Goal: Task Accomplishment & Management: Use online tool/utility

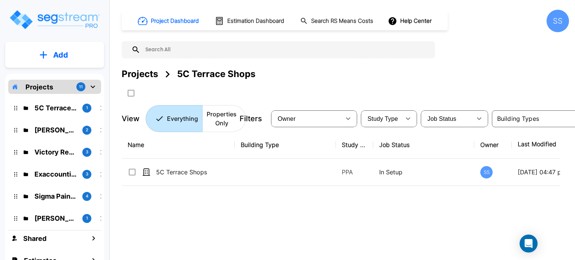
click at [54, 191] on div "Sigma Pain Clinic 4" at bounding box center [60, 196] width 98 height 16
click at [67, 197] on p "Sigma Pain Clinic" at bounding box center [55, 196] width 42 height 10
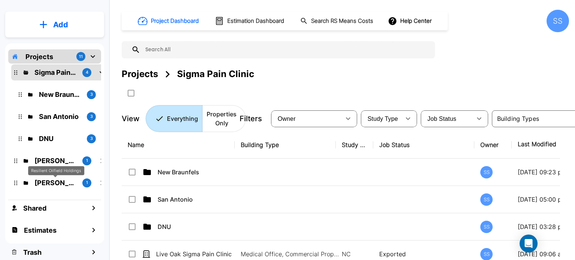
scroll to position [179, 0]
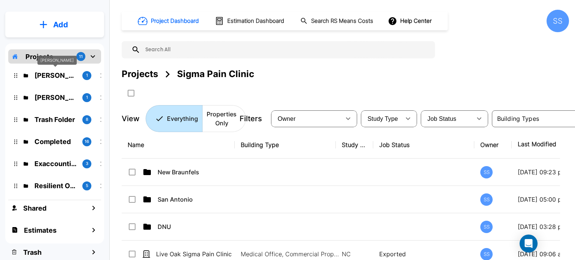
click at [57, 71] on p "Atkinson Candy" at bounding box center [55, 75] width 42 height 10
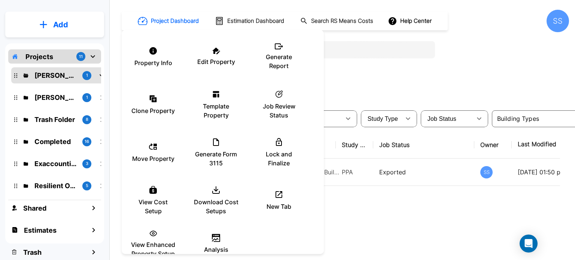
drag, startPoint x: 401, startPoint y: 205, endPoint x: 368, endPoint y: 229, distance: 40.5
click at [401, 206] on div at bounding box center [287, 130] width 575 height 260
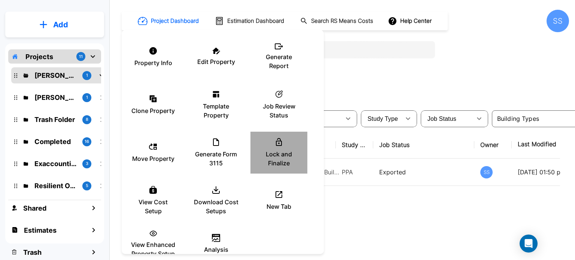
click at [264, 154] on p "Lock and Finalize" at bounding box center [279, 159] width 45 height 18
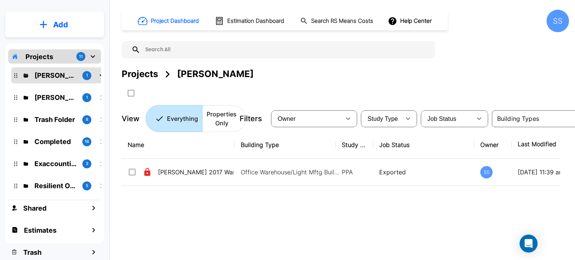
drag, startPoint x: 310, startPoint y: 79, endPoint x: 75, endPoint y: 69, distance: 235.0
click at [306, 79] on div "Projects Atkinson Candy" at bounding box center [345, 73] width 447 height 13
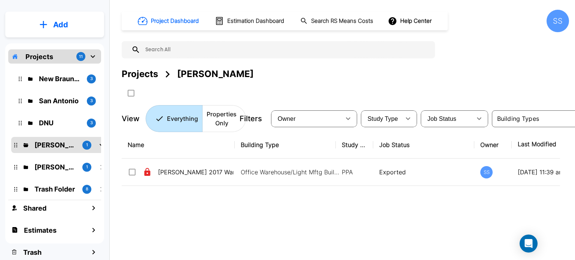
scroll to position [104, 0]
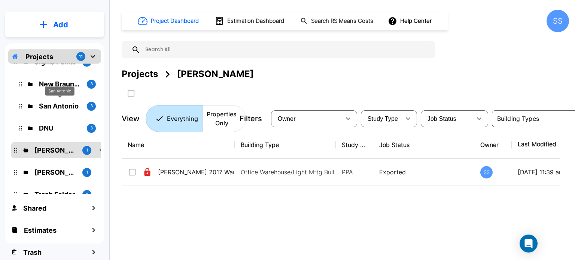
click at [53, 107] on p "San Antonio" at bounding box center [60, 106] width 42 height 10
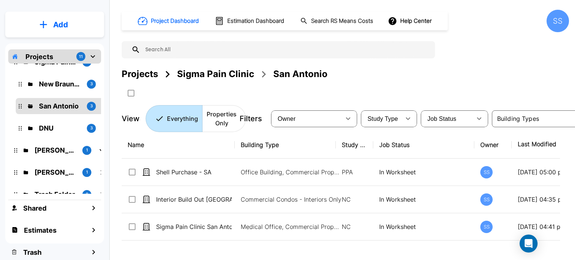
scroll to position [67, 0]
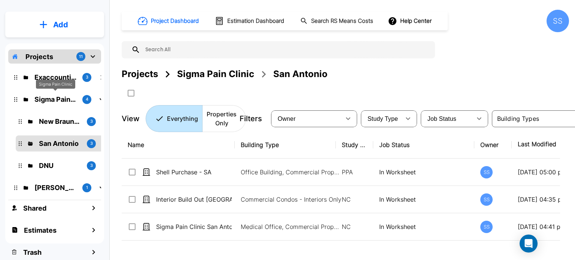
click at [56, 97] on p "Sigma Pain Clinic" at bounding box center [55, 99] width 42 height 10
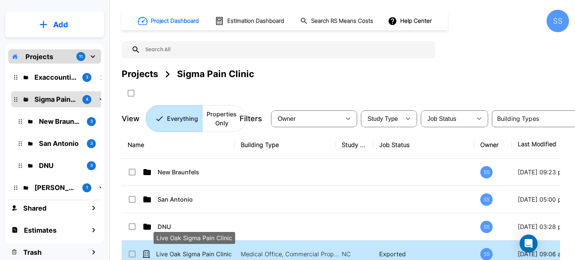
click at [183, 252] on p "Live Oak Sigma Pain Clinic" at bounding box center [194, 254] width 76 height 9
checkbox input "true"
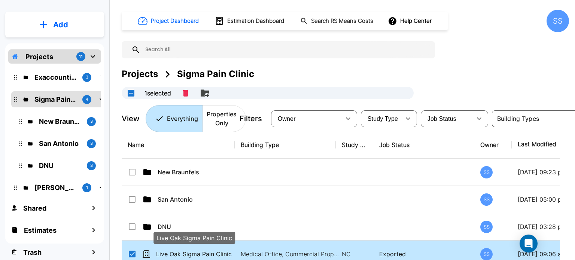
click at [183, 252] on p "Live Oak Sigma Pain Clinic" at bounding box center [194, 254] width 76 height 9
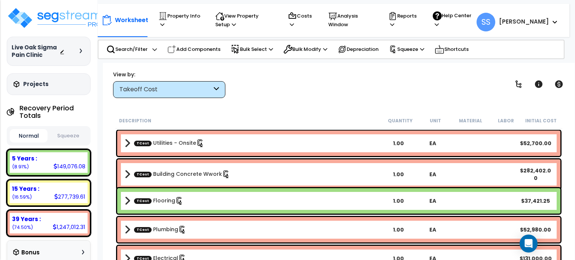
click at [322, 91] on div "View by: Takeoff Cost Takeoff Cost" at bounding box center [338, 84] width 457 height 28
click at [339, 75] on div "View by: Takeoff Cost Takeoff Cost" at bounding box center [338, 84] width 457 height 28
click at [77, 19] on img at bounding box center [55, 18] width 97 height 22
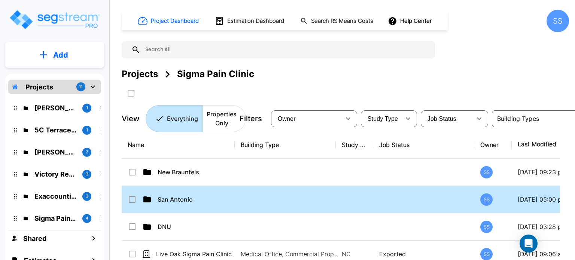
click at [179, 199] on p "San Antonio" at bounding box center [196, 199] width 76 height 9
checkbox input "true"
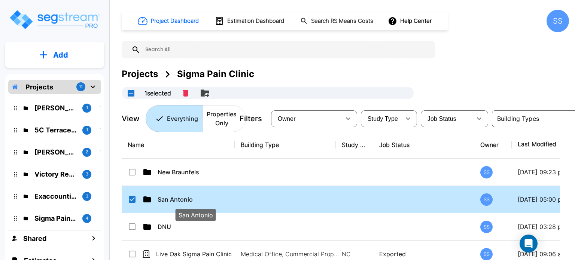
click at [179, 199] on p "San Antonio" at bounding box center [196, 199] width 76 height 9
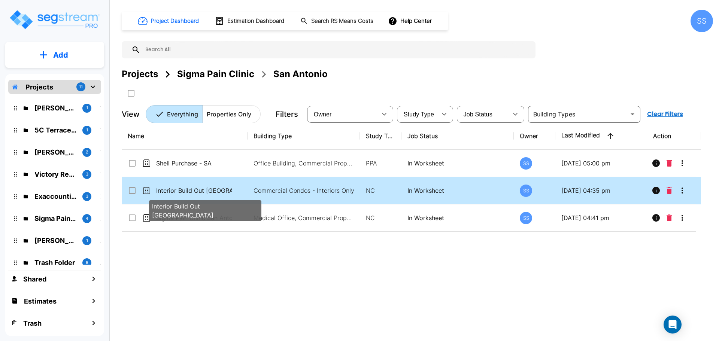
click at [195, 190] on p "Interior Build Out [GEOGRAPHIC_DATA]" at bounding box center [194, 190] width 76 height 9
checkbox input "false"
click at [195, 190] on p "Interior Build Out [GEOGRAPHIC_DATA]" at bounding box center [194, 190] width 76 height 9
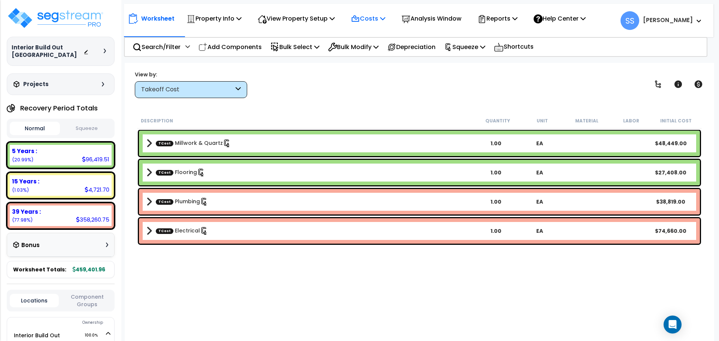
click at [356, 15] on icon at bounding box center [355, 19] width 9 height 9
click at [374, 52] on link "Direct Costs" at bounding box center [384, 51] width 74 height 15
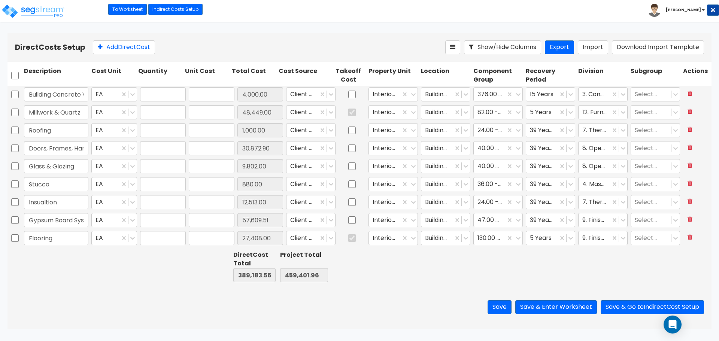
type input "1.00"
type input "4,000.00"
type input "1.00"
type input "48,449.00"
type input "1.00"
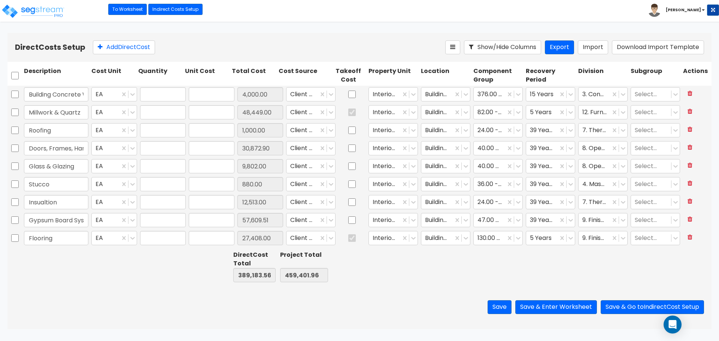
type input "1,000.00"
type input "1.00"
type input "30,872.90"
type input "1.00"
type input "9,802.00"
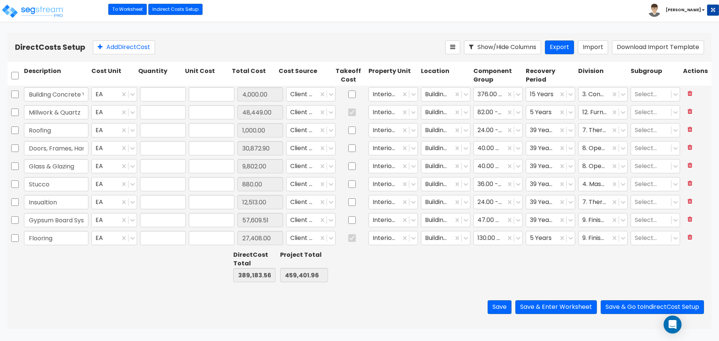
type input "1.00"
type input "880.00"
type input "1.00"
type input "12,513.00"
type input "1.00"
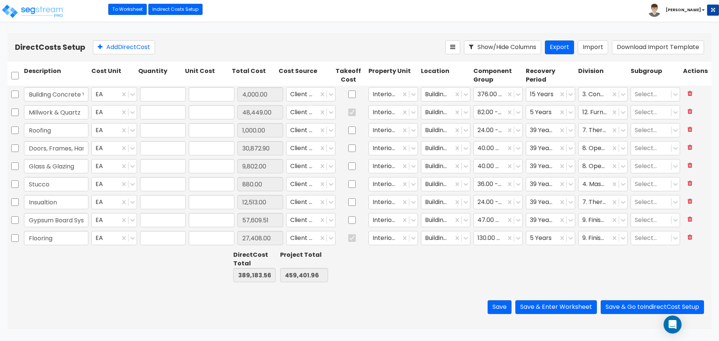
type input "57,609.51"
type input "1.00"
type input "27,408.00"
type input "1.00"
type input "22,264.00"
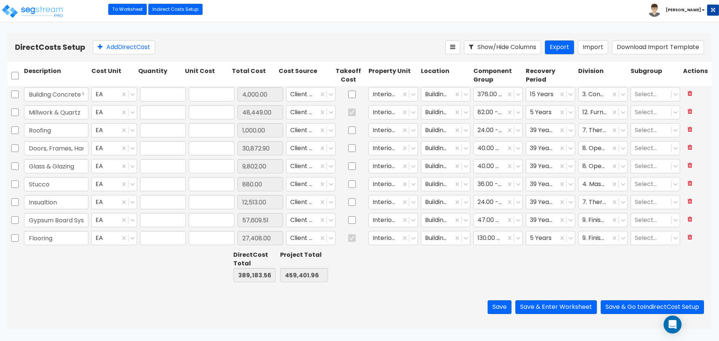
type input "1.00"
type input "2,170.27"
type input "1.00"
type input "2,335.88"
type input "1.00"
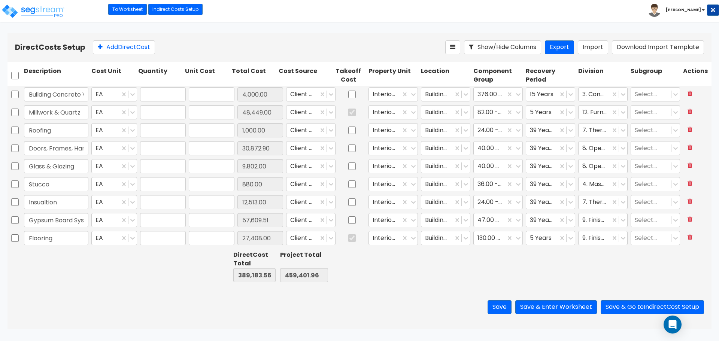
type input "38,819.00"
type input "1.00"
type input "56,400.00"
type input "1.00"
type input "74,660.00"
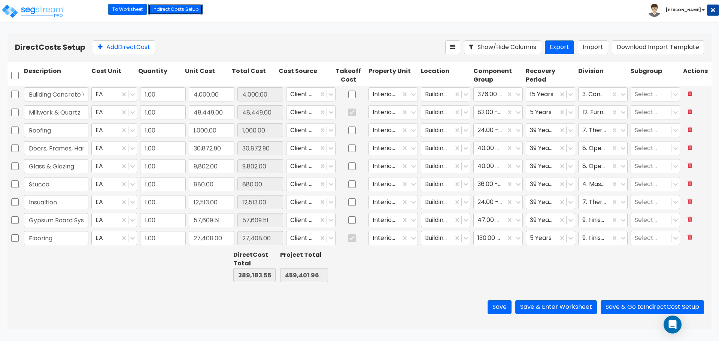
click at [177, 7] on link "Indirect Costs Setup" at bounding box center [175, 9] width 54 height 11
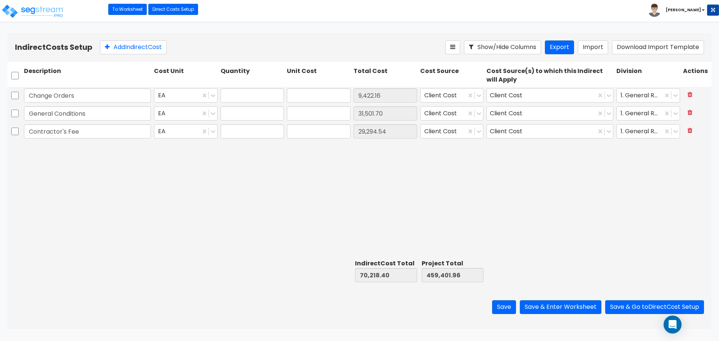
type input "1.00"
type input "9,422.16"
type input "1.00"
type input "31,501.70"
type input "1.00"
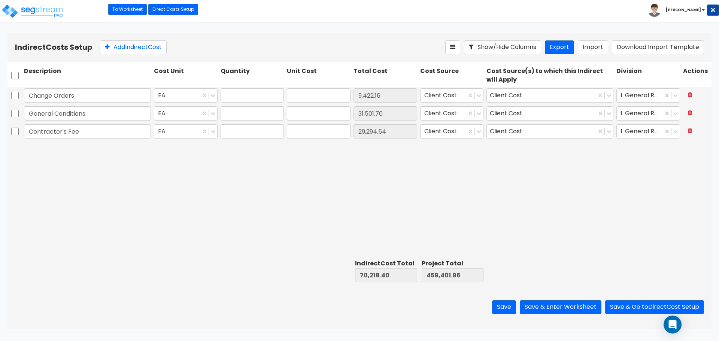
type input "29,294.54"
drag, startPoint x: 122, startPoint y: 48, endPoint x: 122, endPoint y: 52, distance: 4.1
click at [122, 48] on button "Add Indirect Cost" at bounding box center [133, 47] width 67 height 14
click at [103, 153] on input "text" at bounding box center [87, 149] width 127 height 14
type input "Soft Costs"
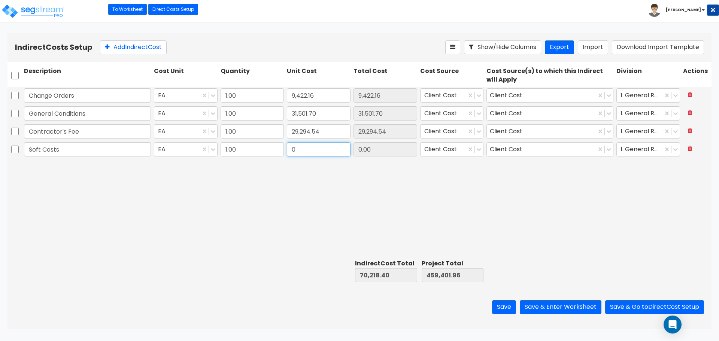
click at [319, 154] on input "0" at bounding box center [319, 149] width 64 height 14
type input "129,120"
type input "129,120.00"
click at [410, 188] on div "Change Orders EA 1.00 9,422.16 9,422.16 Client Cost Client Cost 1. General Requ…" at bounding box center [359, 172] width 704 height 170
click at [322, 149] on input "129,120" at bounding box center [319, 149] width 64 height 14
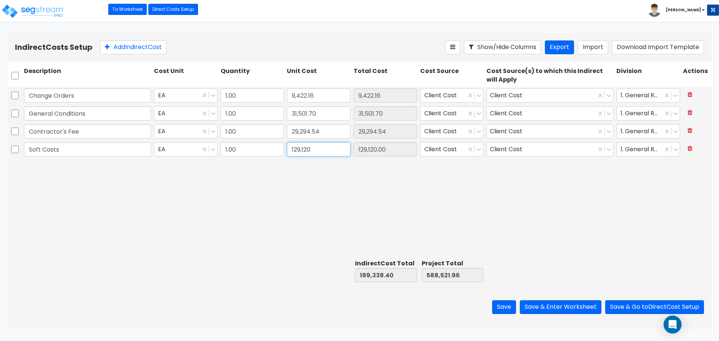
click at [322, 147] on input "129,120" at bounding box center [319, 149] width 64 height 14
type input "129,115"
type input "129,115.00"
click at [447, 188] on div "Change Orders EA 1.00 9,422.16 9,422.16 Client Cost Client Cost 1. General Requ…" at bounding box center [359, 172] width 704 height 170
click at [504, 304] on button "Save" at bounding box center [504, 307] width 24 height 14
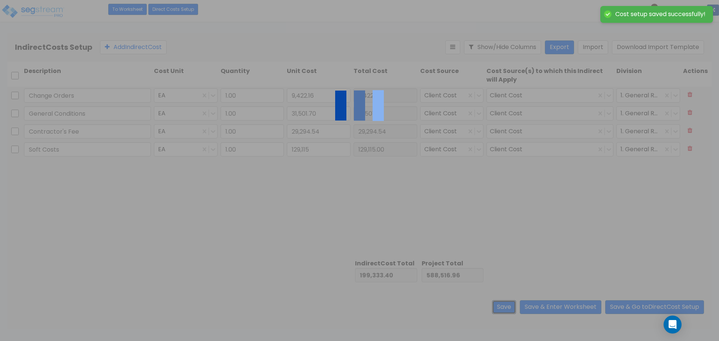
type input "129,115.00"
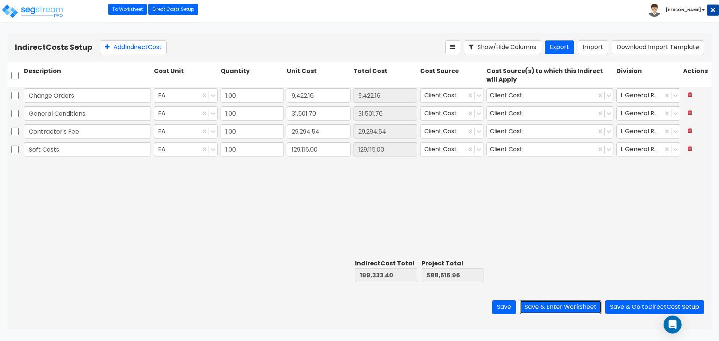
click at [569, 302] on button "Save & Enter Worksheet" at bounding box center [561, 307] width 82 height 14
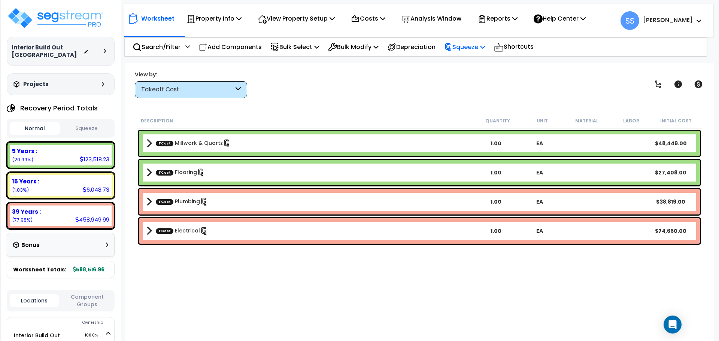
click at [479, 44] on p "Squeeze" at bounding box center [464, 47] width 41 height 10
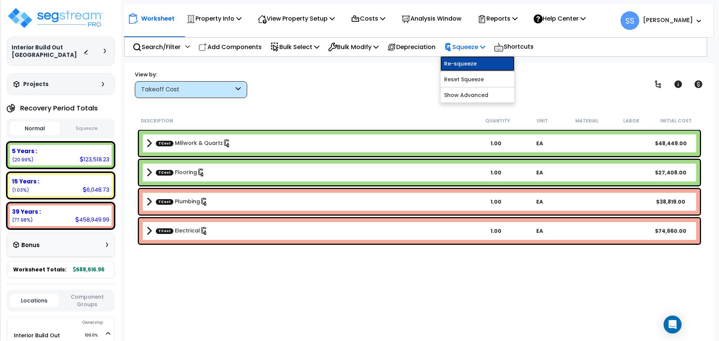
click at [481, 64] on link "Re-squeeze" at bounding box center [477, 63] width 74 height 15
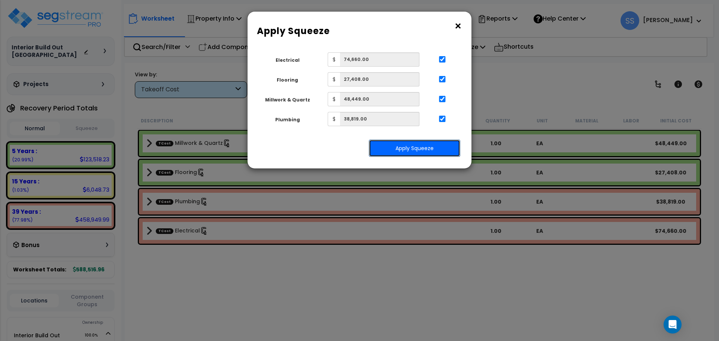
click at [409, 149] on button "Apply Squeeze" at bounding box center [414, 148] width 91 height 17
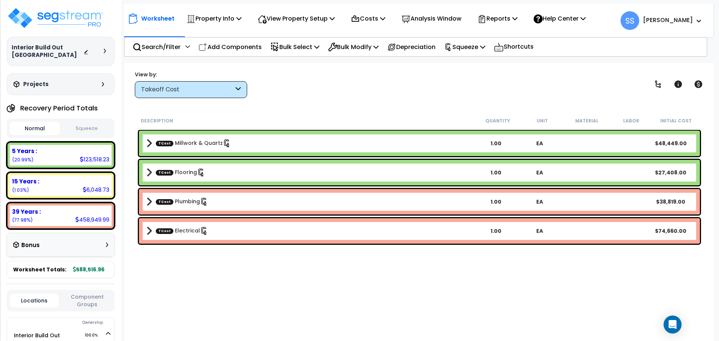
click at [85, 126] on button "Squeeze" at bounding box center [87, 128] width 50 height 13
click at [225, 19] on p "Property Info" at bounding box center [213, 18] width 55 height 10
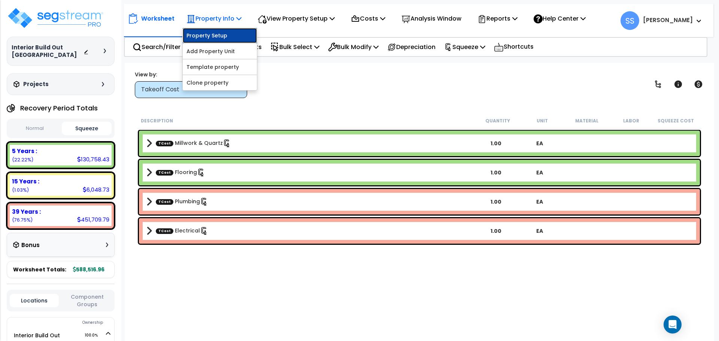
click at [222, 33] on link "Property Setup" at bounding box center [220, 35] width 74 height 15
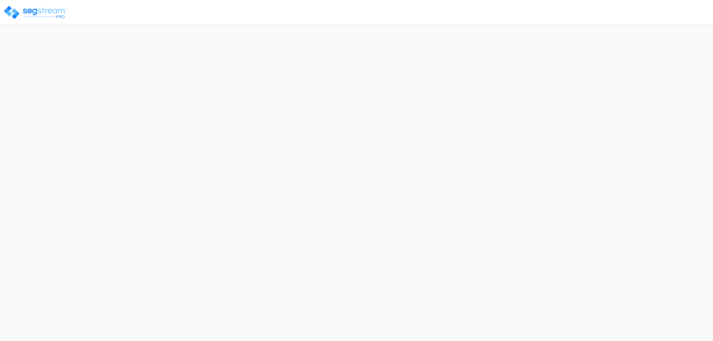
select select "2024"
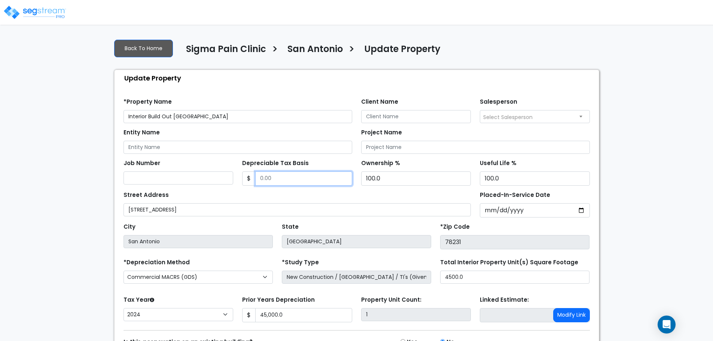
drag, startPoint x: 320, startPoint y: 174, endPoint x: 298, endPoint y: 173, distance: 21.7
click at [298, 173] on input "Depreciable Tax Basis" at bounding box center [303, 179] width 97 height 14
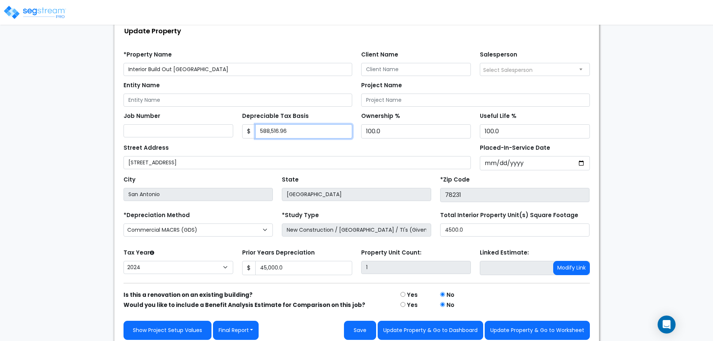
scroll to position [52, 0]
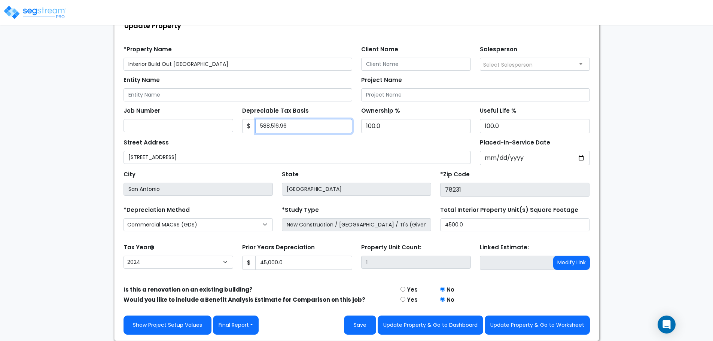
type input "588,516.96"
click at [582, 157] on input "2019-12-01" at bounding box center [535, 158] width 110 height 14
click at [506, 154] on input "2019-12-01" at bounding box center [535, 158] width 110 height 14
click at [494, 158] on input "[DATE]" at bounding box center [535, 158] width 110 height 14
click at [489, 158] on input "2019-12-01" at bounding box center [535, 158] width 110 height 14
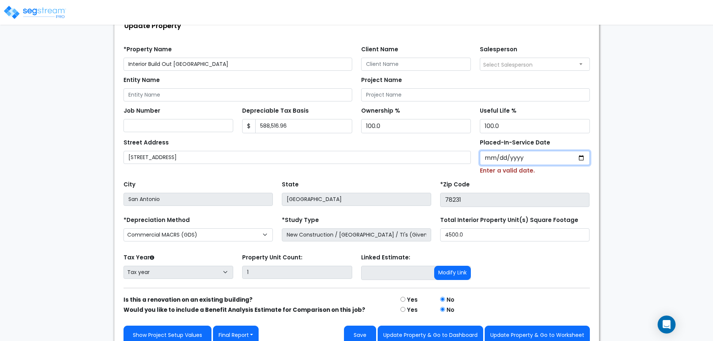
type input "0002-05-14"
select select "2"
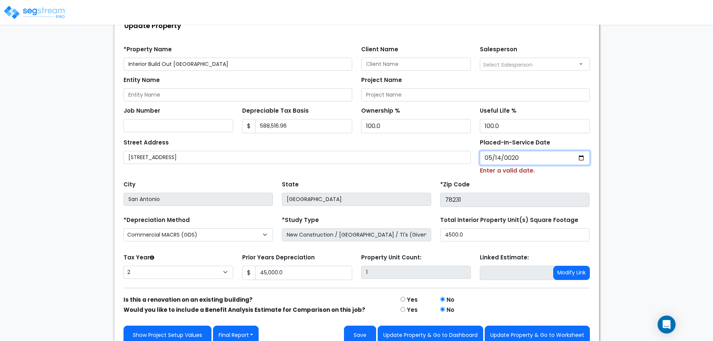
type input "0201-05-14"
select select "201"
type input "2019-05-14"
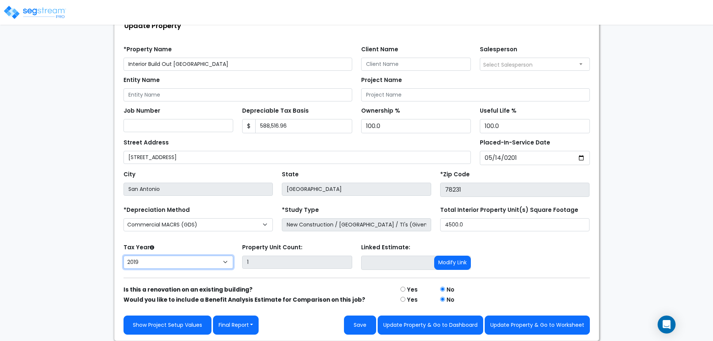
click at [193, 264] on select "2026 2025 2024 2023 2022 2021 2020 2019" at bounding box center [179, 262] width 110 height 13
select select "2024"
click at [124, 256] on select "2026 2025 2024 2023 2022 2021 2020 2019" at bounding box center [179, 262] width 110 height 13
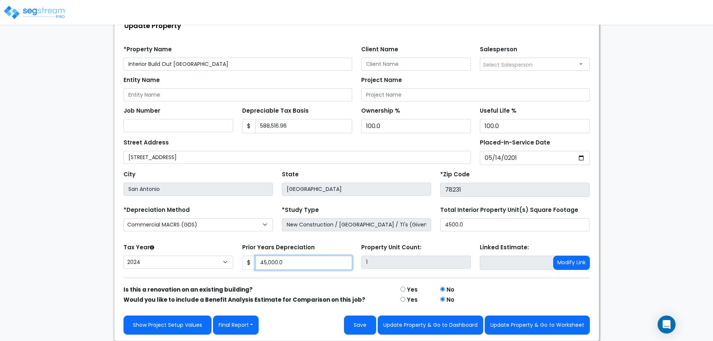
drag, startPoint x: 300, startPoint y: 264, endPoint x: 334, endPoint y: 267, distance: 34.2
click at [334, 267] on input "45,000.0" at bounding box center [303, 263] width 97 height 14
type input "45,000.0,103"
drag, startPoint x: 298, startPoint y: 261, endPoint x: 200, endPoint y: 263, distance: 98.1
click at [203, 263] on div "Tax Year Please Enter The Placed In Service Date First. 2026 2025 2024 2023 202…" at bounding box center [357, 257] width 476 height 30
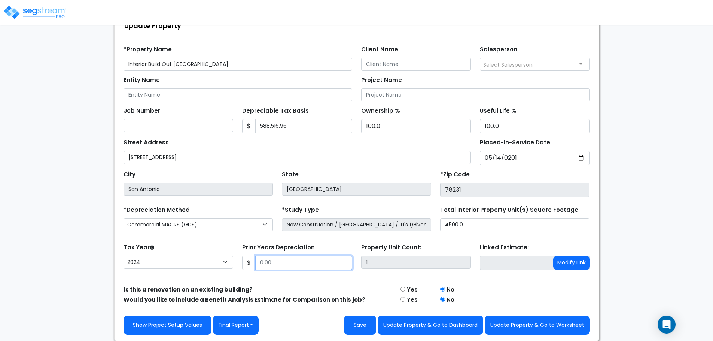
click at [288, 261] on input "Prior Years Depreciation" at bounding box center [303, 263] width 97 height 14
click at [359, 328] on button "Save" at bounding box center [360, 325] width 32 height 19
type input "132373"
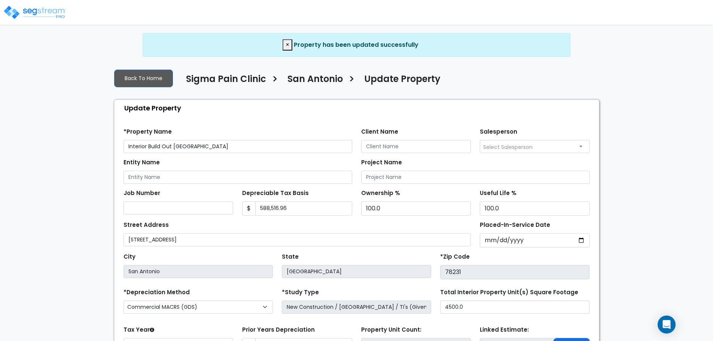
select select "2024"
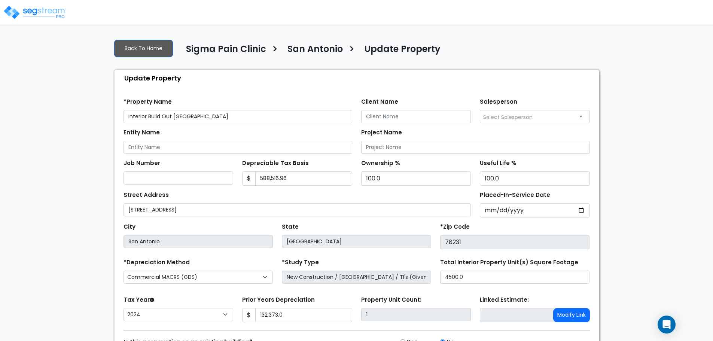
click at [331, 50] on h4 "San Antonio" at bounding box center [315, 50] width 55 height 13
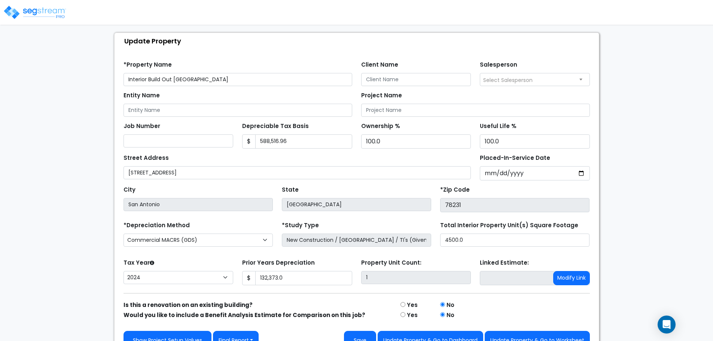
scroll to position [52, 0]
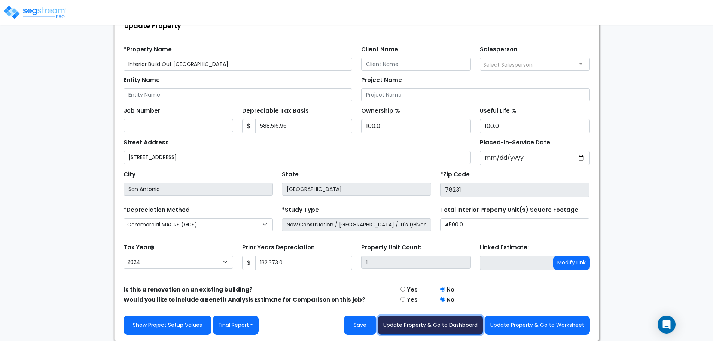
click at [419, 321] on button "Update Property & Go to Dashboard" at bounding box center [431, 325] width 106 height 19
type input "132373"
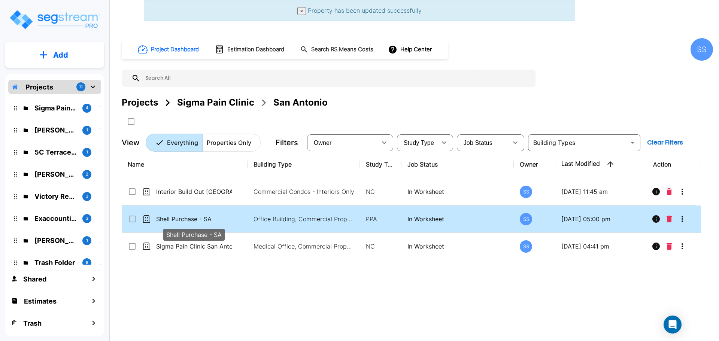
click at [183, 219] on p "Shell Purchase - SA" at bounding box center [194, 219] width 76 height 9
checkbox input "true"
click at [183, 219] on p "Shell Purchase - SA" at bounding box center [194, 219] width 76 height 9
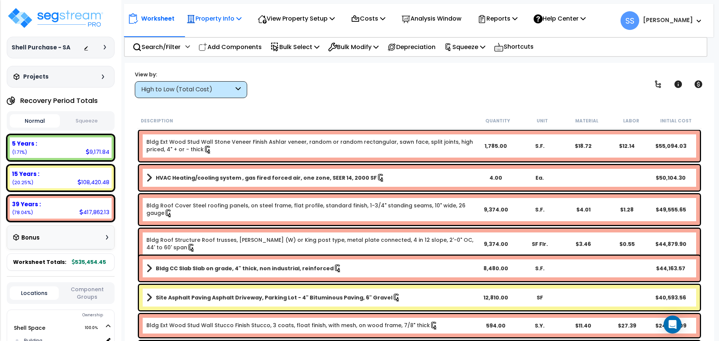
click at [225, 17] on p "Property Info" at bounding box center [213, 18] width 55 height 10
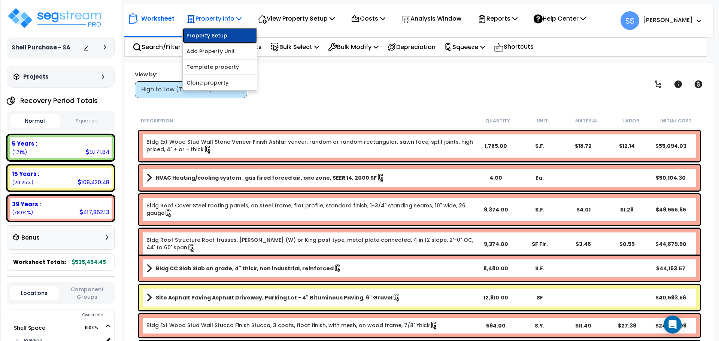
click at [216, 31] on link "Property Setup" at bounding box center [220, 35] width 74 height 15
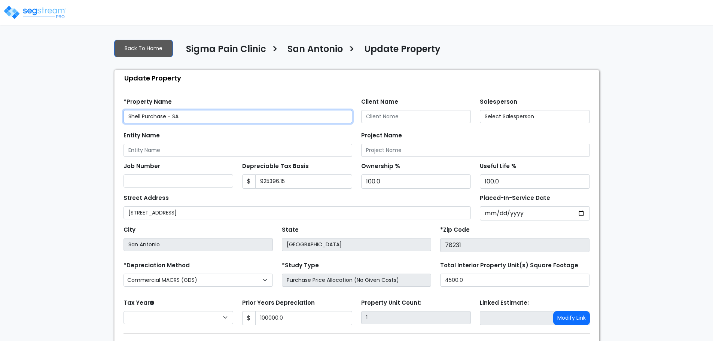
type input "925,396.15"
type input "100,000.0"
select select "2024"
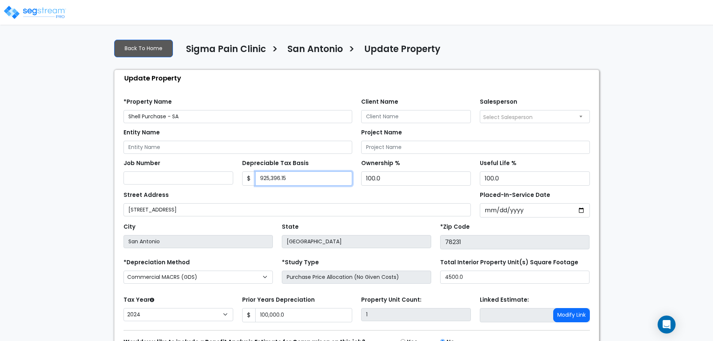
drag, startPoint x: 308, startPoint y: 173, endPoint x: 228, endPoint y: 165, distance: 79.8
click at [228, 165] on div "Job Number Depreciable Tax Basis $ 925,396.15 Ownership %" at bounding box center [357, 170] width 476 height 32
type input "924,398"
click at [311, 198] on div "Street Address 3415 Paesanos Pkwy Ste 100" at bounding box center [298, 202] width 348 height 27
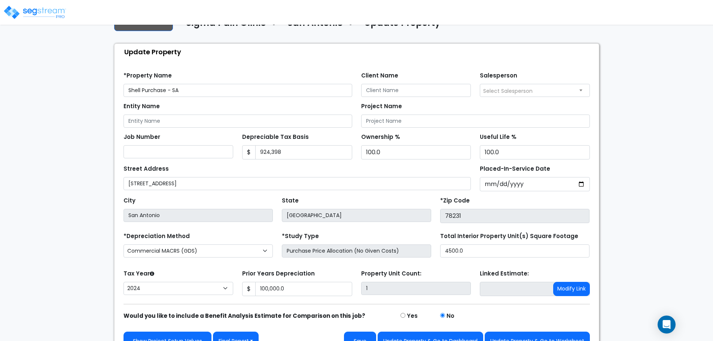
scroll to position [37, 0]
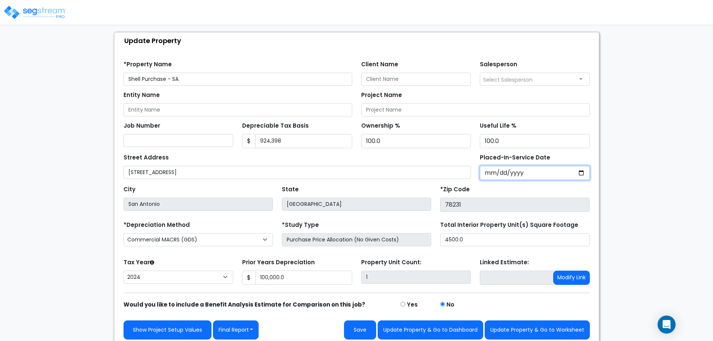
click at [492, 174] on input "2019-12-01" at bounding box center [535, 173] width 110 height 14
click at [490, 174] on input "2019-12-01" at bounding box center [535, 173] width 110 height 14
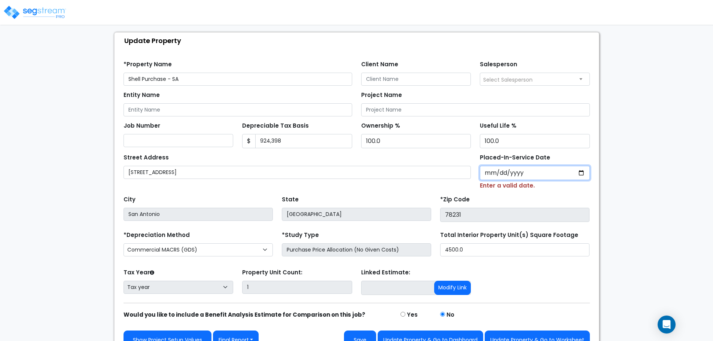
type input "0002-05-14"
select select "2"
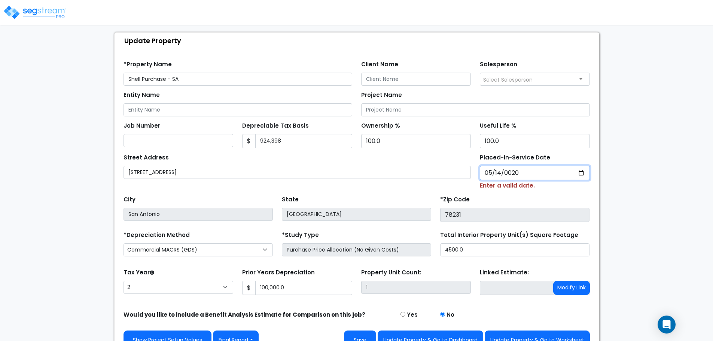
type input "0201-05-14"
select select "201"
type input "2019-05-14"
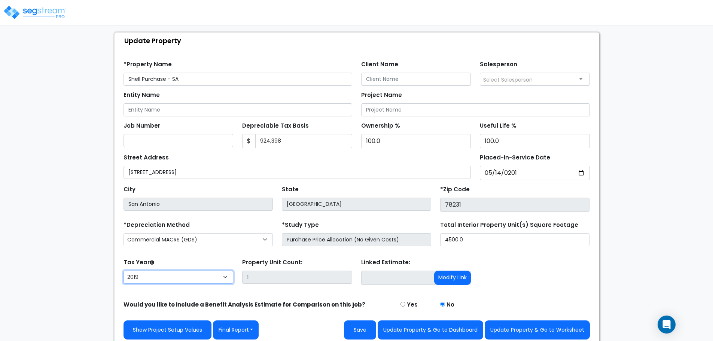
click at [206, 271] on select "2026 2025 2024 2023 2022 2021 2020 2019" at bounding box center [179, 277] width 110 height 13
select select "2024"
click at [124, 271] on select "2026 2025 2024 2023 2022 2021 2020 2019" at bounding box center [179, 277] width 110 height 13
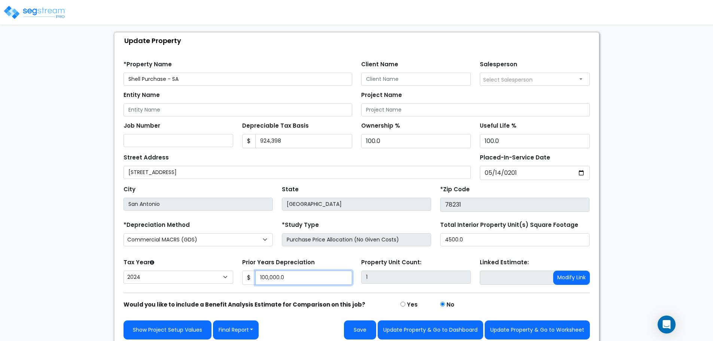
click at [291, 280] on input "100,000.0" at bounding box center [303, 278] width 97 height 14
drag, startPoint x: 299, startPoint y: 277, endPoint x: 238, endPoint y: 270, distance: 61.8
click at [238, 270] on div "Prior Years Depreciation $ 100,000.0" at bounding box center [297, 272] width 119 height 30
click at [359, 333] on button "Save" at bounding box center [360, 330] width 32 height 19
type input "132373"
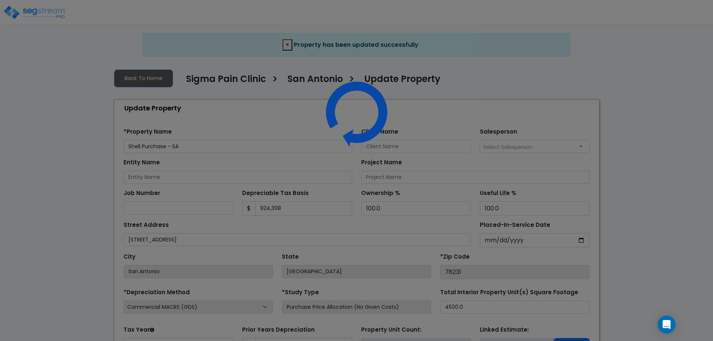
select select "2024"
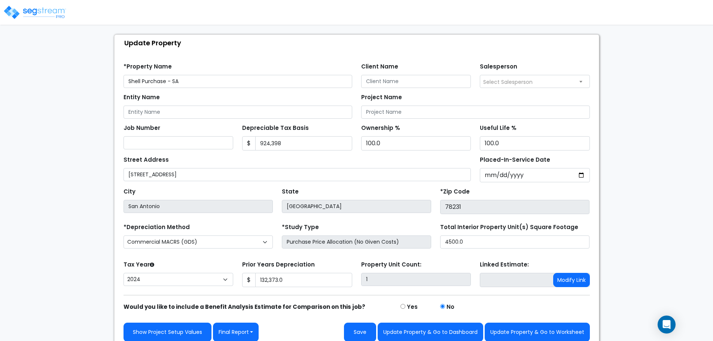
scroll to position [42, 0]
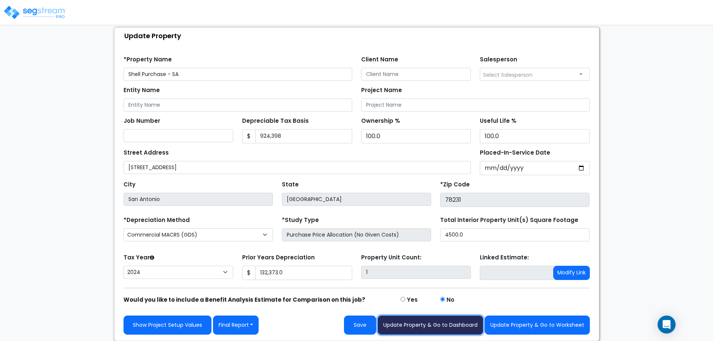
click at [449, 327] on button "Update Property & Go to Dashboard" at bounding box center [431, 325] width 106 height 19
type input "132373"
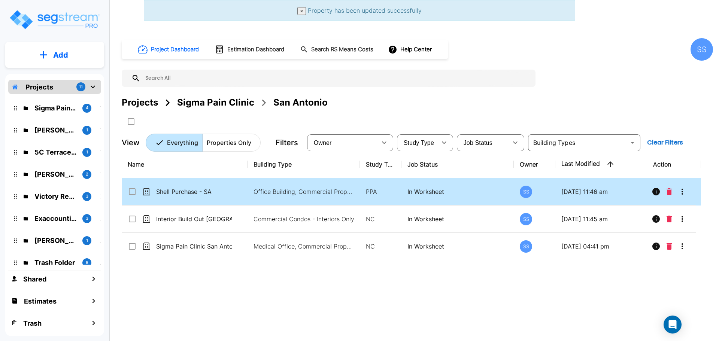
click at [133, 193] on input "select row Shell Purchase - SA" at bounding box center [131, 190] width 7 height 6
checkbox input "true"
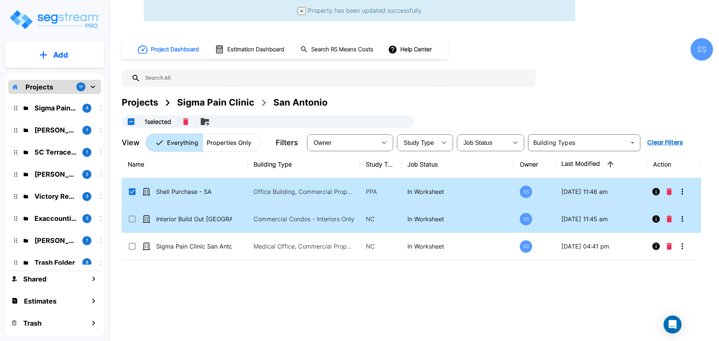
click at [129, 221] on td "Interior Build Out [GEOGRAPHIC_DATA]" at bounding box center [185, 219] width 126 height 27
checkbox input "true"
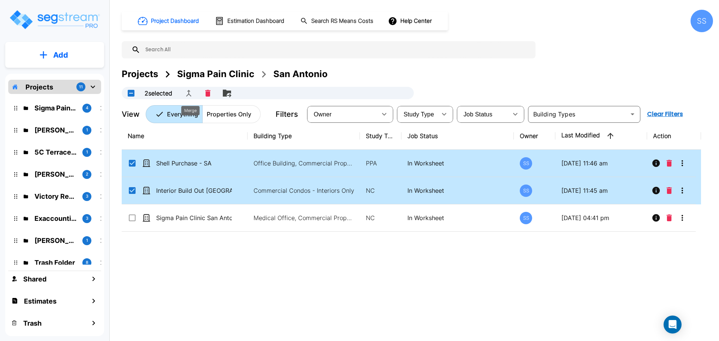
click at [188, 91] on icon "Merge" at bounding box center [188, 93] width 9 height 9
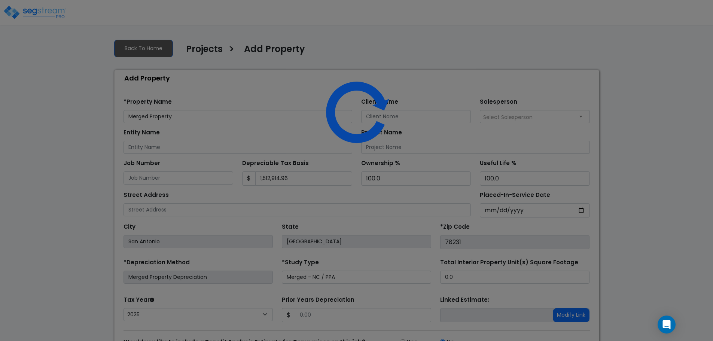
select select "2025"
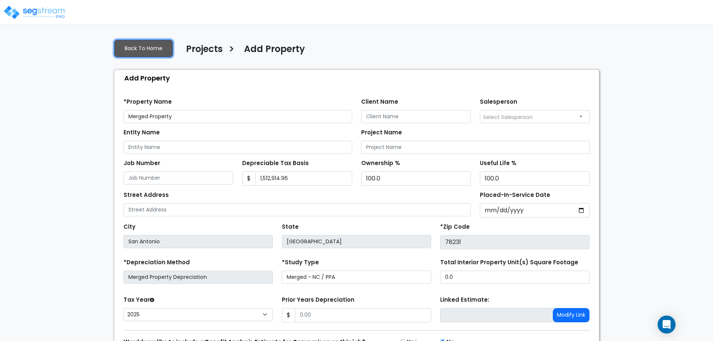
click at [125, 41] on link "Back To Home" at bounding box center [143, 49] width 59 height 18
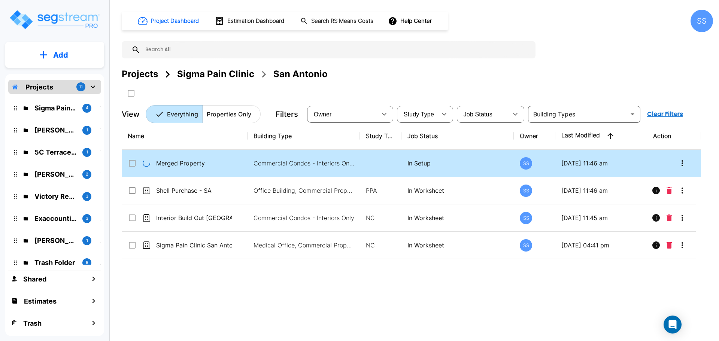
click at [198, 156] on td "Merged Property" at bounding box center [185, 163] width 126 height 27
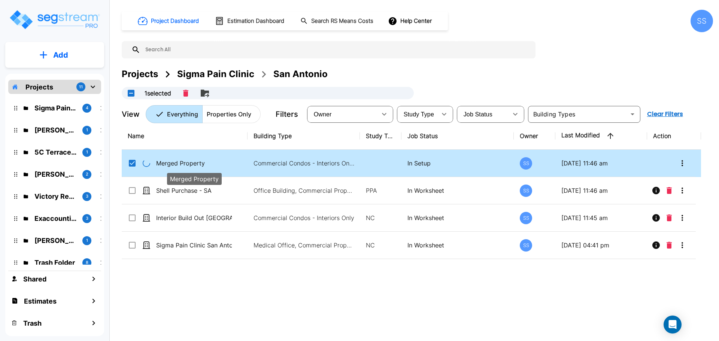
click at [196, 159] on p "Merged Property" at bounding box center [194, 163] width 76 height 9
checkbox input "false"
click at [196, 159] on p "Merged Property" at bounding box center [194, 163] width 76 height 9
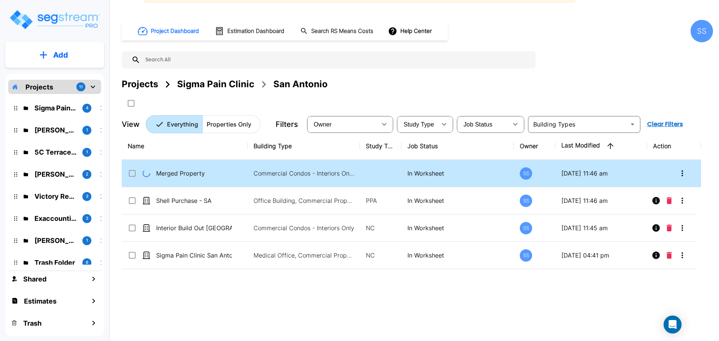
scroll to position [28, 0]
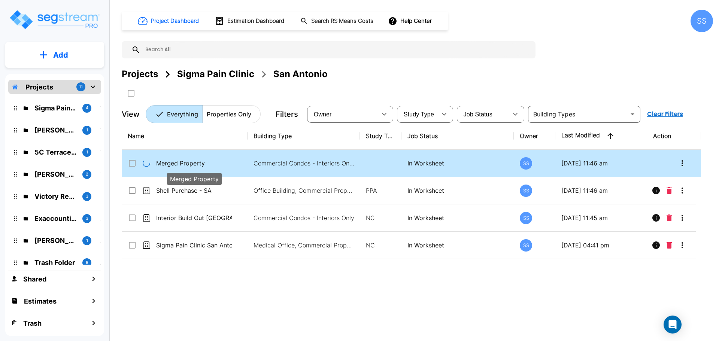
click at [182, 163] on p "Merged Property" at bounding box center [194, 163] width 76 height 9
checkbox input "true"
click at [182, 163] on p "Merged Property" at bounding box center [194, 163] width 76 height 9
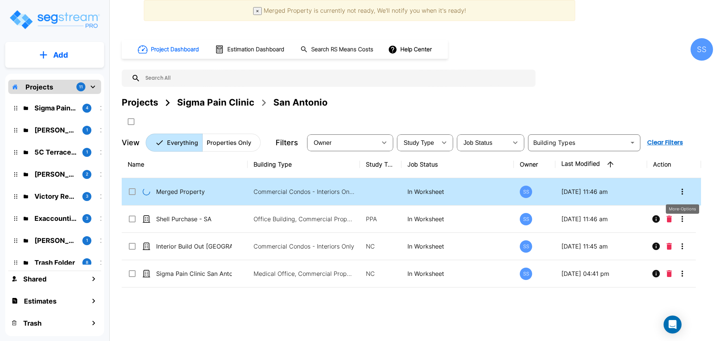
click at [681, 190] on icon "More-Options" at bounding box center [682, 191] width 9 height 9
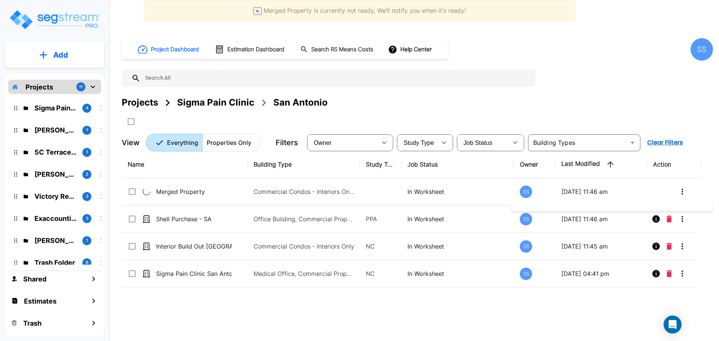
drag, startPoint x: 319, startPoint y: 180, endPoint x: 304, endPoint y: 187, distance: 16.1
click at [313, 185] on div at bounding box center [359, 170] width 719 height 341
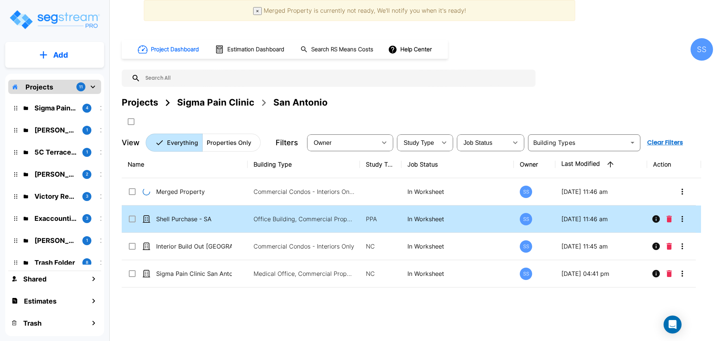
click at [195, 224] on td "Shell Purchase - SA" at bounding box center [185, 219] width 126 height 27
checkbox input "true"
click at [195, 224] on td "Shell Purchase - SA" at bounding box center [185, 219] width 126 height 27
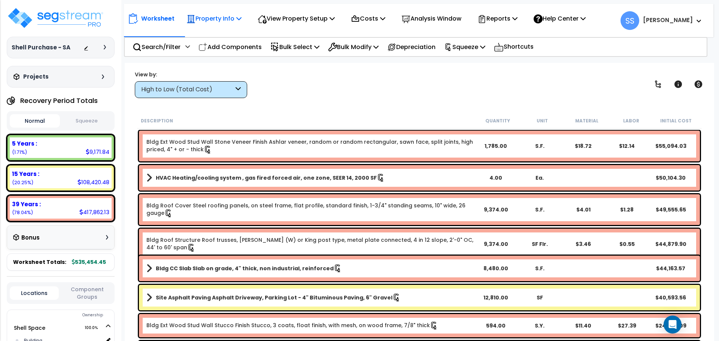
click at [214, 17] on p "Property Info" at bounding box center [213, 18] width 55 height 10
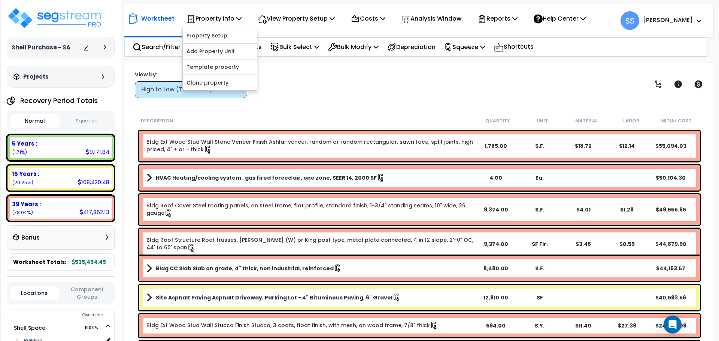
click at [80, 125] on button "Squeeze" at bounding box center [87, 121] width 50 height 13
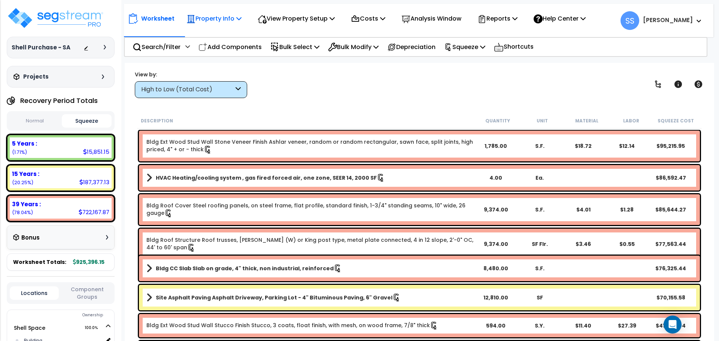
click at [208, 21] on p "Property Info" at bounding box center [213, 18] width 55 height 10
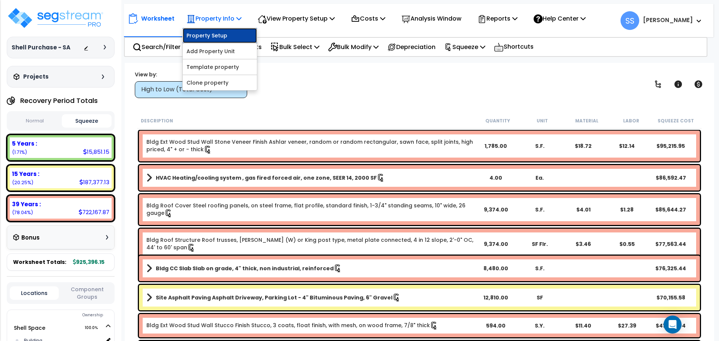
click at [209, 39] on link "Property Setup" at bounding box center [220, 35] width 74 height 15
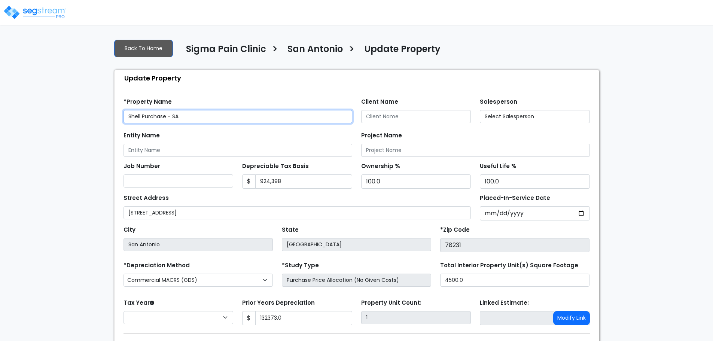
type input "132,373.0"
select select "2024"
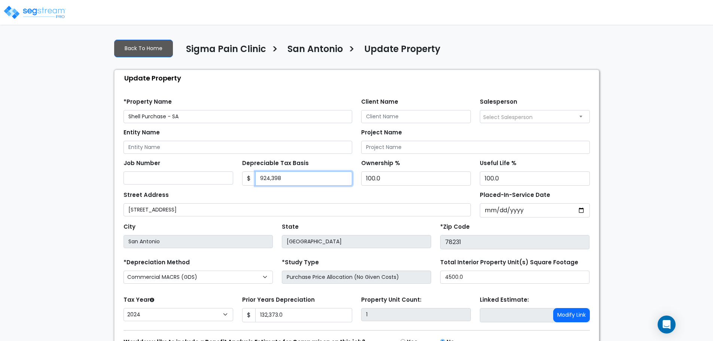
drag, startPoint x: 284, startPoint y: 179, endPoint x: 231, endPoint y: 170, distance: 53.9
click at [230, 175] on div "Job Number Depreciable Tax Basis $ 924,398 Ownership % 100.0" at bounding box center [357, 170] width 476 height 32
type input "527,528"
click at [222, 191] on div "Street Address [STREET_ADDRESS]" at bounding box center [298, 202] width 348 height 27
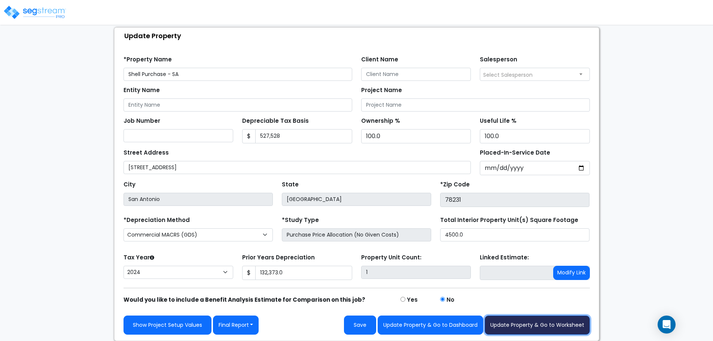
click at [525, 326] on button "Update Property & Go to Worksheet" at bounding box center [537, 325] width 105 height 19
type input "132373"
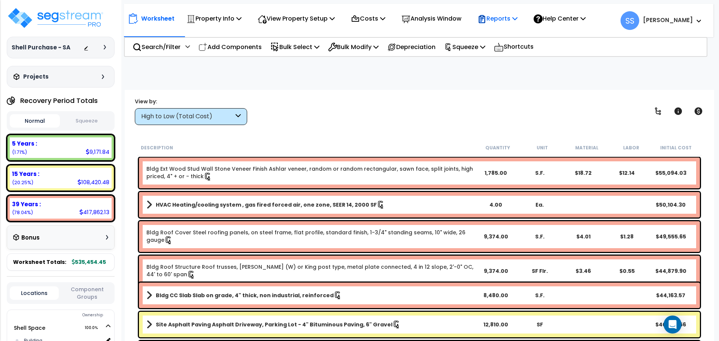
click at [517, 18] on p "Reports" at bounding box center [497, 18] width 40 height 10
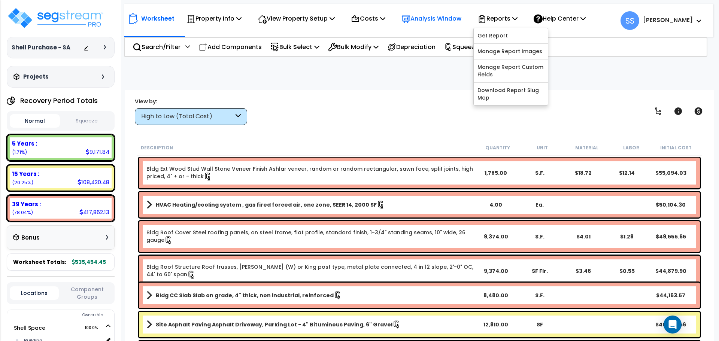
click at [424, 18] on p "Analysis Window" at bounding box center [431, 18] width 60 height 10
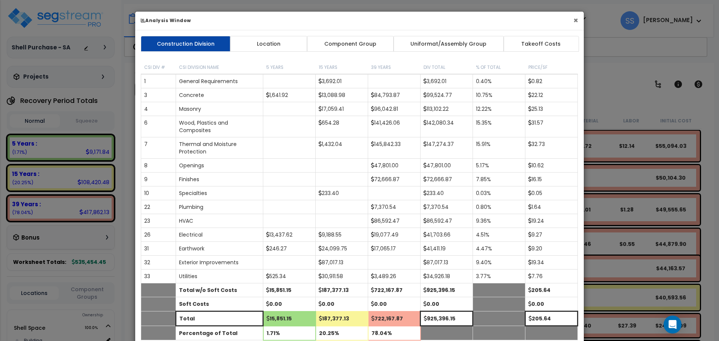
click at [575, 21] on button "×" at bounding box center [575, 20] width 5 height 8
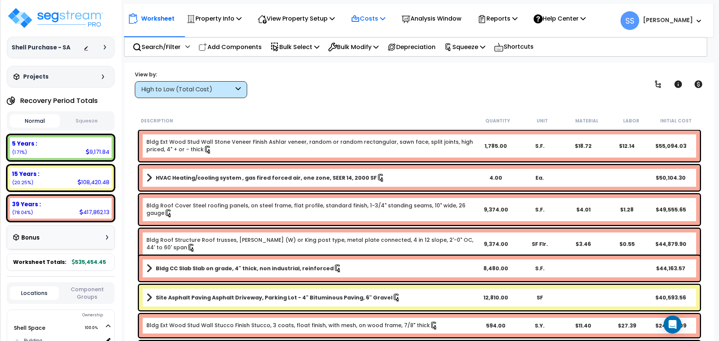
click at [359, 16] on icon at bounding box center [355, 19] width 7 height 6
drag, startPoint x: 496, startPoint y: 73, endPoint x: 476, endPoint y: 47, distance: 33.2
click at [496, 73] on div "View by: High to Low (Total Cost) High to Low (Total Cost)" at bounding box center [419, 84] width 574 height 28
click at [475, 45] on p "Squeeze" at bounding box center [464, 47] width 41 height 10
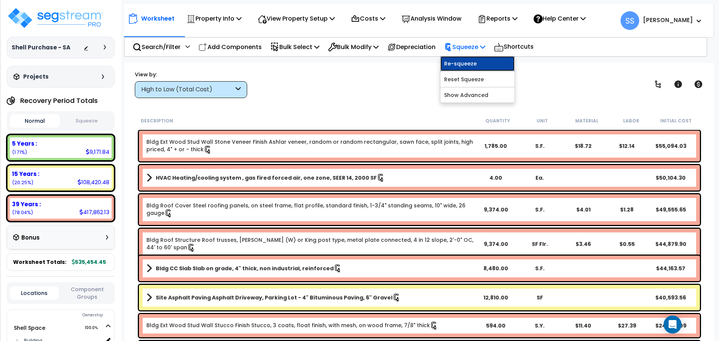
click at [481, 61] on link "Re-squeeze" at bounding box center [477, 63] width 74 height 15
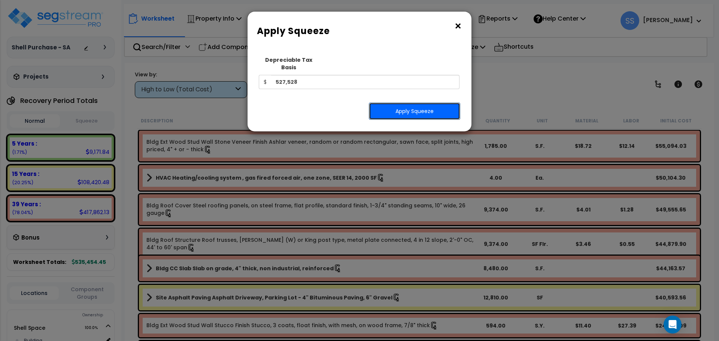
click at [420, 103] on button "Apply Squeeze" at bounding box center [414, 111] width 91 height 17
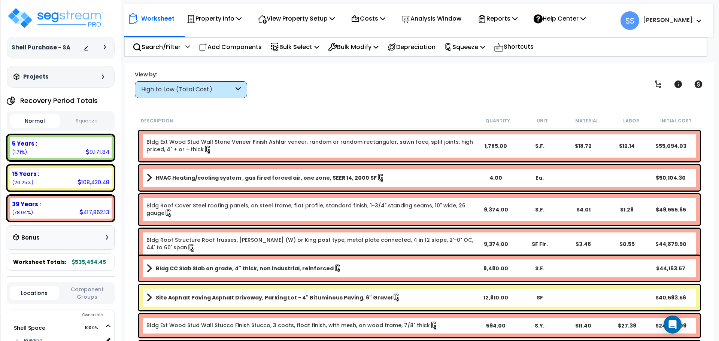
click at [86, 124] on button "Squeeze" at bounding box center [87, 121] width 50 height 13
click at [71, 15] on img at bounding box center [55, 18] width 97 height 22
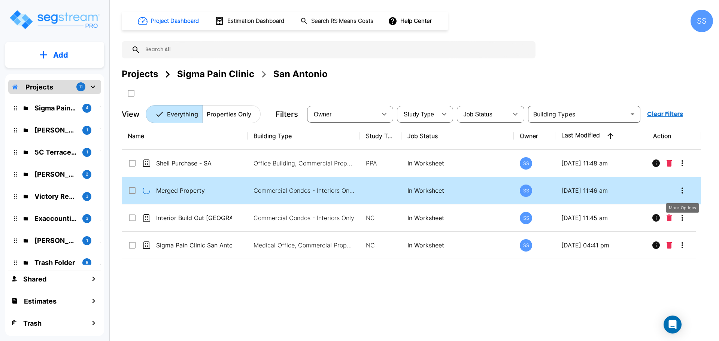
click at [683, 192] on icon "More-Options" at bounding box center [682, 190] width 9 height 9
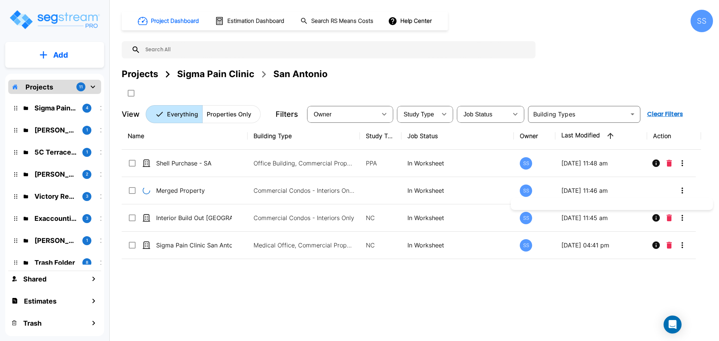
click at [312, 262] on div at bounding box center [359, 170] width 719 height 341
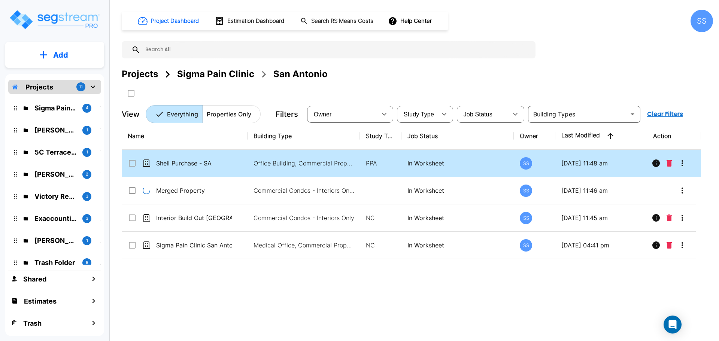
click at [131, 165] on icon at bounding box center [132, 163] width 9 height 9
checkbox input "true"
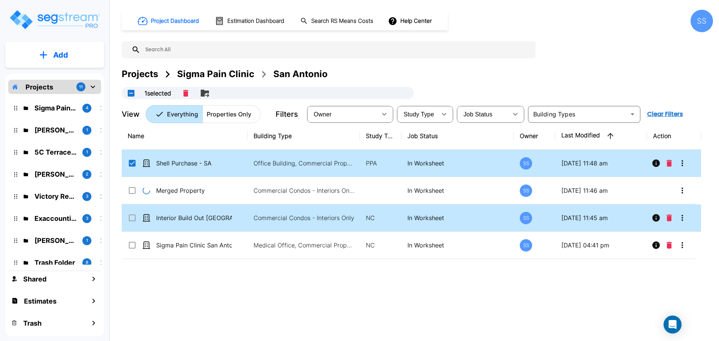
click at [132, 217] on input "select row Interior Build Out San Antonio" at bounding box center [131, 216] width 7 height 6
checkbox input "true"
click at [193, 95] on icon "Merge" at bounding box center [188, 93] width 9 height 9
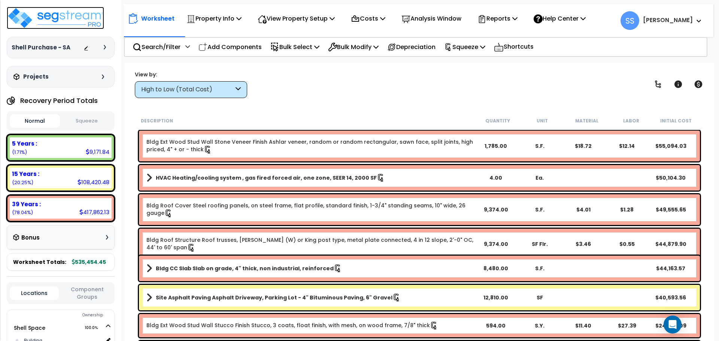
click at [47, 20] on img at bounding box center [55, 18] width 97 height 22
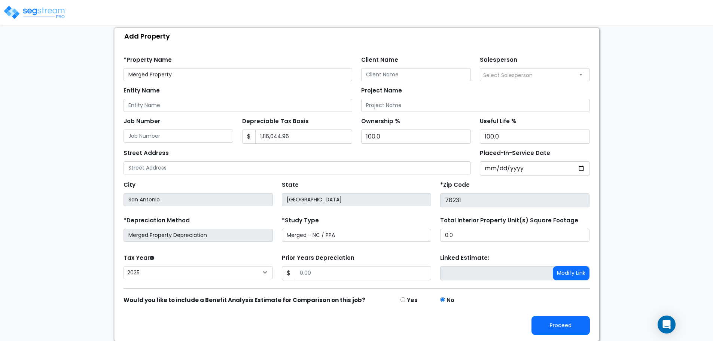
scroll to position [42, 0]
click at [182, 270] on select "2026 2025 2024 2023 2022 2021 2020 2019" at bounding box center [198, 272] width 149 height 13
select select "2024"
click at [124, 266] on select "2026 2025 2024 2023 2022 2021 2020 2019" at bounding box center [198, 272] width 149 height 13
click at [333, 276] on input "Prior Years Depreciation" at bounding box center [363, 273] width 136 height 14
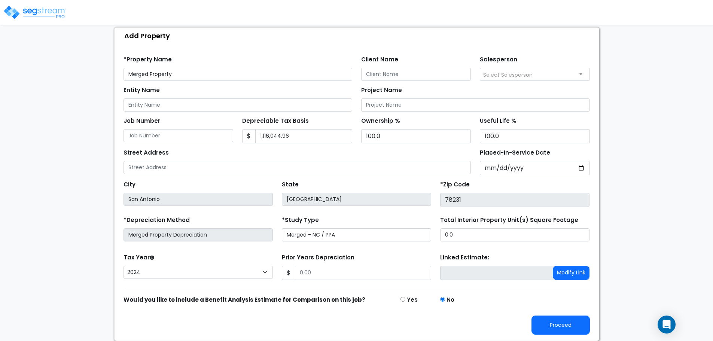
click at [336, 265] on div "Prior Years Depreciation $" at bounding box center [356, 266] width 149 height 28
click at [334, 267] on input "Prior Years Depreciation" at bounding box center [363, 273] width 136 height 14
type input "132,373"
click at [426, 251] on form "*Property Name Merged Property Client Name Salesperson $ 100.0 $" at bounding box center [357, 192] width 467 height 285
drag, startPoint x: 478, startPoint y: 233, endPoint x: 464, endPoint y: 230, distance: 14.1
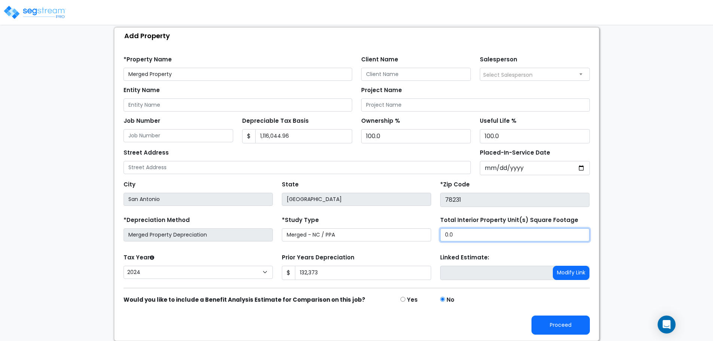
click at [464, 230] on input "0.0" at bounding box center [514, 234] width 149 height 13
drag, startPoint x: 469, startPoint y: 237, endPoint x: 383, endPoint y: 224, distance: 86.7
click at [383, 225] on div "*Depreciation Method Merged Property Depreciation *Study Type Merged - NC / PPA…" at bounding box center [357, 230] width 476 height 30
type input "8,480"
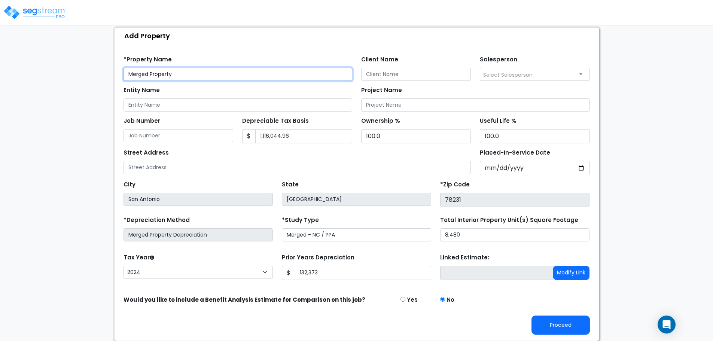
drag, startPoint x: 184, startPoint y: 77, endPoint x: 94, endPoint y: 68, distance: 90.3
click at [101, 70] on div "We are Building your Property. So please grab a coffee and let us do the heavy …" at bounding box center [356, 166] width 713 height 350
click at [140, 72] on input "[STREET_ADDRESS]" at bounding box center [238, 74] width 229 height 13
type input "[STREET_ADDRESS]"
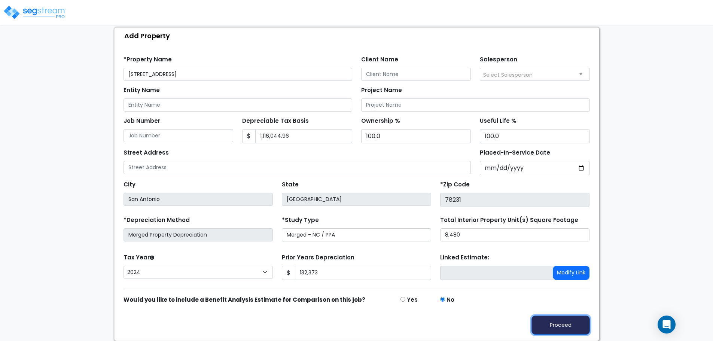
click at [554, 316] on button "Proceed" at bounding box center [561, 325] width 58 height 19
type input "132373"
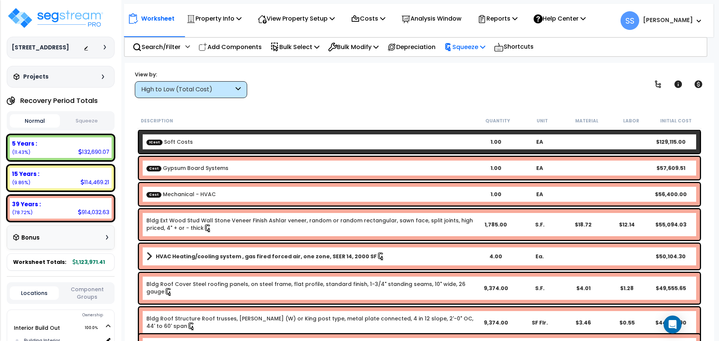
click at [470, 49] on p "Squeeze" at bounding box center [464, 47] width 41 height 10
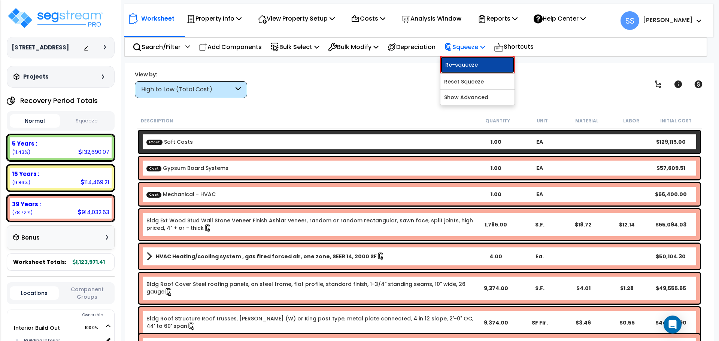
click at [470, 63] on link "Re-squeeze" at bounding box center [477, 64] width 74 height 17
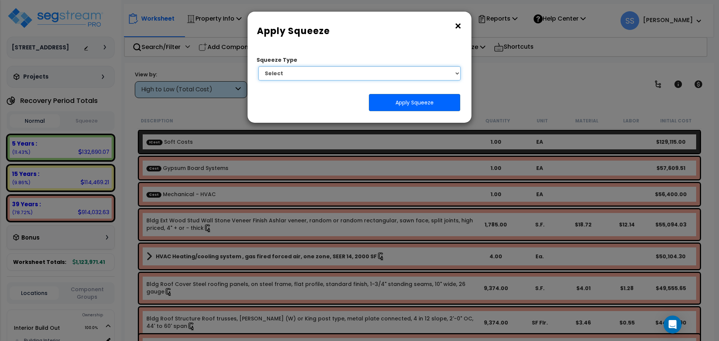
click at [361, 74] on select "Select 1. Squeeze by Takeoff Cost" at bounding box center [359, 73] width 202 height 14
select select "squeeze_by_custom_backoff_cost"
click at [258, 66] on select "Select 1. Squeeze by Takeoff Cost" at bounding box center [359, 73] width 202 height 14
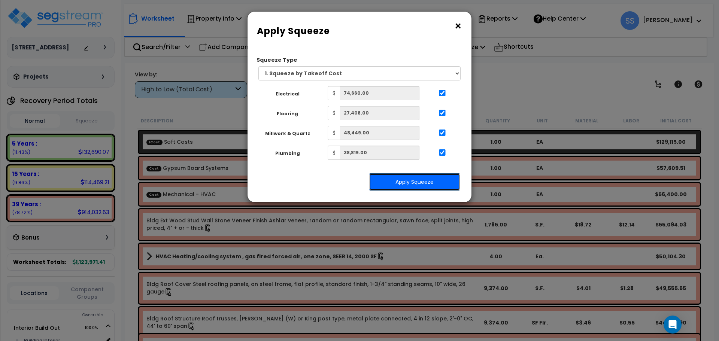
click at [415, 182] on button "Apply Squeeze" at bounding box center [414, 181] width 91 height 17
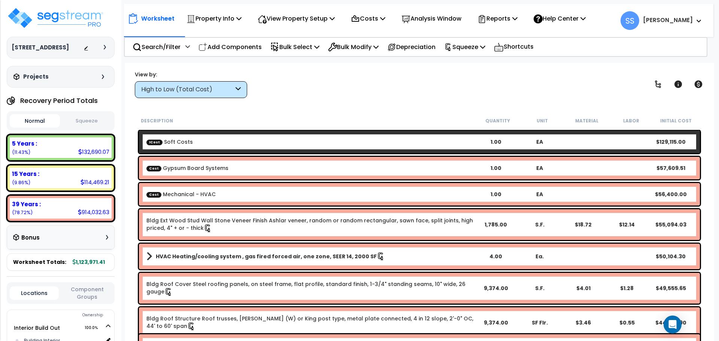
click at [82, 122] on button "Squeeze" at bounding box center [87, 121] width 50 height 13
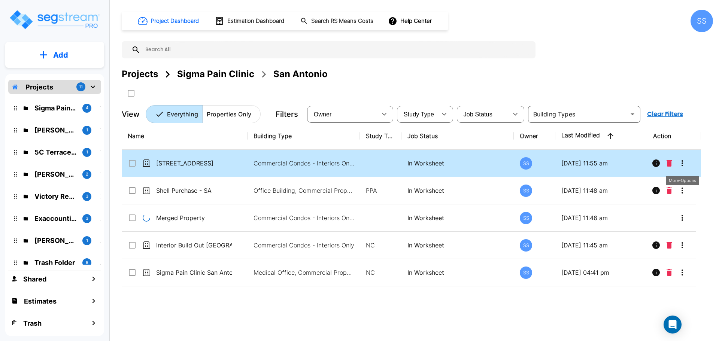
click at [686, 167] on icon "More-Options" at bounding box center [682, 163] width 9 height 9
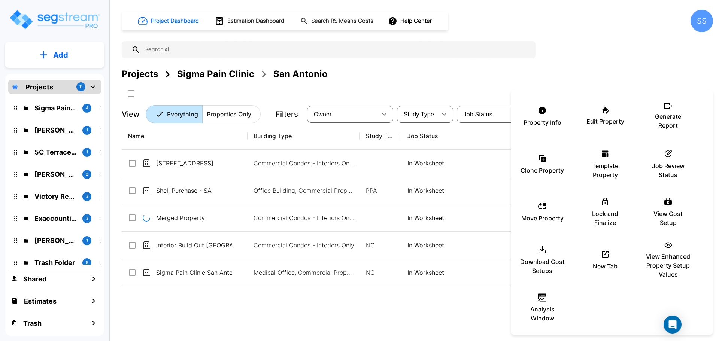
click at [129, 167] on div at bounding box center [359, 170] width 719 height 341
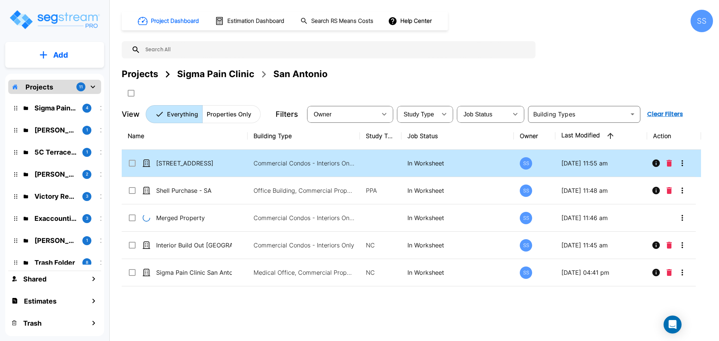
click at [129, 161] on input "select row 3415 Paesanos Parkway" at bounding box center [131, 162] width 7 height 6
checkbox input "true"
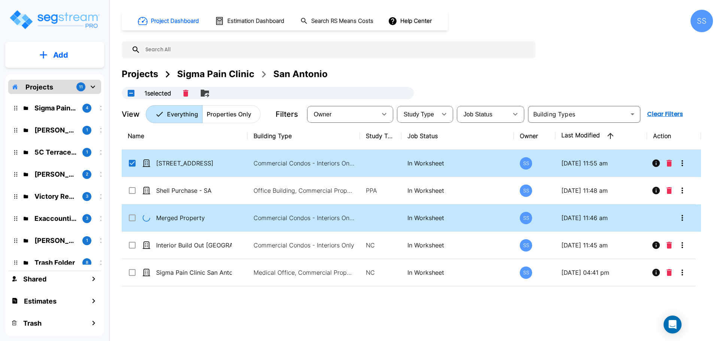
click at [134, 219] on input "select row Merged Property" at bounding box center [131, 216] width 7 height 6
checkbox input "true"
click at [208, 90] on icon "Delete" at bounding box center [207, 93] width 5 height 7
checkbox input "false"
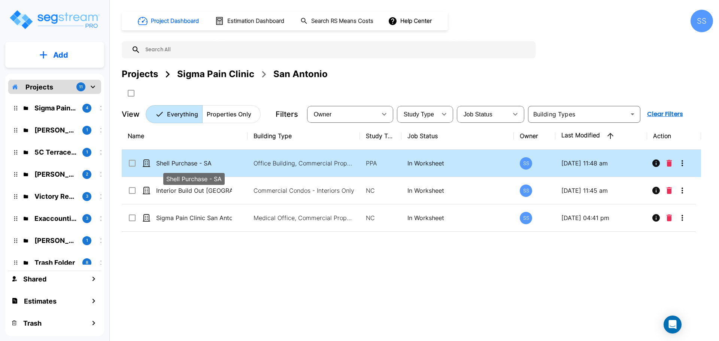
click at [195, 162] on p "Shell Purchase - SA" at bounding box center [194, 163] width 76 height 9
checkbox input "true"
click at [195, 163] on p "Shell Purchase - SA" at bounding box center [194, 163] width 76 height 9
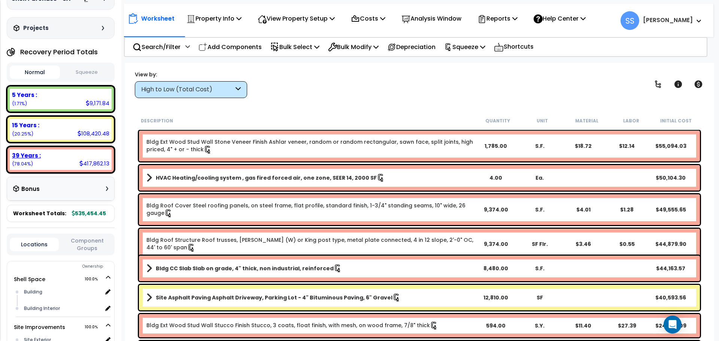
scroll to position [112, 0]
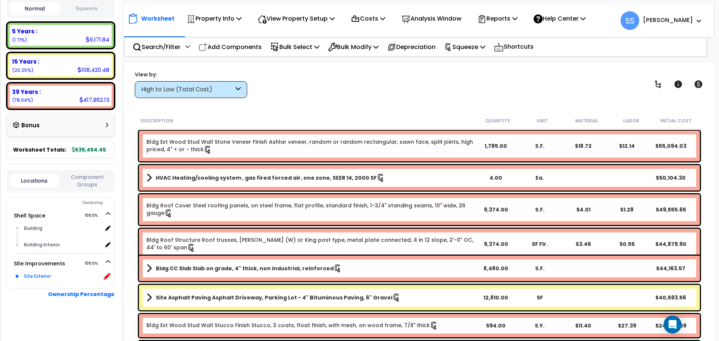
click at [107, 276] on icon at bounding box center [107, 276] width 7 height 7
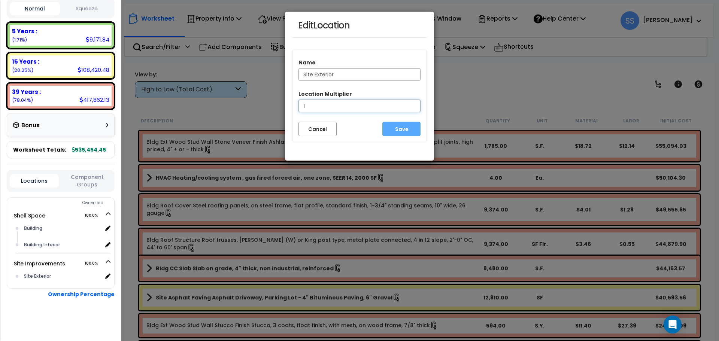
drag, startPoint x: 300, startPoint y: 103, endPoint x: 273, endPoint y: 101, distance: 27.1
click at [273, 101] on div "Edit Location Name Site Exterior Location Multiplier 1 Cancel Save" at bounding box center [359, 170] width 719 height 341
type input "3"
type input ".62"
click at [415, 124] on button "Save" at bounding box center [401, 129] width 38 height 15
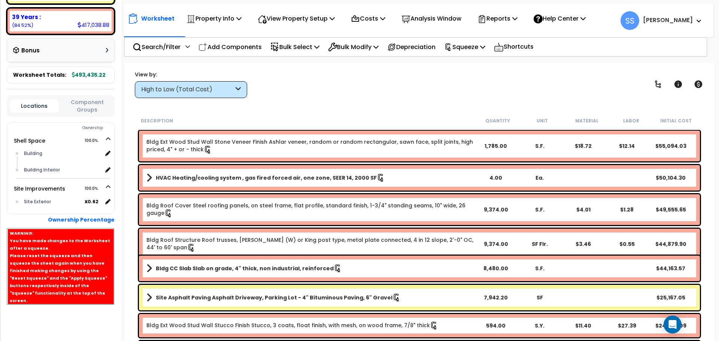
scroll to position [188, 0]
click at [97, 220] on b "Ownership Percentage" at bounding box center [81, 218] width 67 height 7
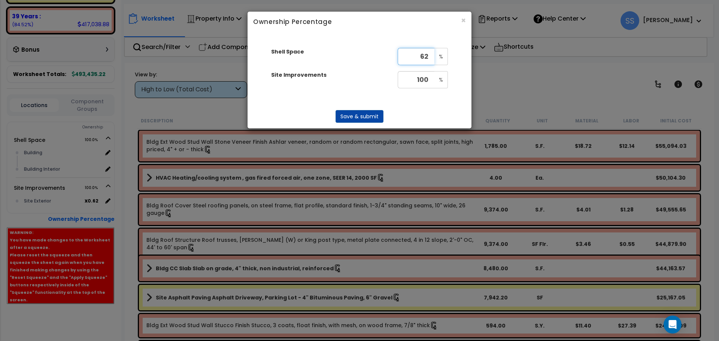
type input "62"
click at [356, 116] on button "Save & submit" at bounding box center [360, 116] width 48 height 13
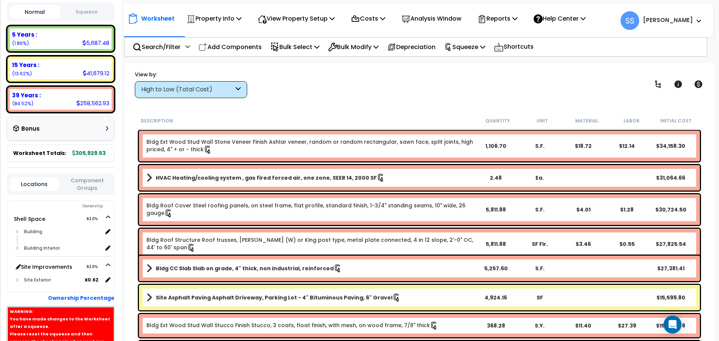
scroll to position [112, 0]
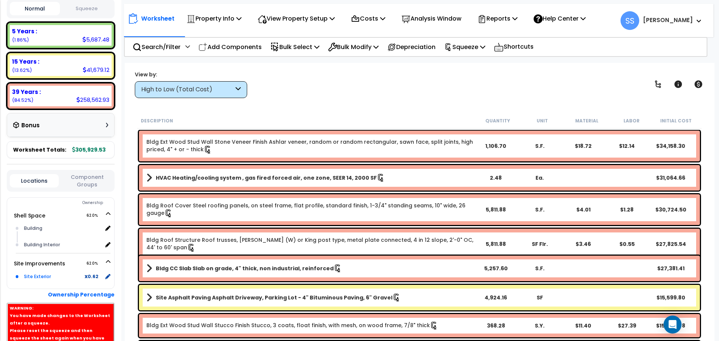
click at [86, 277] on b "x 0.62" at bounding box center [92, 276] width 14 height 7
click at [109, 276] on icon at bounding box center [107, 276] width 7 height 7
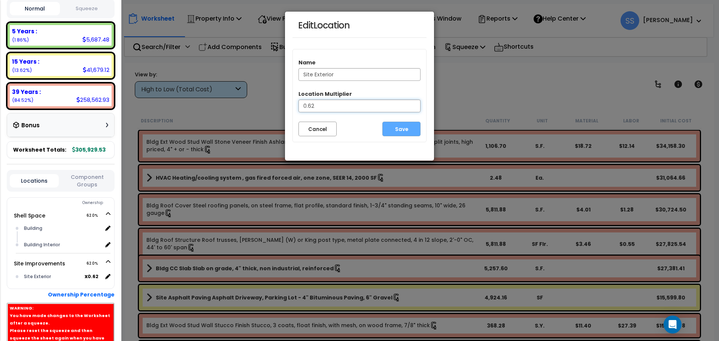
drag, startPoint x: 326, startPoint y: 103, endPoint x: 279, endPoint y: 97, distance: 48.0
click at [279, 97] on div "Edit Location Name Site Exterior Location Multiplier 0.62 Cancel Save" at bounding box center [359, 170] width 719 height 341
type input "1"
click at [405, 139] on div "Name Site Exterior Location Multiplier 1 Cancel Save" at bounding box center [359, 95] width 134 height 93
click at [406, 134] on button "Save" at bounding box center [401, 129] width 38 height 15
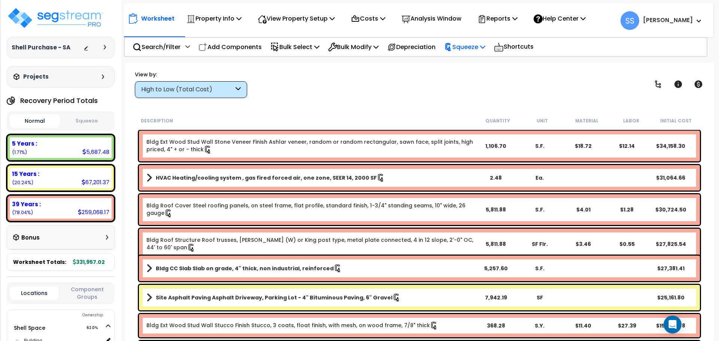
click at [484, 50] on p "Squeeze" at bounding box center [464, 47] width 41 height 10
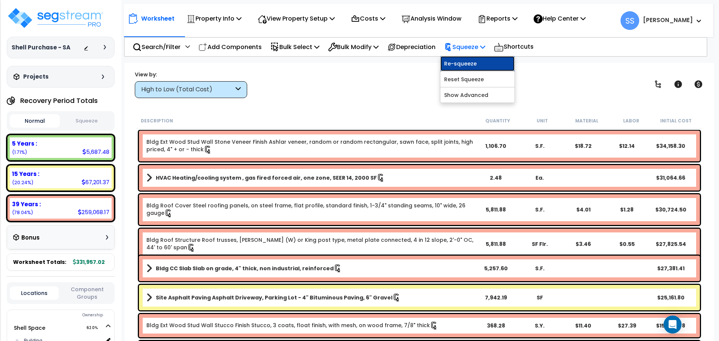
click at [474, 61] on link "Re-squeeze" at bounding box center [477, 63] width 74 height 15
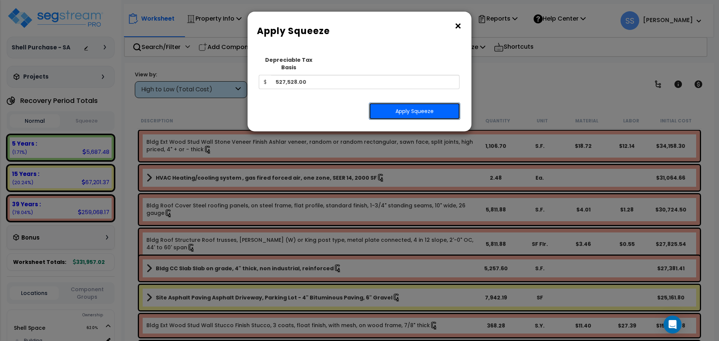
click at [393, 103] on button "Apply Squeeze" at bounding box center [414, 111] width 91 height 17
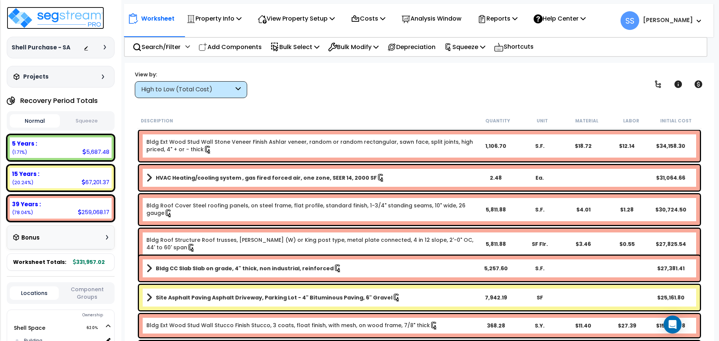
click at [76, 16] on img at bounding box center [55, 18] width 97 height 22
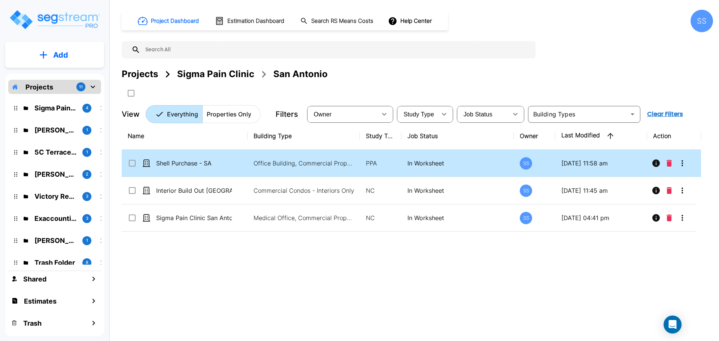
click at [125, 162] on td "Shell Purchase - SA" at bounding box center [185, 163] width 126 height 27
checkbox input "true"
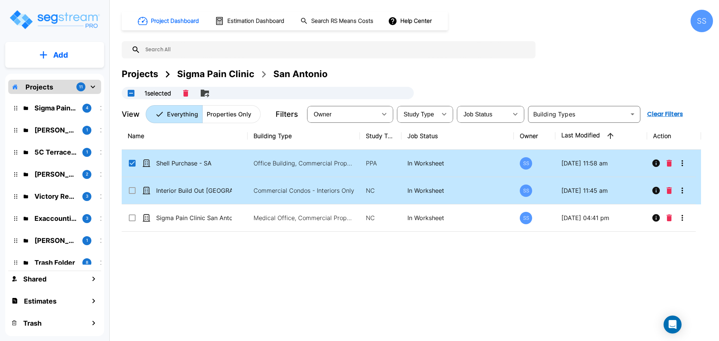
click at [132, 189] on input "select row Interior Build Out San Antonio" at bounding box center [131, 189] width 7 height 6
checkbox input "true"
click at [189, 95] on icon "Merge" at bounding box center [188, 93] width 9 height 9
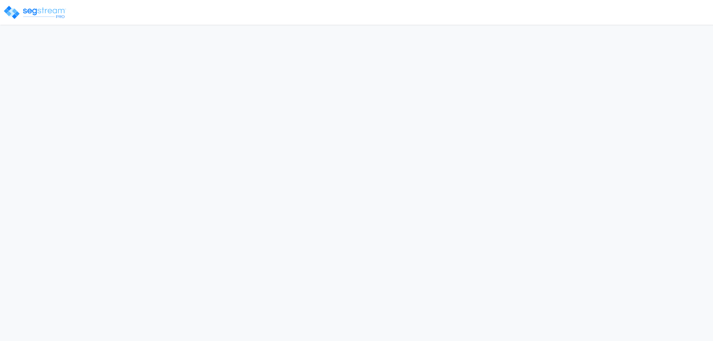
select select "2025"
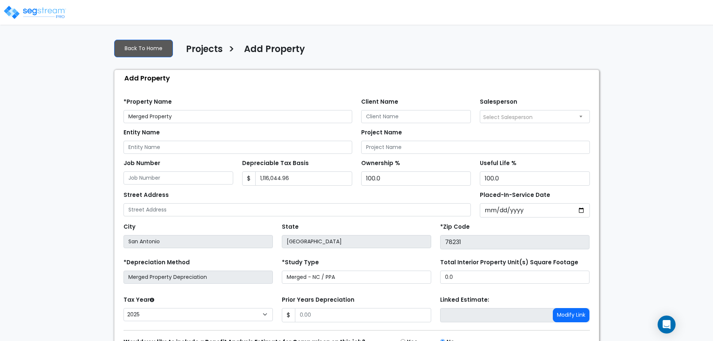
drag, startPoint x: 224, startPoint y: 116, endPoint x: 125, endPoint y: 112, distance: 99.3
click at [125, 112] on input "Merged Property" at bounding box center [238, 116] width 229 height 13
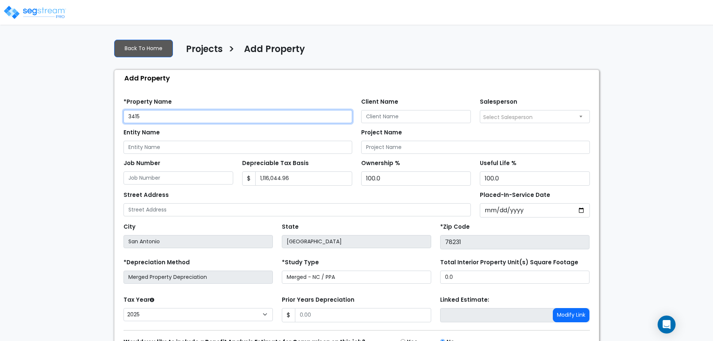
click at [166, 114] on input "3415" at bounding box center [238, 116] width 229 height 13
type input "[STREET_ADDRESS]"
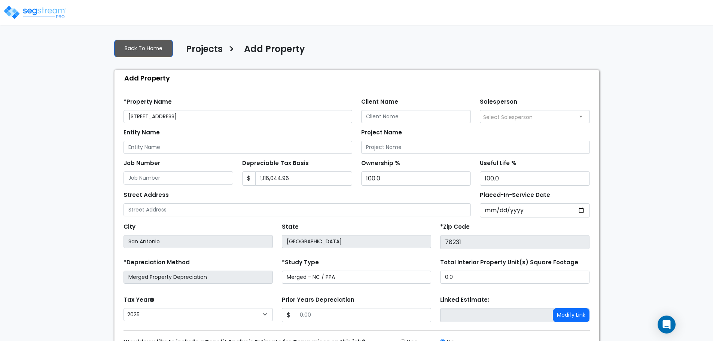
drag, startPoint x: 247, startPoint y: 220, endPoint x: 250, endPoint y: 215, distance: 5.9
click at [247, 218] on div "City San Antonio State TX *Zip Code 78231" at bounding box center [357, 234] width 476 height 32
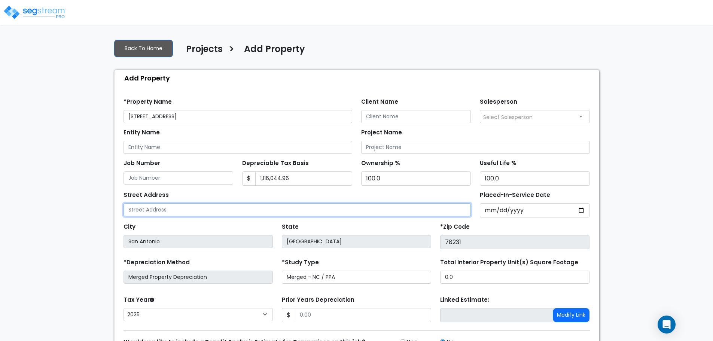
click at [253, 210] on input "text" at bounding box center [298, 209] width 348 height 13
drag, startPoint x: 196, startPoint y: 209, endPoint x: 41, endPoint y: 199, distance: 155.3
click at [41, 199] on div "We are Building your Property. So please grab a coffee and let us do the heavy …" at bounding box center [356, 208] width 713 height 350
type input "3415 Paesanos Parkway"
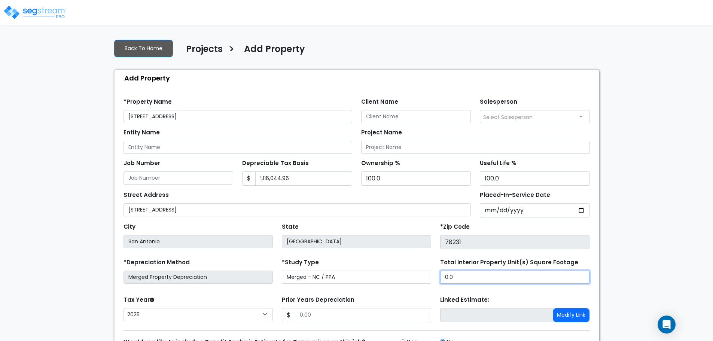
drag, startPoint x: 477, startPoint y: 281, endPoint x: 425, endPoint y: 266, distance: 53.9
click at [424, 270] on div "*Depreciation Method Merged Property Depreciation *Study Type Merged - NC / PPA…" at bounding box center [357, 272] width 476 height 30
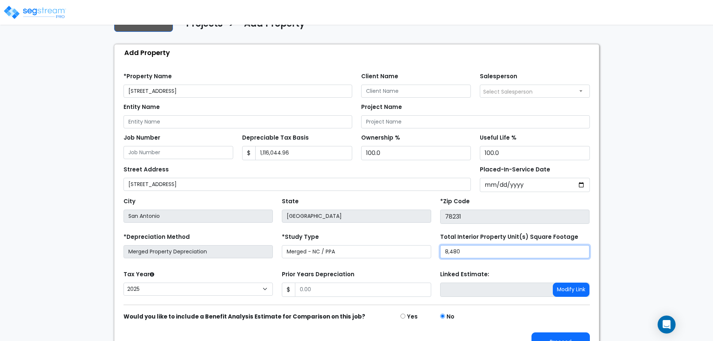
scroll to position [37, 0]
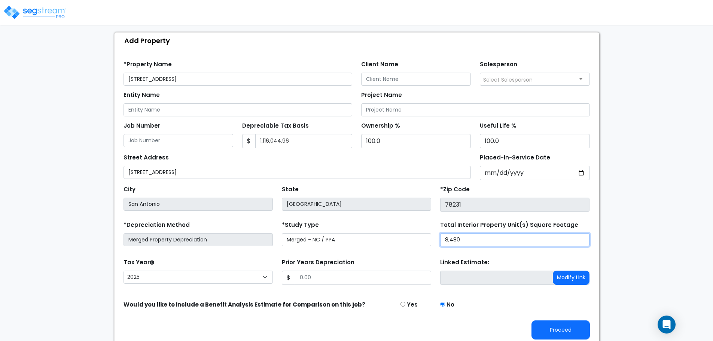
type input "8,480"
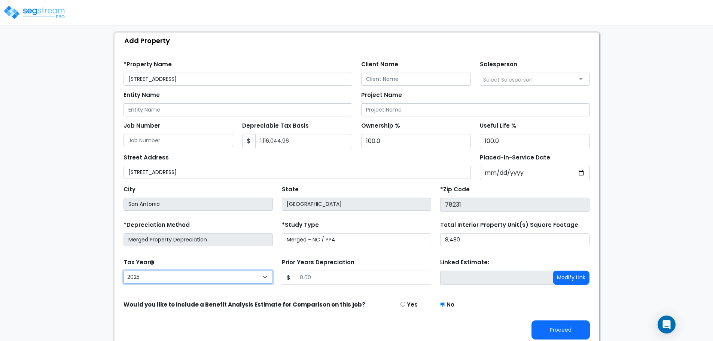
click at [212, 271] on select "2026 2025 2024 2023 2022 2021 2020 2019" at bounding box center [198, 277] width 149 height 13
select select "2024"
click at [124, 271] on select "2026 2025 2024 2023 2022 2021 2020 2019" at bounding box center [198, 277] width 149 height 13
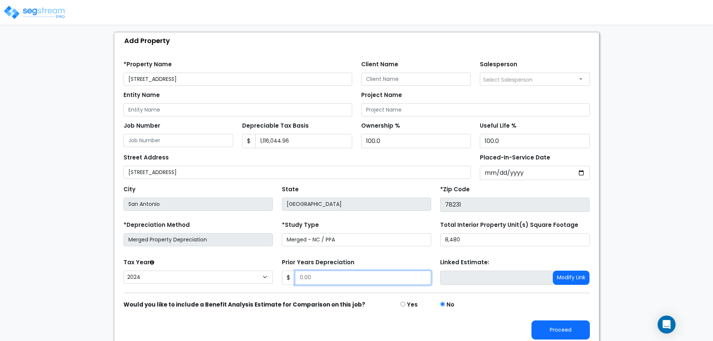
click at [322, 272] on input "Prior Years Depreciation" at bounding box center [363, 278] width 136 height 14
drag, startPoint x: 358, startPoint y: 283, endPoint x: 242, endPoint y: 277, distance: 116.3
click at [242, 277] on div "Tax Year Please Enter The Placed In Service Date First. 2026 2025 2024 2023 202…" at bounding box center [357, 272] width 476 height 30
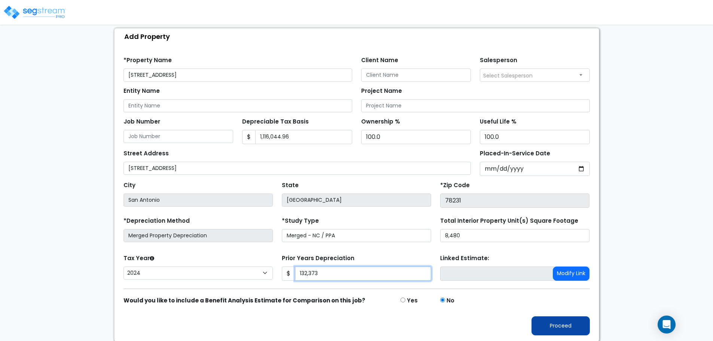
scroll to position [42, 0]
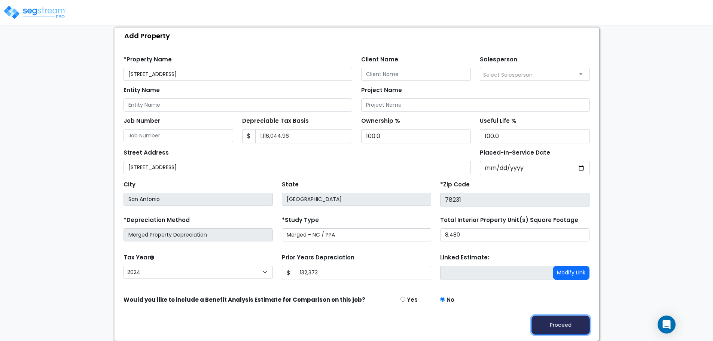
click at [559, 317] on button "Proceed" at bounding box center [561, 325] width 58 height 19
type input "132373"
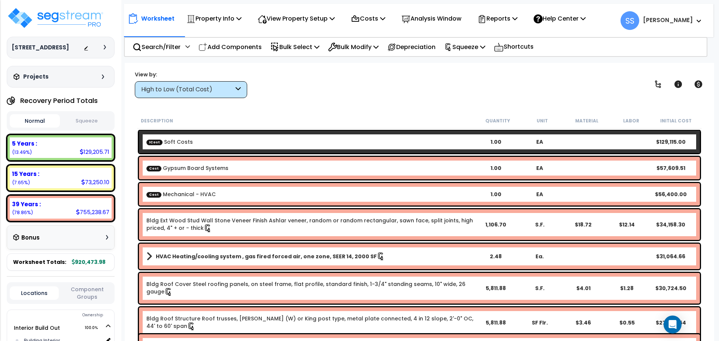
click at [91, 112] on div "Normal Squeeze" at bounding box center [61, 120] width 108 height 19
click at [88, 121] on button "Squeeze" at bounding box center [87, 121] width 50 height 13
click at [86, 120] on button "Squeeze" at bounding box center [87, 120] width 50 height 13
drag, startPoint x: 412, startPoint y: 96, endPoint x: 395, endPoint y: 100, distance: 17.7
click at [408, 98] on div "Worksheet Property Info Property Setup Add Property Unit Template property Clon…" at bounding box center [419, 233] width 589 height 341
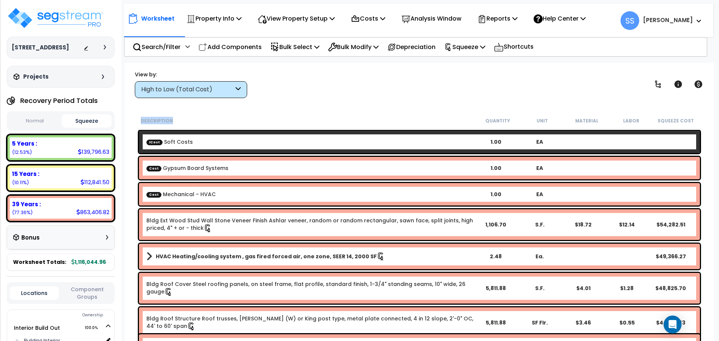
click at [318, 91] on div "View by: High to Low (Total Cost) High to Low (Total Cost)" at bounding box center [419, 84] width 574 height 28
click at [92, 122] on button "Squeeze" at bounding box center [87, 120] width 50 height 13
click at [332, 91] on div "View by: High to Low (Total Cost) High to Low (Total Cost)" at bounding box center [419, 84] width 574 height 28
click at [52, 21] on img at bounding box center [55, 18] width 97 height 22
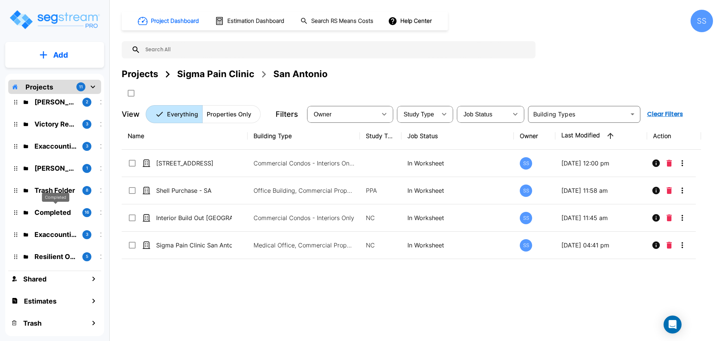
scroll to position [0, 0]
click at [212, 73] on div "Sigma Pain Clinic" at bounding box center [215, 73] width 77 height 13
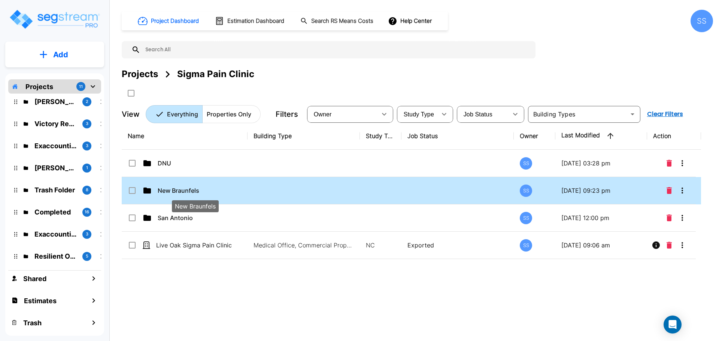
click at [169, 188] on p "New Braunfels" at bounding box center [196, 190] width 76 height 9
checkbox input "true"
click at [169, 188] on p "New Braunfels" at bounding box center [196, 190] width 76 height 9
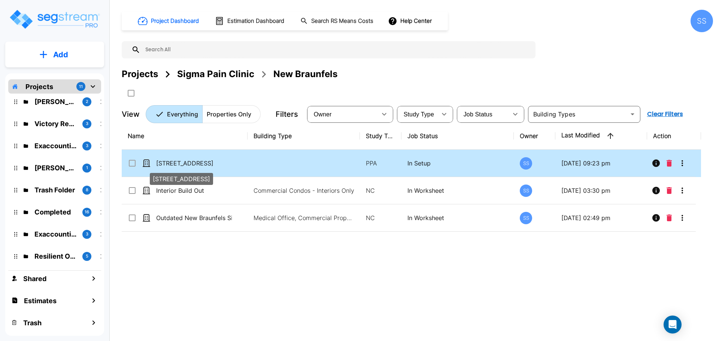
click at [203, 166] on p "[STREET_ADDRESS]" at bounding box center [194, 163] width 76 height 9
checkbox input "true"
click at [203, 166] on p "[STREET_ADDRESS]" at bounding box center [194, 163] width 76 height 9
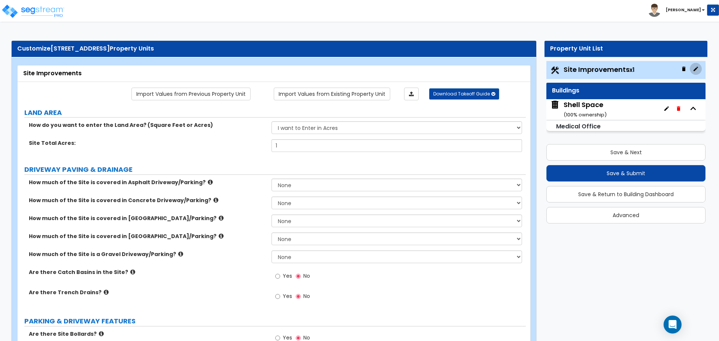
click at [696, 68] on icon "button" at bounding box center [696, 69] width 6 height 6
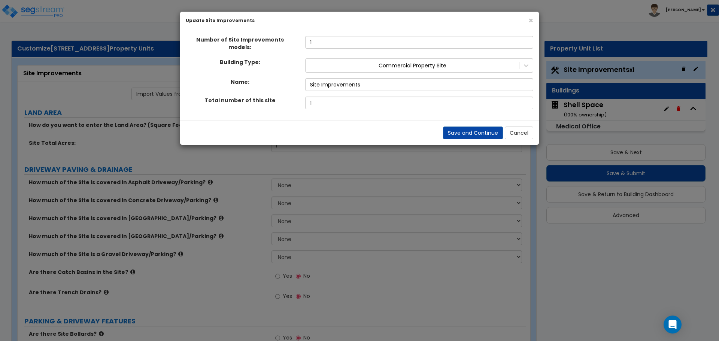
click at [527, 22] on div "× Update Site Improvements" at bounding box center [359, 21] width 359 height 19
click at [530, 20] on span "×" at bounding box center [530, 20] width 5 height 11
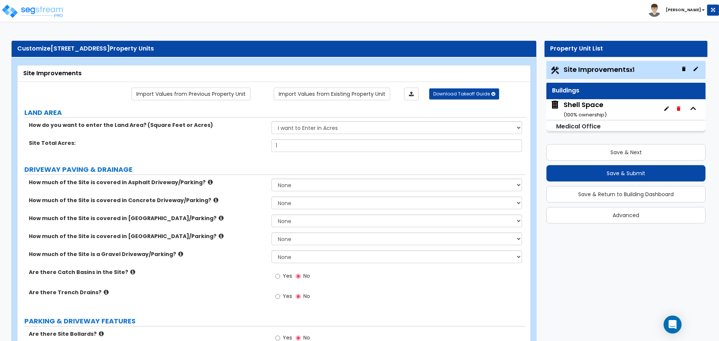
click at [669, 110] on icon "button" at bounding box center [667, 109] width 6 height 6
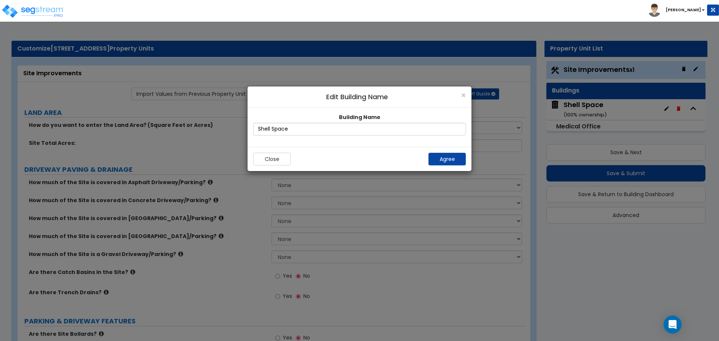
click at [460, 95] on h4 "Edit Building Name" at bounding box center [359, 97] width 213 height 10
click at [466, 97] on div "× Edit Building Name" at bounding box center [360, 96] width 224 height 21
click at [466, 96] on div "× Edit Building Name" at bounding box center [360, 96] width 224 height 21
click at [463, 96] on span "×" at bounding box center [463, 95] width 5 height 11
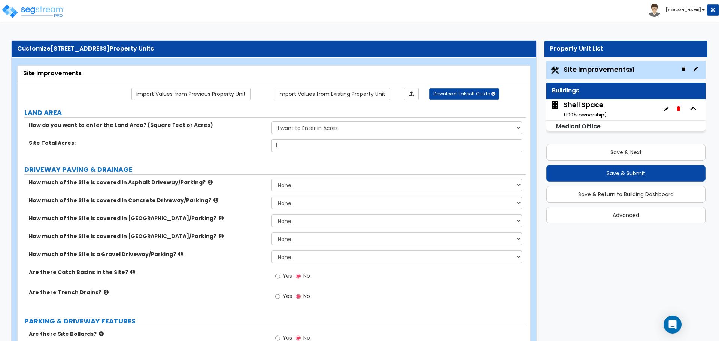
scroll to position [112, 0]
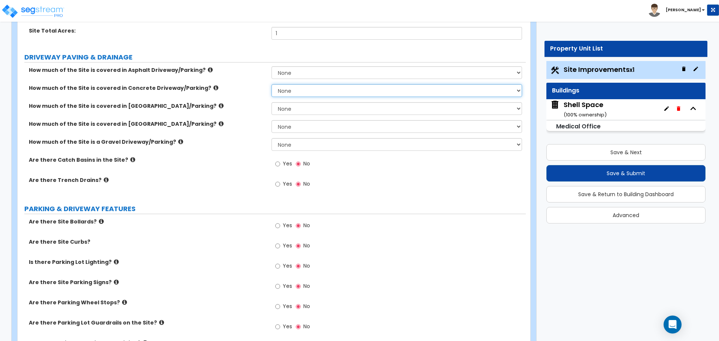
click at [312, 92] on select "None I want to Enter an Approximate Percentage I want to Enter the Square Foota…" at bounding box center [396, 90] width 250 height 13
select select "2"
click at [271, 84] on select "None I want to Enter an Approximate Percentage I want to Enter the Square Foota…" at bounding box center [396, 90] width 250 height 13
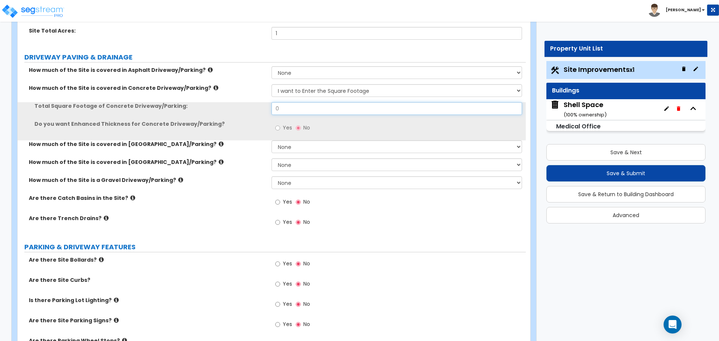
drag, startPoint x: 282, startPoint y: 107, endPoint x: 218, endPoint y: 97, distance: 64.8
click at [218, 97] on div "How much of the Site is covered in Asphalt Driveway/Parking? None I want to Ent…" at bounding box center [271, 150] width 497 height 169
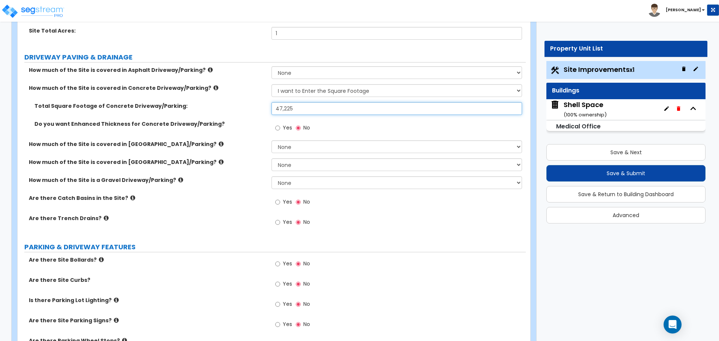
type input "47,225"
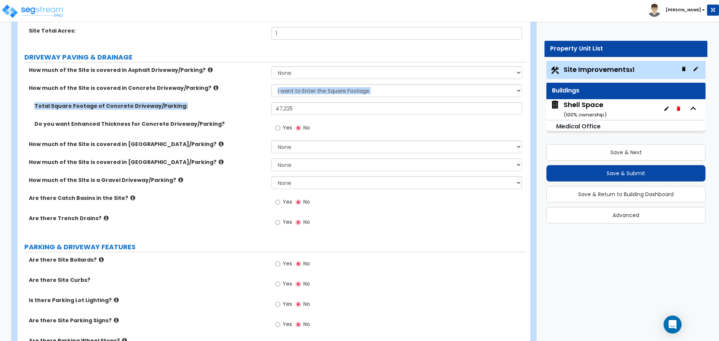
drag, startPoint x: 218, startPoint y: 96, endPoint x: 250, endPoint y: 173, distance: 83.2
click at [250, 173] on div "How much of the Site is covered in Asphalt Driveway/Parking? None I want to Ent…" at bounding box center [271, 150] width 497 height 169
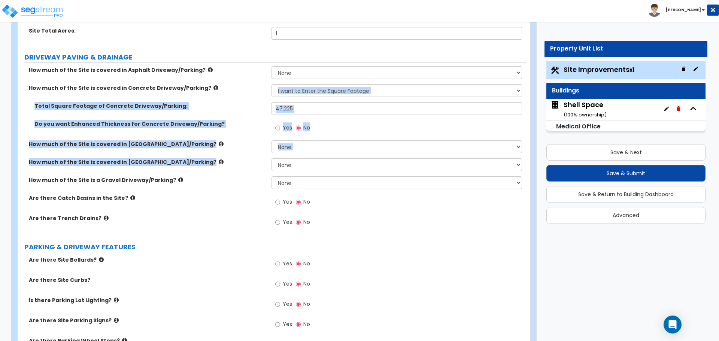
click at [246, 165] on label "How much of the Site is covered in [GEOGRAPHIC_DATA]/Parking?" at bounding box center [147, 161] width 237 height 7
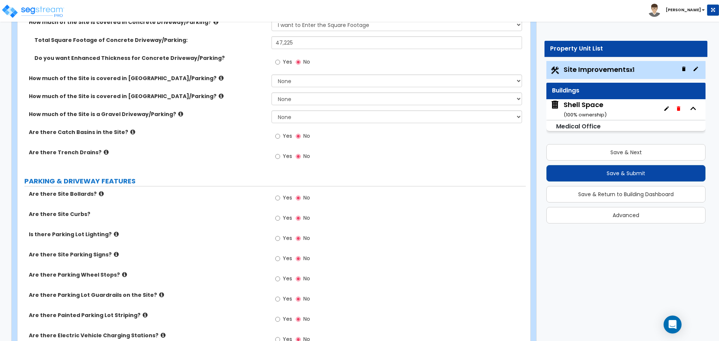
scroll to position [225, 0]
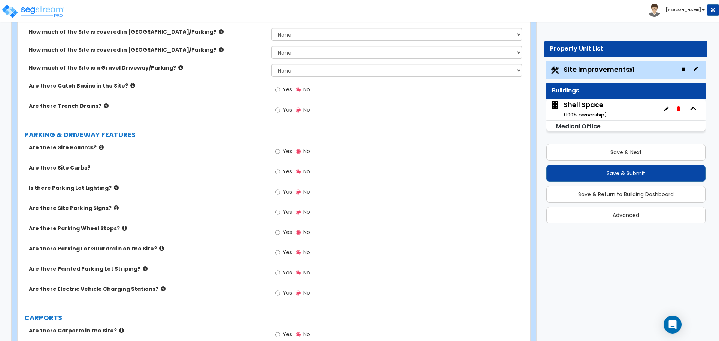
click at [283, 274] on span "Yes" at bounding box center [287, 272] width 9 height 7
click at [280, 274] on input "Yes" at bounding box center [277, 273] width 5 height 8
radio input "true"
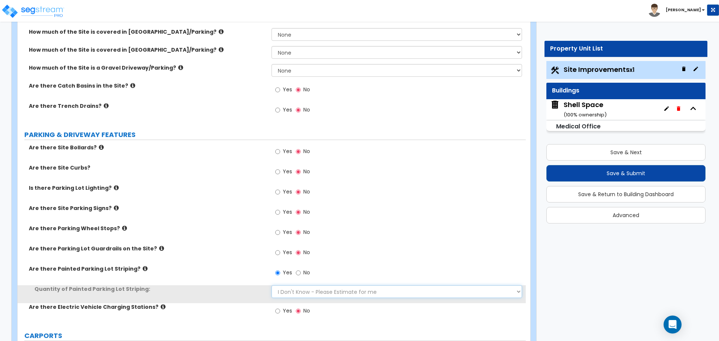
click at [307, 290] on select "I Don't Know - Please Estimate for me I Want to Enter the Number of Parking Spa…" at bounding box center [396, 291] width 250 height 13
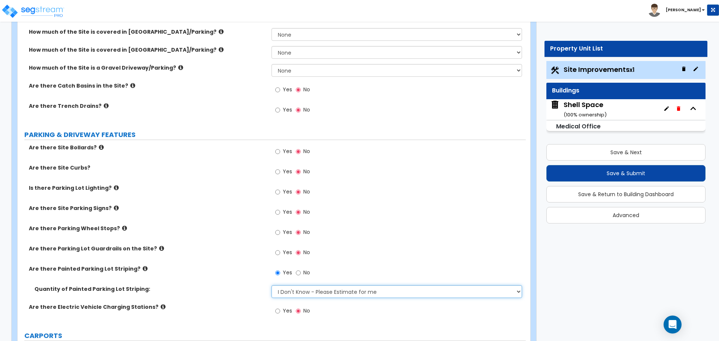
select select "1"
click at [271, 285] on select "I Don't Know - Please Estimate for me I Want to Enter the Number of Parking Spa…" at bounding box center [396, 291] width 250 height 13
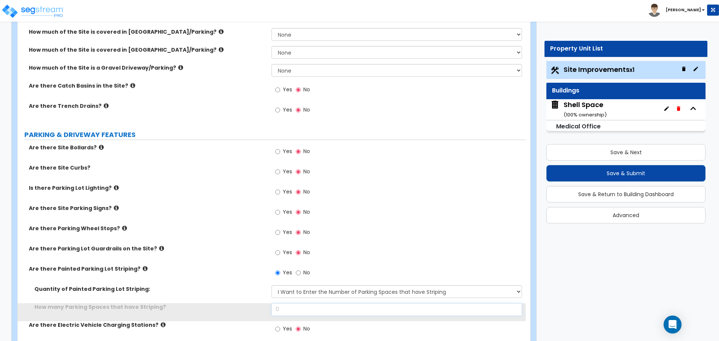
drag, startPoint x: 299, startPoint y: 315, endPoint x: 228, endPoint y: 307, distance: 71.9
click at [232, 308] on div "How many Parking Spaces that have Striping? 0" at bounding box center [272, 312] width 508 height 18
type input "110"
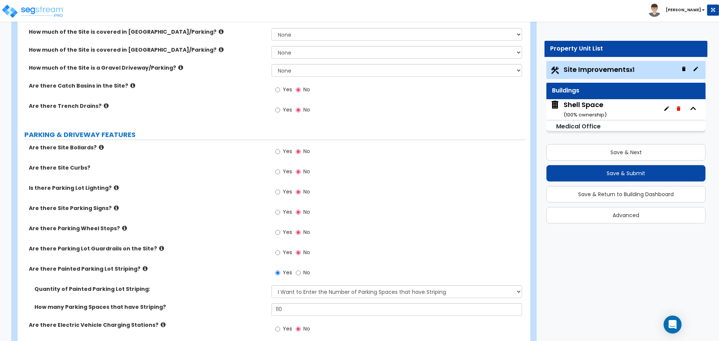
click at [212, 300] on div "Quantity of Painted Parking Lot Striping: I Don't Know - Please Estimate for me…" at bounding box center [272, 294] width 508 height 18
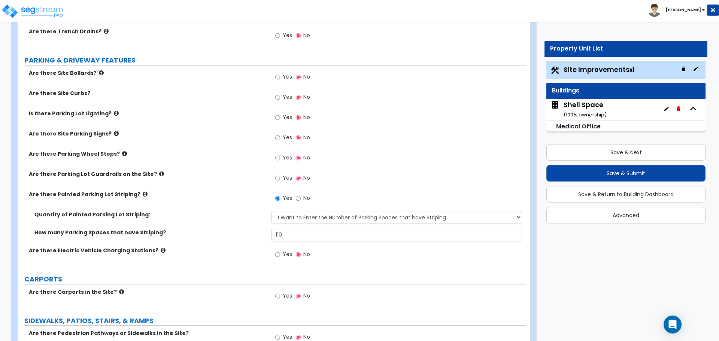
scroll to position [300, 0]
click at [289, 120] on span "Yes" at bounding box center [287, 116] width 9 height 7
click at [280, 120] on input "Yes" at bounding box center [277, 117] width 5 height 8
radio input "true"
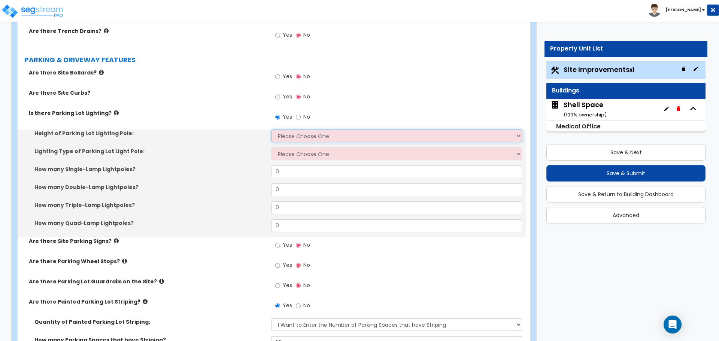
click at [296, 135] on select "Please Choose One 20' high 30' high 40' high" at bounding box center [396, 136] width 250 height 13
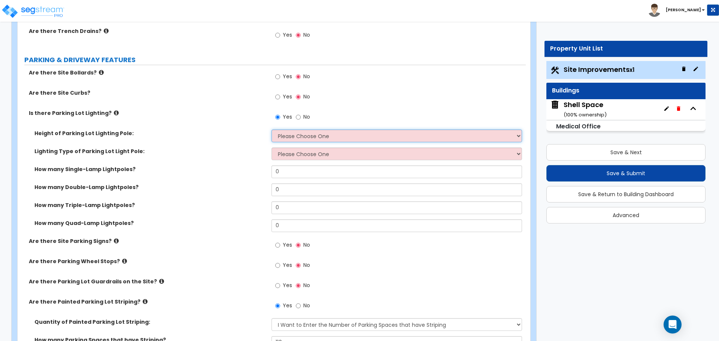
select select "1"
click at [271, 130] on select "Please Choose One 20' high 30' high 40' high" at bounding box center [396, 136] width 250 height 13
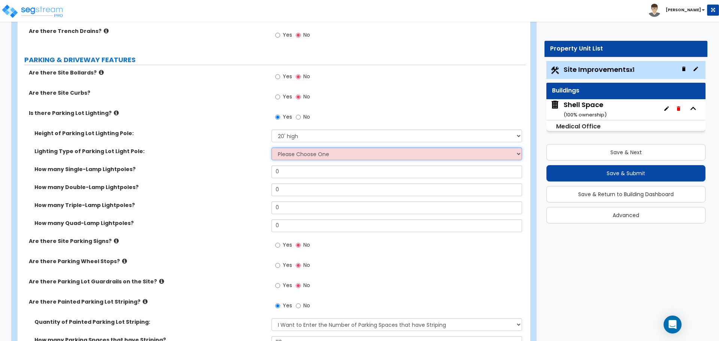
click at [299, 152] on select "Please Choose One LED Metal Halide High Pressure Sodium Please Choose for me" at bounding box center [396, 154] width 250 height 13
select select "1"
click at [271, 148] on select "Please Choose One LED Metal Halide High Pressure Sodium Please Choose for me" at bounding box center [396, 154] width 250 height 13
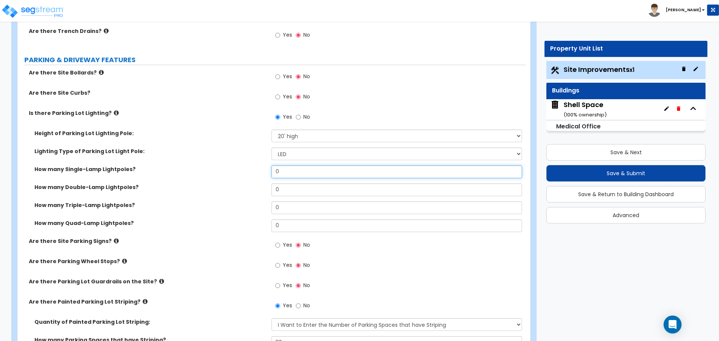
click at [241, 164] on div "Height of Parking Lot Lighting Pole: Please Choose One 20' high 30' high 40' hi…" at bounding box center [271, 184] width 497 height 108
type input "3"
click at [209, 163] on div "Lighting Type of Parking Lot Light Pole: Please Choose One LED Metal Halide Hig…" at bounding box center [272, 157] width 508 height 18
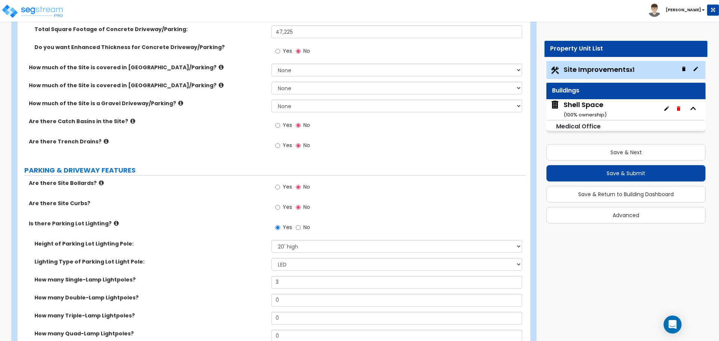
scroll to position [187, 0]
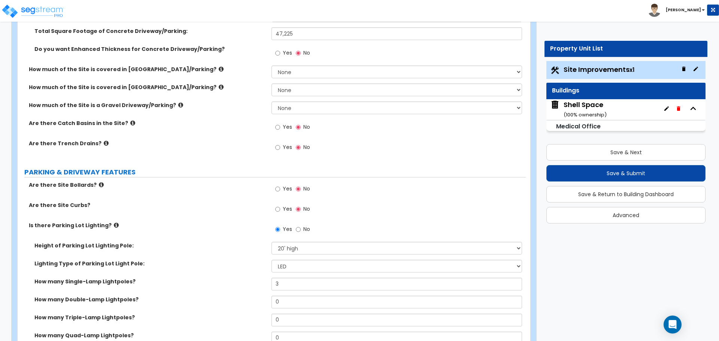
click at [295, 210] on div "Yes No" at bounding box center [292, 209] width 42 height 17
click at [280, 211] on input "Yes" at bounding box center [277, 209] width 5 height 8
radio input "true"
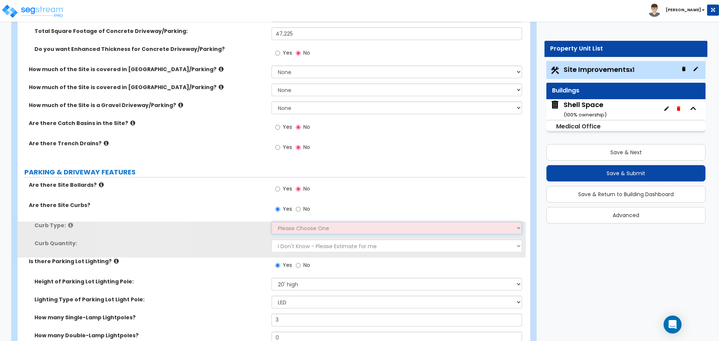
click at [289, 225] on select "Please Choose One Curb (Only) Curb & Gutter Asphalt Berm" at bounding box center [396, 228] width 250 height 13
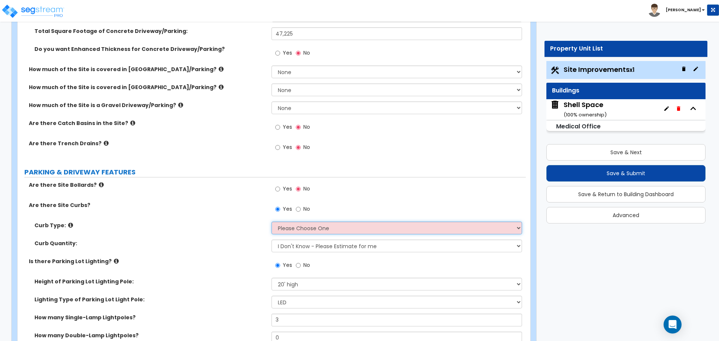
select select "1"
click at [271, 222] on select "Please Choose One Curb (Only) Curb & Gutter Asphalt Berm" at bounding box center [396, 228] width 250 height 13
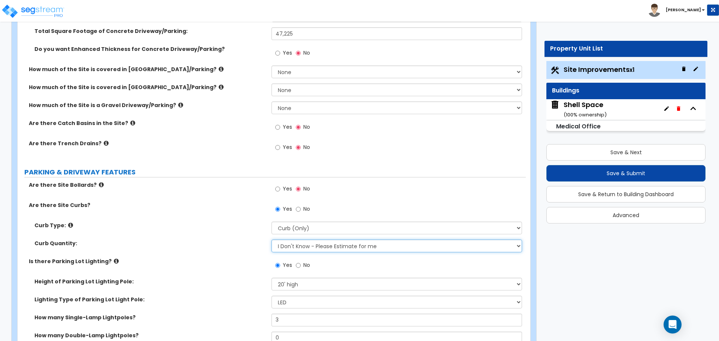
drag, startPoint x: 324, startPoint y: 251, endPoint x: 315, endPoint y: 252, distance: 9.8
click at [315, 252] on select "I Don't Know - Please Estimate for me I want to Enter the Linear Footage" at bounding box center [396, 246] width 250 height 13
select select "1"
click at [271, 240] on select "I Don't Know - Please Estimate for me I want to Enter the Linear Footage" at bounding box center [396, 246] width 250 height 13
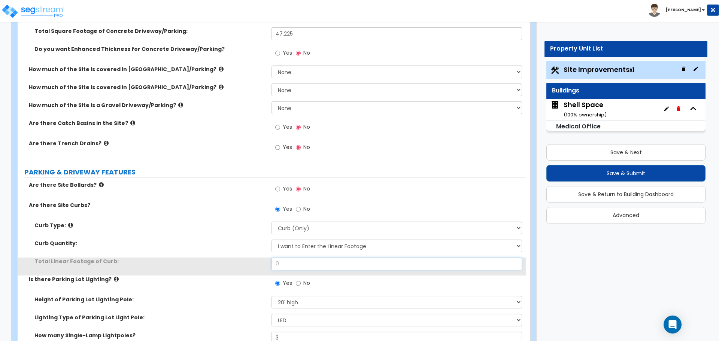
drag, startPoint x: 321, startPoint y: 262, endPoint x: 171, endPoint y: 248, distance: 150.0
click at [178, 252] on div "Curb Type: Please Choose One Curb (Only) Curb & Gutter Asphalt Berm Curb Quanti…" at bounding box center [271, 249] width 497 height 54
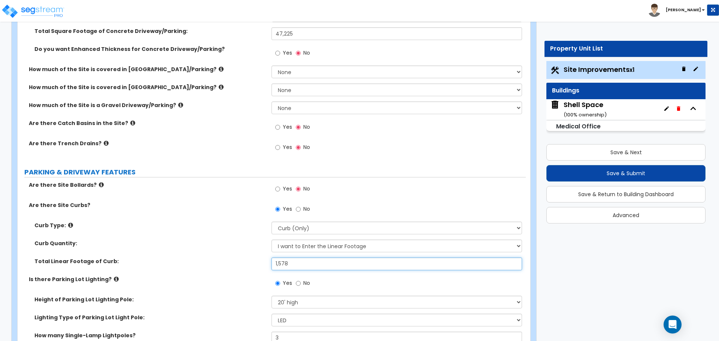
type input "1,578"
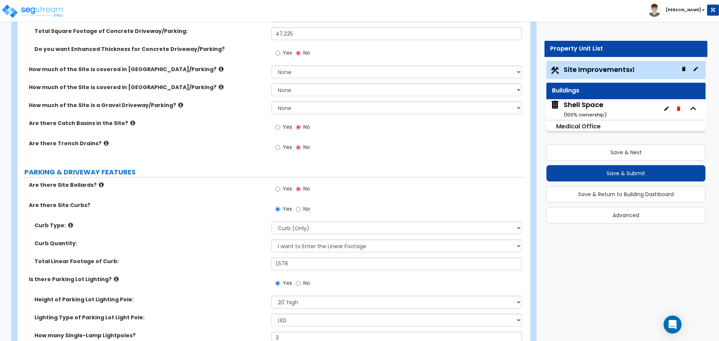
drag, startPoint x: 177, startPoint y: 245, endPoint x: 200, endPoint y: 256, distance: 25.3
click at [195, 256] on div "Curb Quantity: I Don't Know - Please Estimate for me I want to Enter the Linear…" at bounding box center [272, 249] width 508 height 18
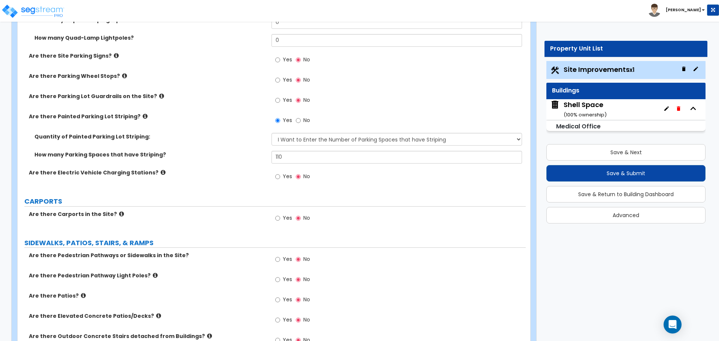
scroll to position [562, 0]
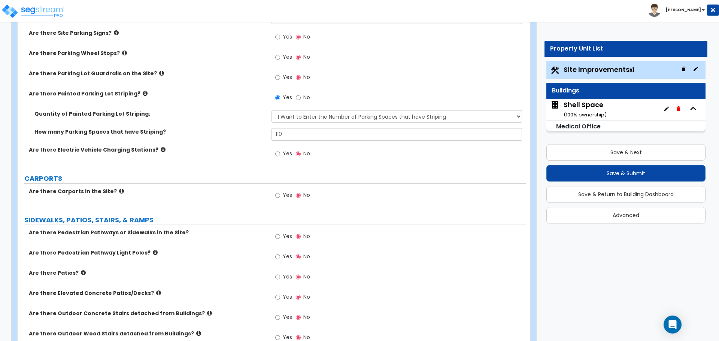
click at [274, 237] on div "Yes No" at bounding box center [292, 237] width 42 height 17
click at [277, 236] on input "Yes" at bounding box center [277, 237] width 5 height 8
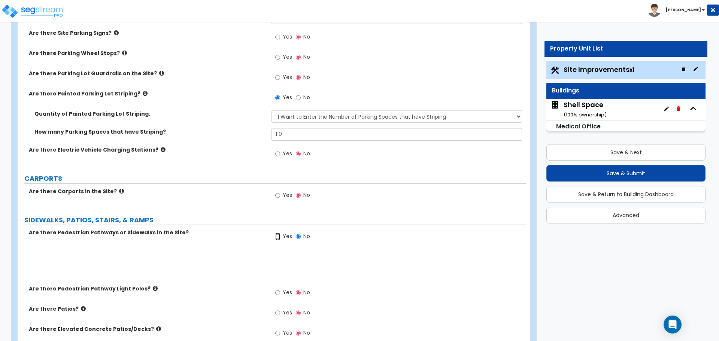
radio input "true"
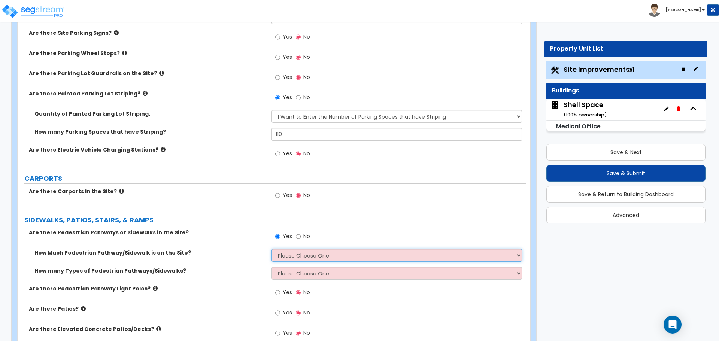
click at [293, 259] on select "Please Choose One I Don't Know, Please Estimate For Me Enter Linear Footage" at bounding box center [396, 255] width 250 height 13
select select "2"
click at [271, 249] on select "Please Choose One I Don't Know, Please Estimate For Me Enter Linear Footage" at bounding box center [396, 255] width 250 height 13
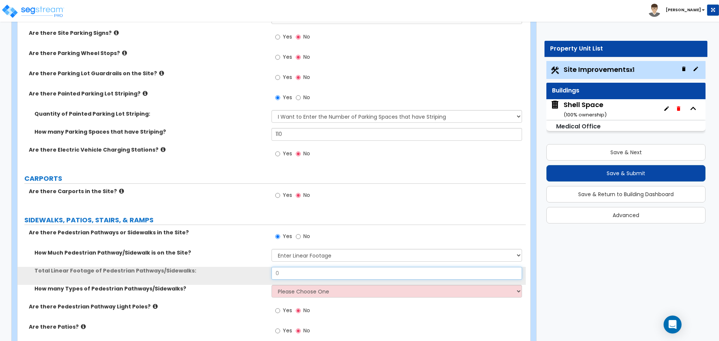
drag, startPoint x: 291, startPoint y: 277, endPoint x: 276, endPoint y: 268, distance: 17.8
click at [278, 275] on input "0" at bounding box center [396, 273] width 250 height 13
type input "170"
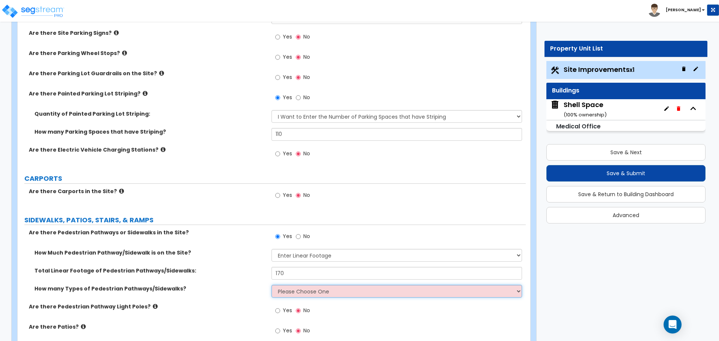
click at [301, 293] on select "Please Choose One 1 2 3" at bounding box center [396, 291] width 250 height 13
select select "1"
click at [271, 285] on select "Please Choose One 1 2 3" at bounding box center [396, 291] width 250 height 13
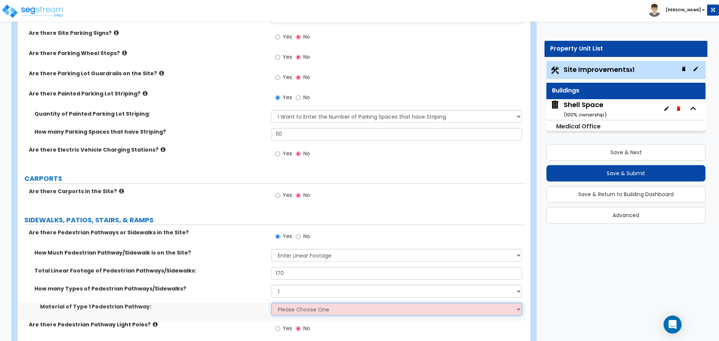
click at [293, 308] on select "Please Choose One Bare Concrete Stamped Concrete Brick Pavers Stone Pavers Wood…" at bounding box center [396, 309] width 250 height 13
select select "1"
click at [271, 303] on select "Please Choose One Bare Concrete Stamped Concrete Brick Pavers Stone Pavers Wood…" at bounding box center [396, 309] width 250 height 13
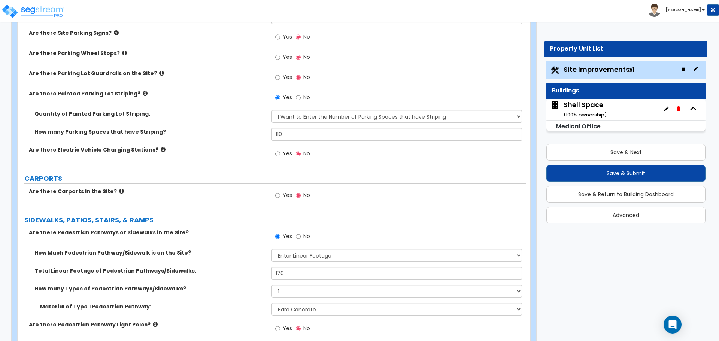
click at [221, 242] on div "Are there Pedestrian Pathways or Sidewalks in the Site? Yes No" at bounding box center [272, 239] width 508 height 20
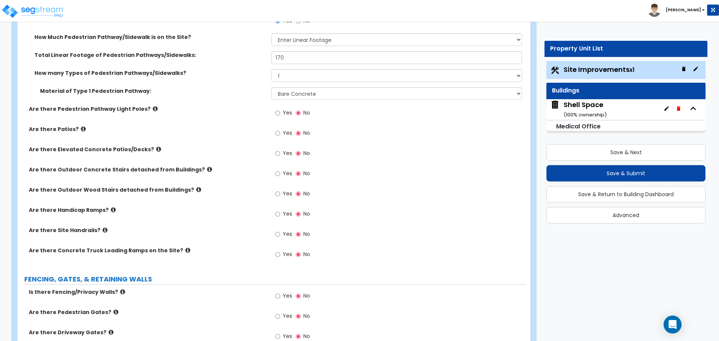
scroll to position [899, 0]
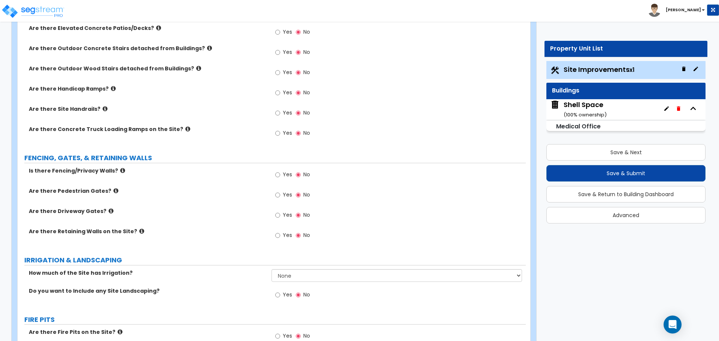
click at [139, 231] on icon at bounding box center [141, 231] width 5 height 6
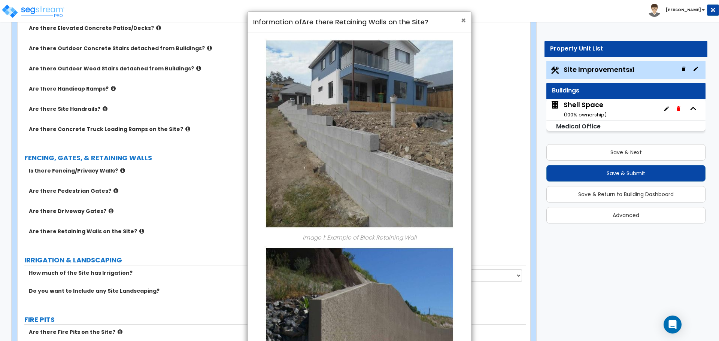
click at [464, 20] on span "×" at bounding box center [463, 20] width 5 height 11
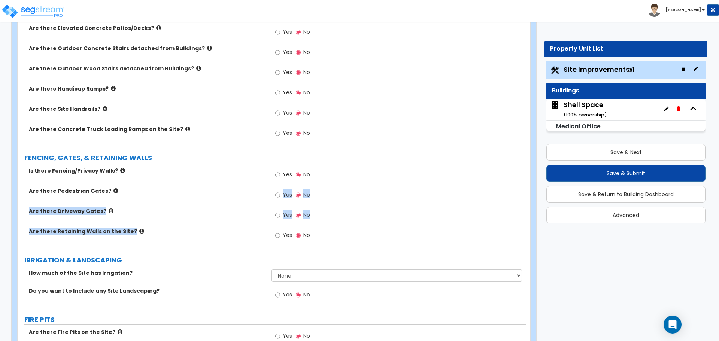
drag, startPoint x: 242, startPoint y: 236, endPoint x: 254, endPoint y: 188, distance: 49.7
click at [254, 188] on div "Is there Fencing/Privacy Walls? Yes No Are there Pedestrian Gates? Yes No Are t…" at bounding box center [271, 207] width 497 height 81
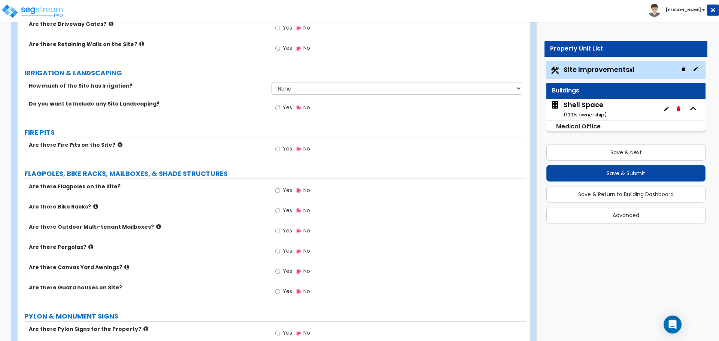
click at [221, 146] on label "Are there Fire Pits on the Site?" at bounding box center [147, 144] width 237 height 7
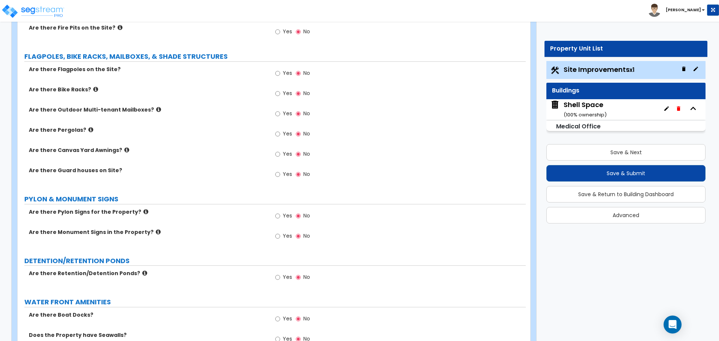
scroll to position [1236, 0]
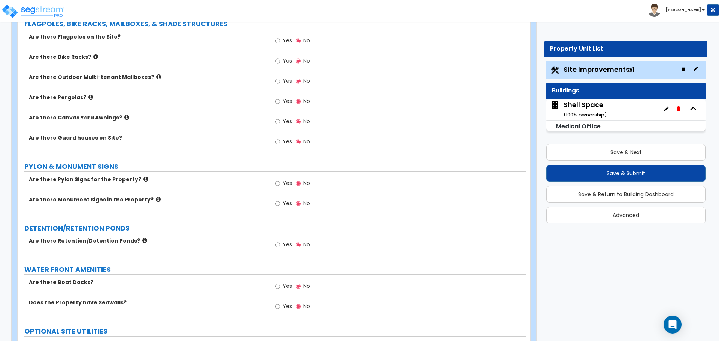
click at [263, 242] on label "Are there Retention/Detention Ponds?" at bounding box center [147, 240] width 237 height 7
click at [281, 243] on label "Yes" at bounding box center [283, 245] width 17 height 13
click at [280, 243] on input "Yes" at bounding box center [277, 245] width 5 height 8
radio input "true"
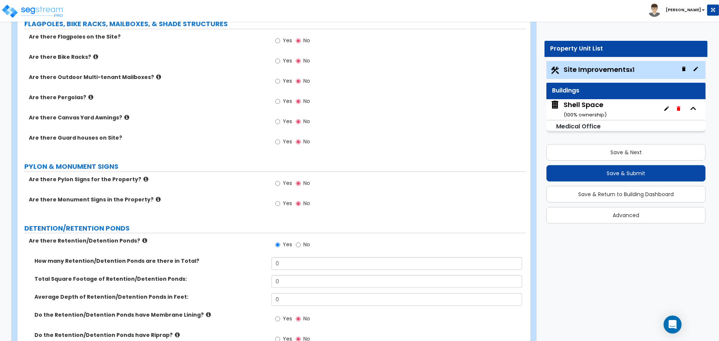
click at [131, 239] on label "Are there Retention/Detention Ponds?" at bounding box center [147, 240] width 237 height 7
click at [142, 240] on icon at bounding box center [144, 241] width 5 height 6
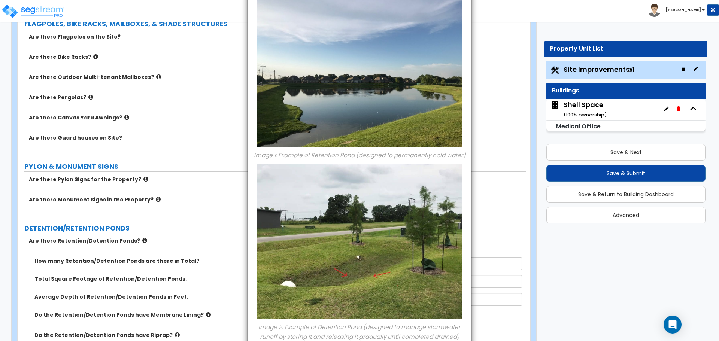
scroll to position [0, 0]
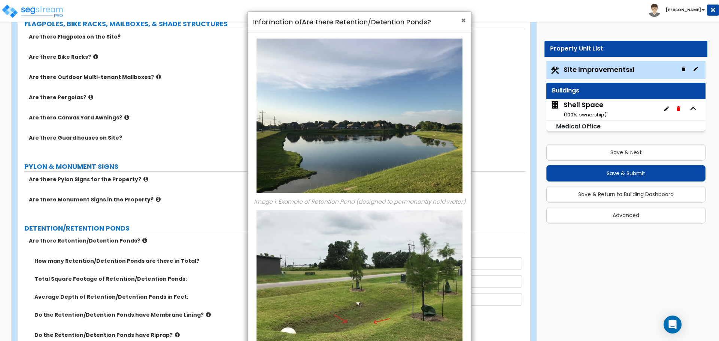
click at [463, 21] on span "×" at bounding box center [463, 20] width 5 height 11
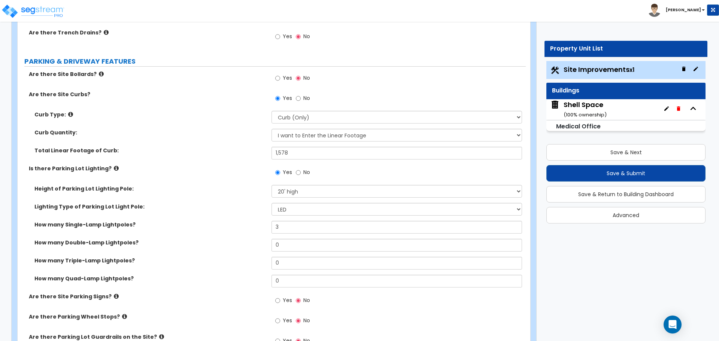
scroll to position [285, 0]
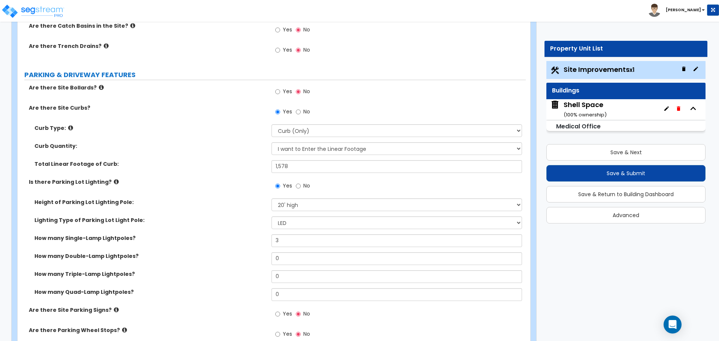
click at [281, 92] on label "Yes" at bounding box center [283, 92] width 17 height 13
click at [280, 92] on input "Yes" at bounding box center [277, 92] width 5 height 8
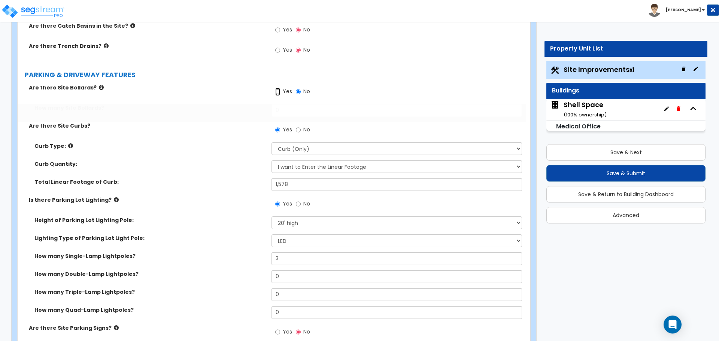
radio input "true"
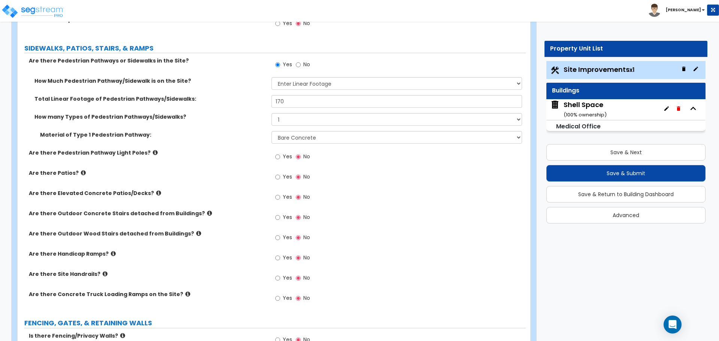
scroll to position [921, 0]
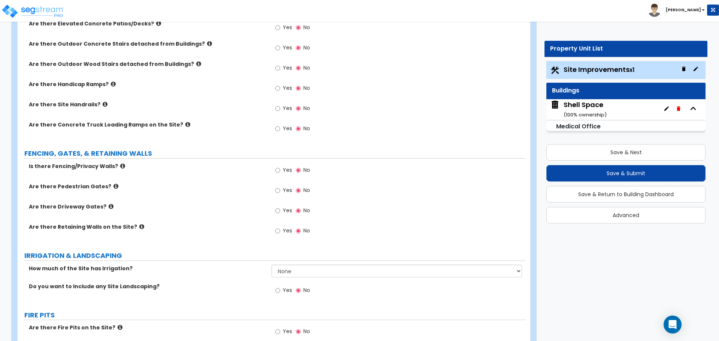
click at [282, 167] on label "Yes" at bounding box center [283, 171] width 17 height 13
click at [280, 167] on input "Yes" at bounding box center [277, 170] width 5 height 8
radio input "true"
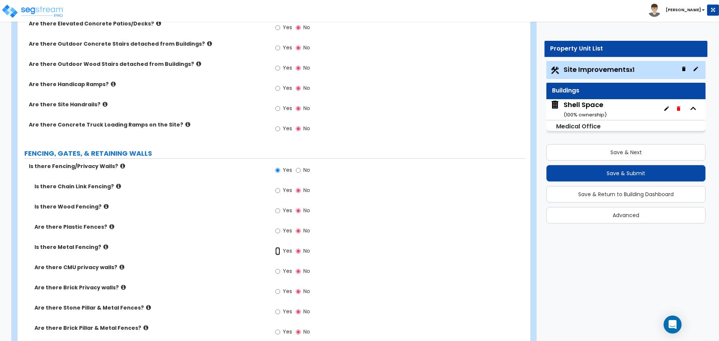
click at [280, 250] on input "Yes" at bounding box center [277, 251] width 5 height 8
radio input "true"
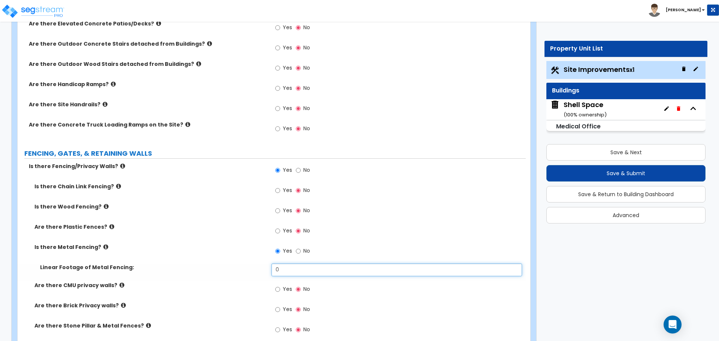
drag, startPoint x: 286, startPoint y: 267, endPoint x: 256, endPoint y: 271, distance: 30.3
click at [259, 273] on div "Linear Footage of Metal Fencing: 0" at bounding box center [272, 273] width 508 height 18
type input "173"
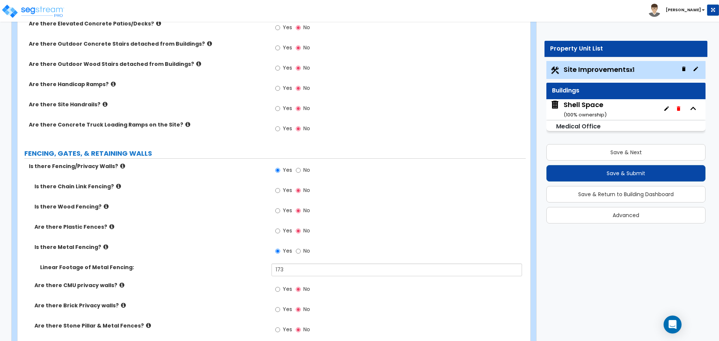
click at [104, 250] on label "Is there Metal Fencing?" at bounding box center [149, 246] width 231 height 7
click at [103, 248] on icon at bounding box center [105, 247] width 5 height 6
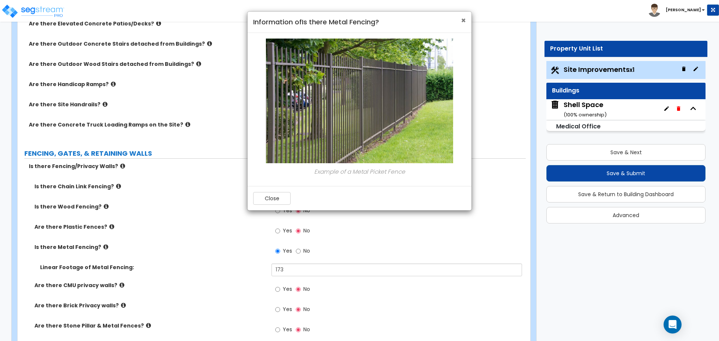
click at [464, 19] on span "×" at bounding box center [463, 20] width 5 height 11
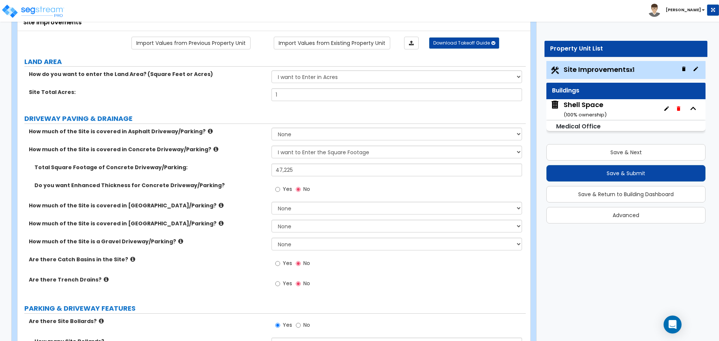
scroll to position [0, 0]
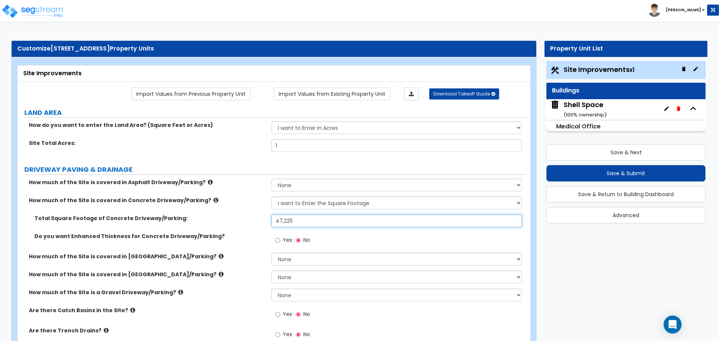
drag, startPoint x: 306, startPoint y: 221, endPoint x: 241, endPoint y: 221, distance: 64.4
click at [244, 222] on div "Total Square Footage of Concrete Driveway/Parking: 47,225" at bounding box center [272, 224] width 508 height 18
type input "50,182"
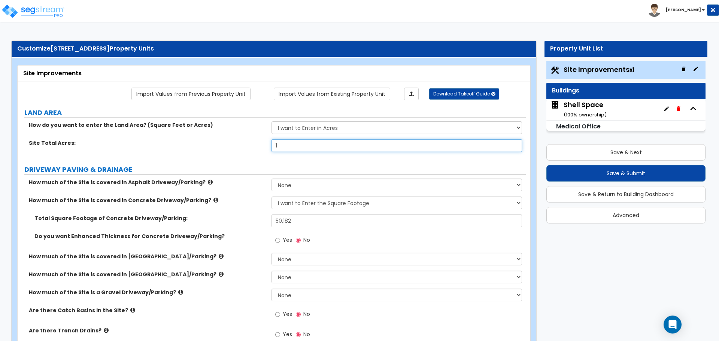
drag, startPoint x: 342, startPoint y: 152, endPoint x: 248, endPoint y: 142, distance: 94.5
click at [248, 142] on div "Site Total Acres: 1" at bounding box center [272, 148] width 508 height 18
type input "2.15"
click at [255, 138] on div "How do you want to enter the Land Area? (Square Feet or Acres) I want to Enter …" at bounding box center [272, 130] width 508 height 18
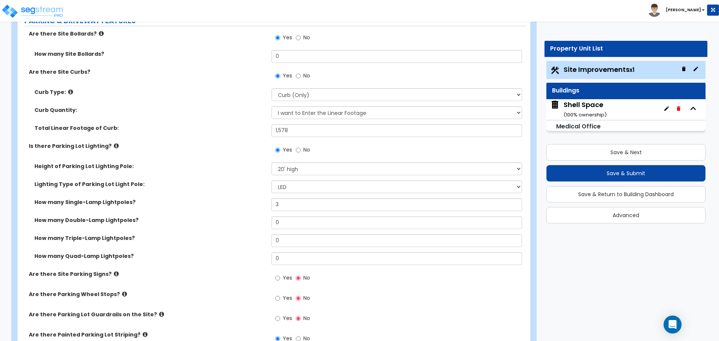
scroll to position [412, 0]
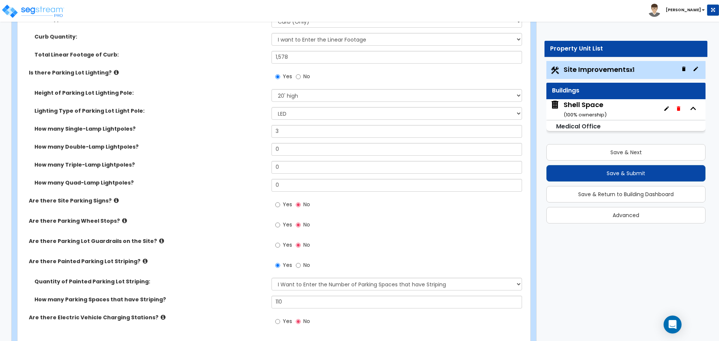
click at [277, 200] on label "Yes" at bounding box center [283, 205] width 17 height 13
click at [277, 201] on input "Yes" at bounding box center [277, 205] width 5 height 8
radio input "true"
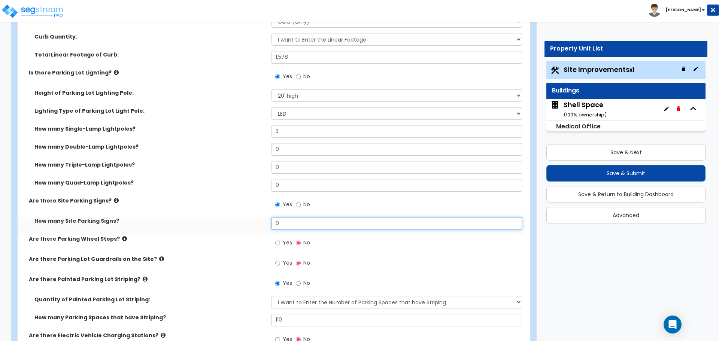
drag, startPoint x: 247, startPoint y: 224, endPoint x: 185, endPoint y: 218, distance: 62.0
click at [194, 224] on div "How many Site Parking Signs? 0" at bounding box center [272, 226] width 508 height 18
type input "6"
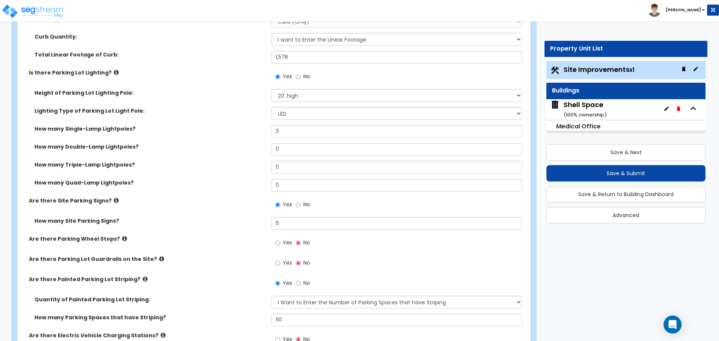
click at [185, 218] on label "How many Site Parking Signs?" at bounding box center [149, 220] width 231 height 7
click at [183, 47] on div "Curb Quantity: I Don't Know - Please Estimate for me I want to Enter the Linear…" at bounding box center [272, 42] width 508 height 18
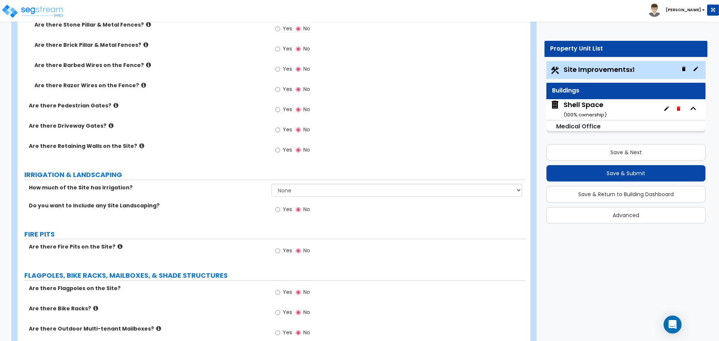
scroll to position [1311, 0]
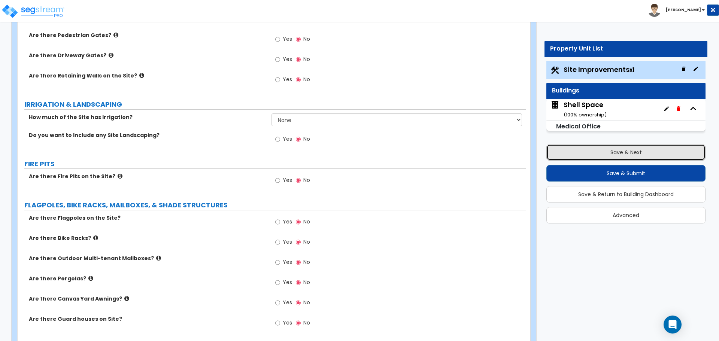
click at [600, 152] on button "Save & Next" at bounding box center [625, 152] width 159 height 16
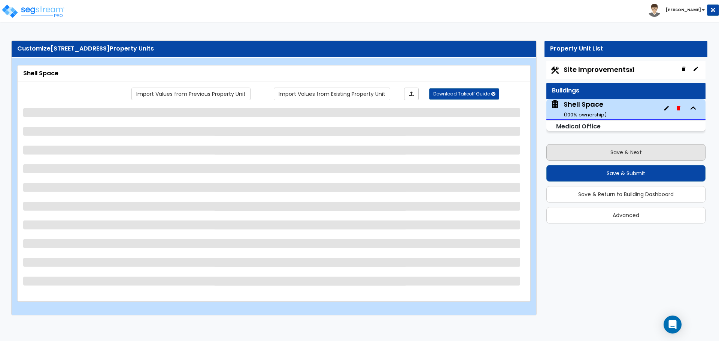
scroll to position [0, 0]
select select "7"
select select "2"
select select "1"
select select "11"
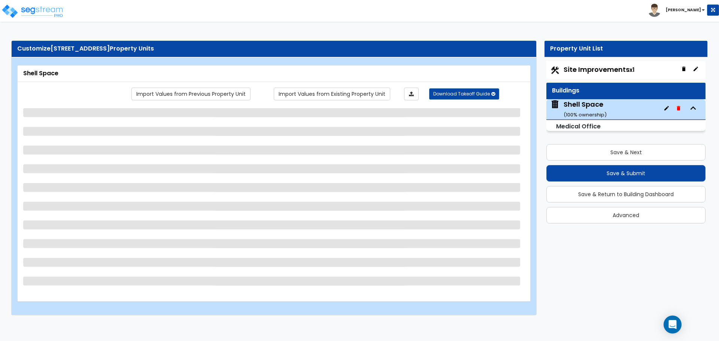
select select "1"
select select "2"
select select "5"
select select "2"
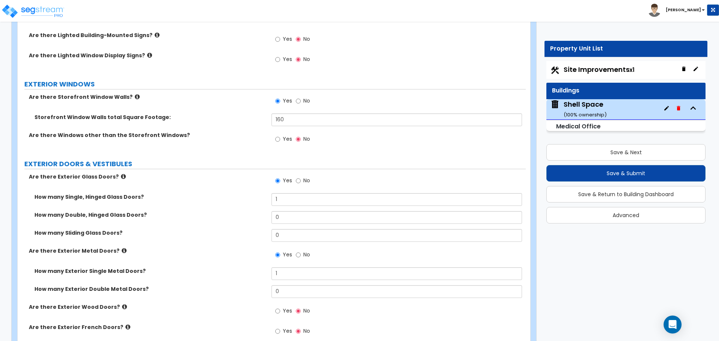
scroll to position [824, 0]
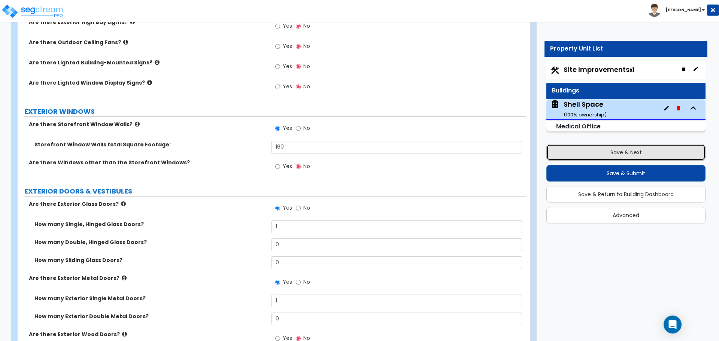
click at [573, 152] on button "Save & Next" at bounding box center [625, 152] width 159 height 16
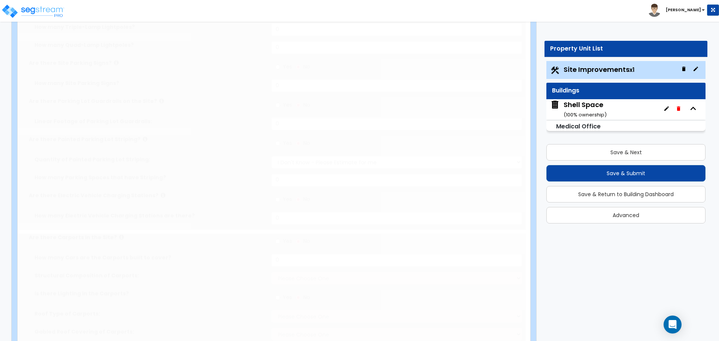
type input "2.15"
select select "2"
type input "50182"
radio input "true"
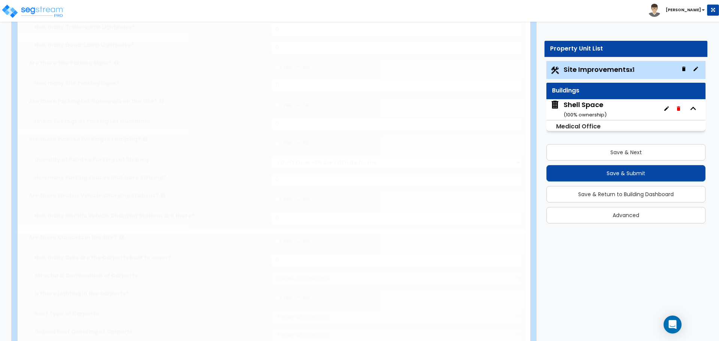
select select "1"
type input "1578"
radio input "true"
select select "1"
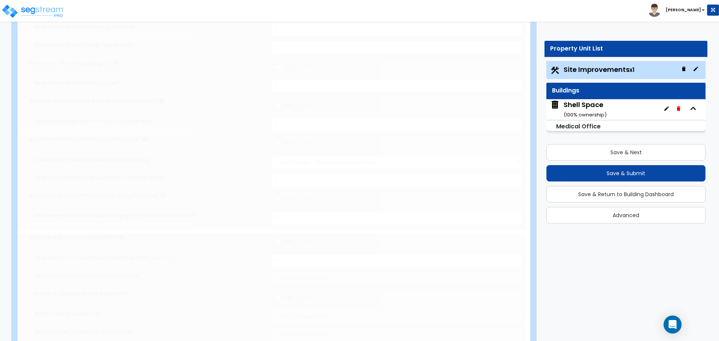
select select "1"
type input "3"
radio input "true"
type input "6"
radio input "true"
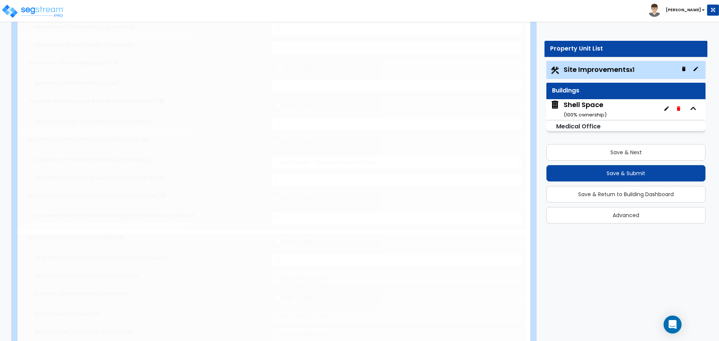
select select "1"
type input "110"
radio input "true"
select select "2"
type input "170"
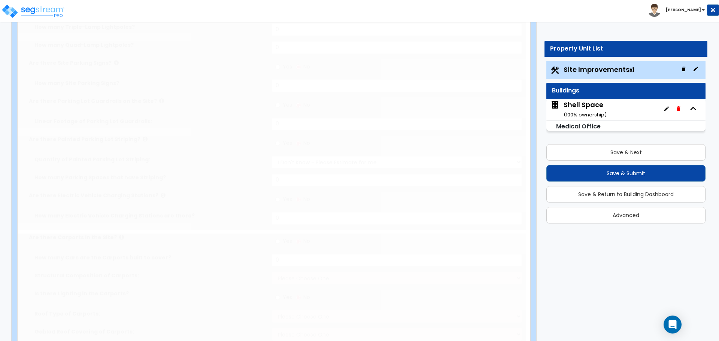
select select "1"
radio input "true"
type input "173"
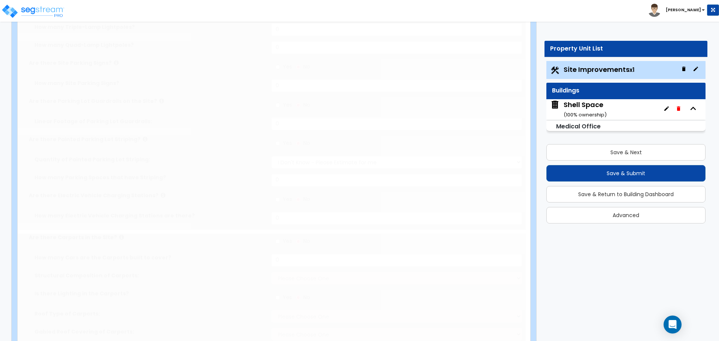
radio input "true"
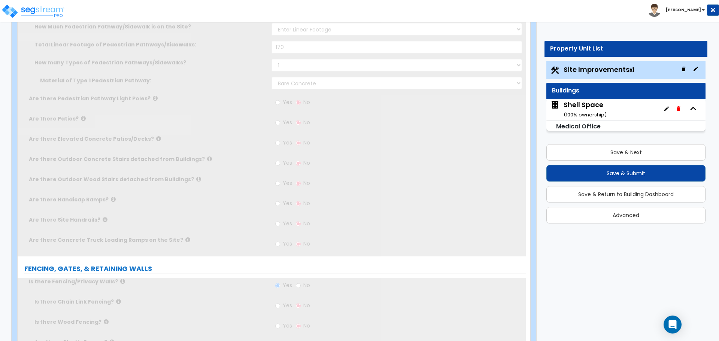
scroll to position [0, 0]
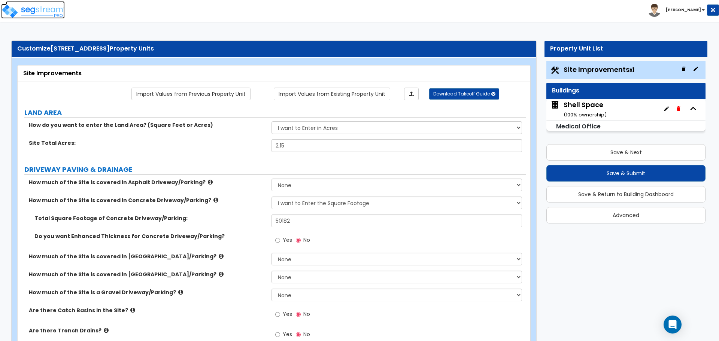
click at [42, 9] on img at bounding box center [33, 11] width 64 height 15
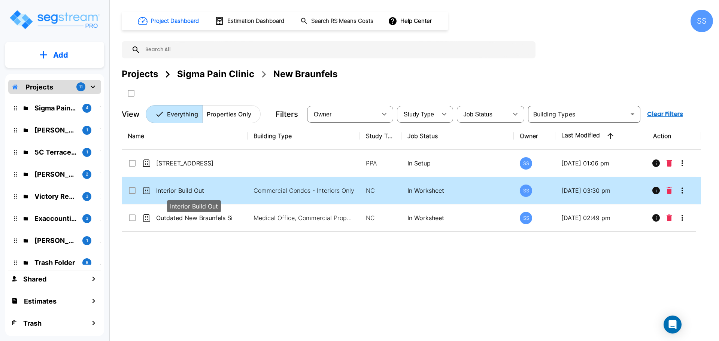
click at [198, 191] on p "Interior Build Out" at bounding box center [194, 190] width 76 height 9
checkbox input "true"
click at [198, 191] on p "Interior Build Out" at bounding box center [194, 190] width 76 height 9
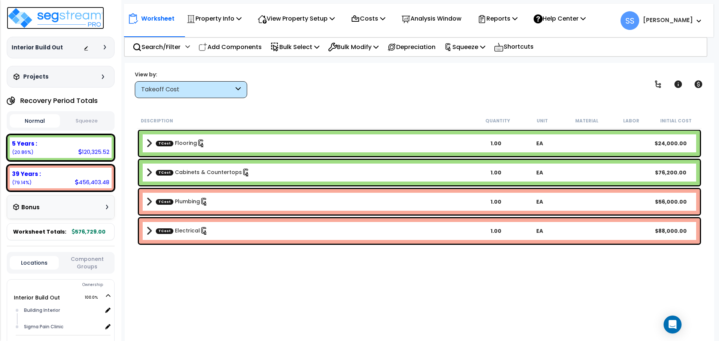
click at [62, 25] on img at bounding box center [55, 18] width 97 height 22
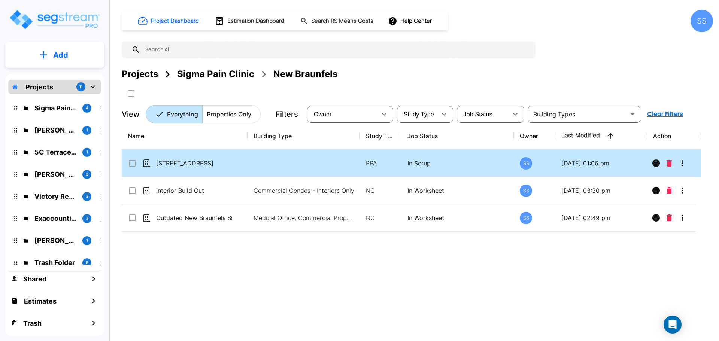
click at [201, 168] on td "[STREET_ADDRESS]" at bounding box center [185, 163] width 126 height 27
checkbox input "true"
click at [201, 168] on td "[STREET_ADDRESS]" at bounding box center [185, 163] width 126 height 27
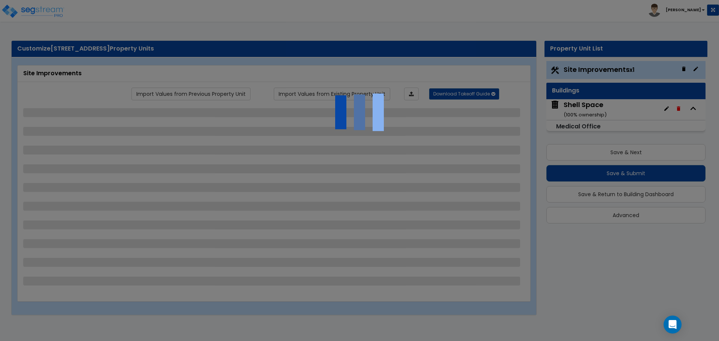
select select "2"
select select "1"
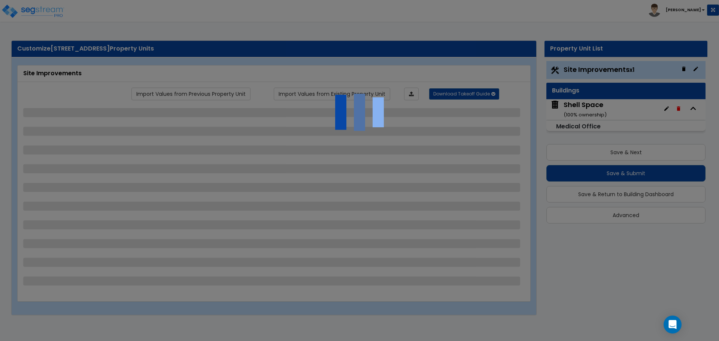
select select "1"
select select "2"
select select "1"
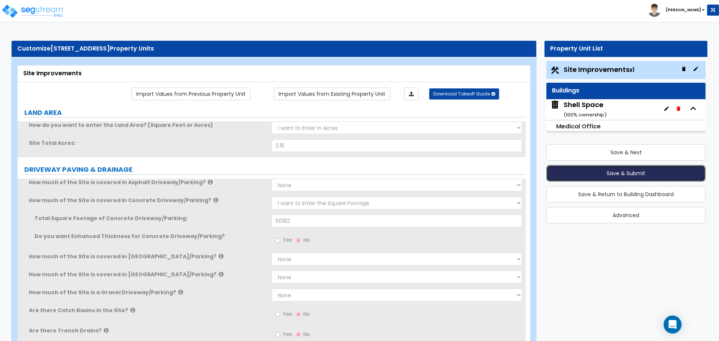
click at [613, 174] on button "Save & Submit" at bounding box center [625, 173] width 159 height 16
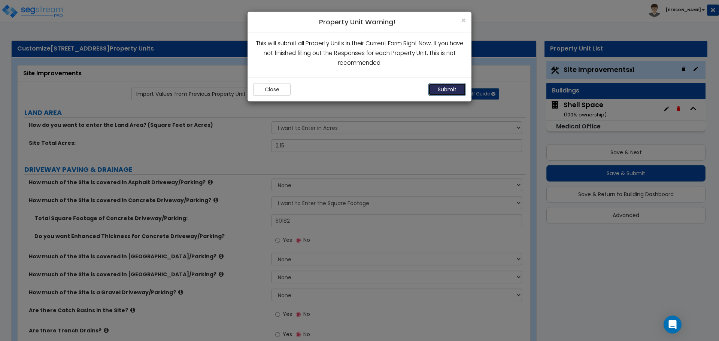
click at [449, 90] on button "Submit" at bounding box center [446, 89] width 37 height 13
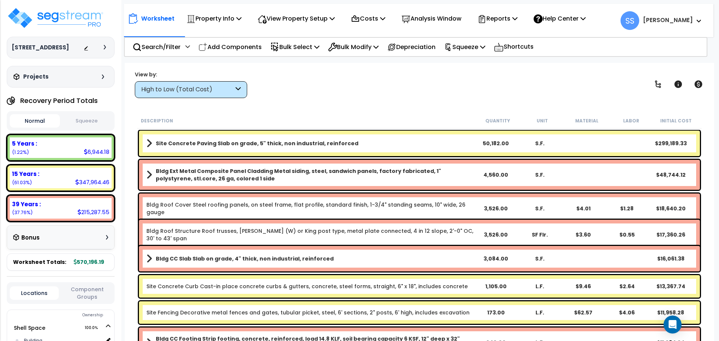
click at [391, 94] on div "View by: High to Low (Total Cost) High to Low (Total Cost)" at bounding box center [419, 84] width 574 height 28
click at [216, 18] on p "Property Info" at bounding box center [213, 18] width 55 height 10
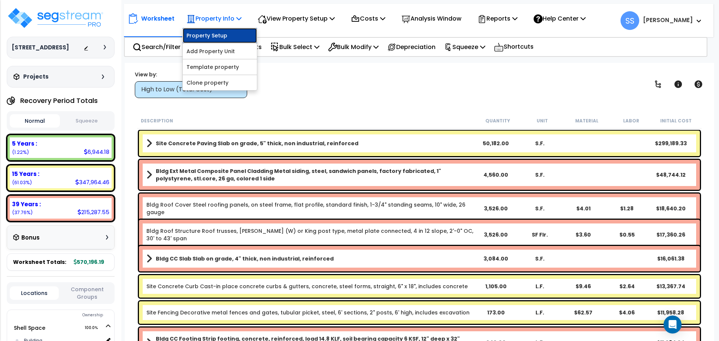
click at [221, 39] on link "Property Setup" at bounding box center [220, 35] width 74 height 15
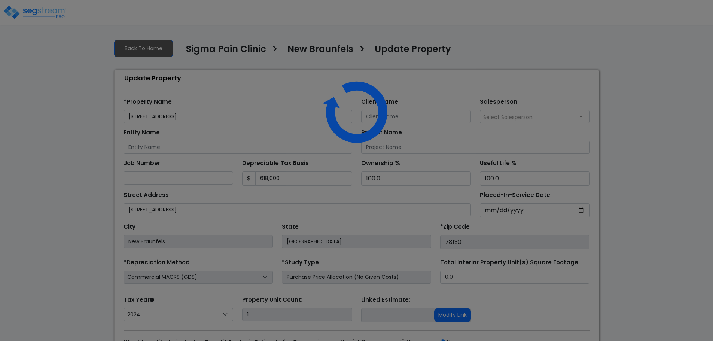
select select "2024"
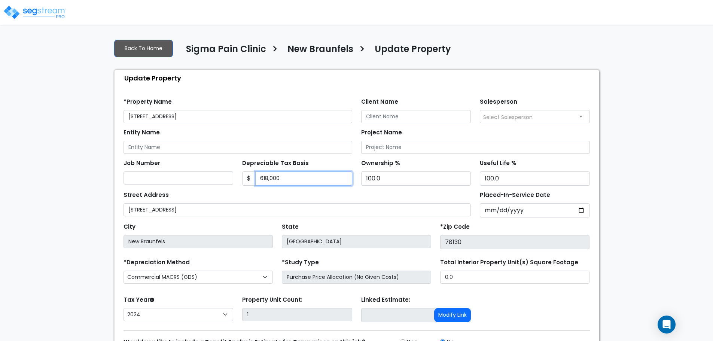
drag, startPoint x: 293, startPoint y: 182, endPoint x: 115, endPoint y: 160, distance: 179.2
click at [115, 160] on div "Find these errors below in the Property Setup: *Property Name [STREET_ADDRESS] …" at bounding box center [357, 234] width 485 height 297
type input "585,418"
drag, startPoint x: 545, startPoint y: 204, endPoint x: 536, endPoint y: 205, distance: 8.6
click at [542, 204] on input "[DATE]" at bounding box center [535, 210] width 110 height 14
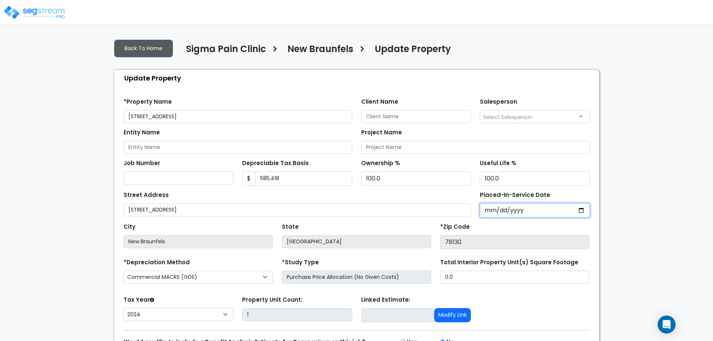
click at [535, 205] on input "[DATE]" at bounding box center [535, 210] width 110 height 14
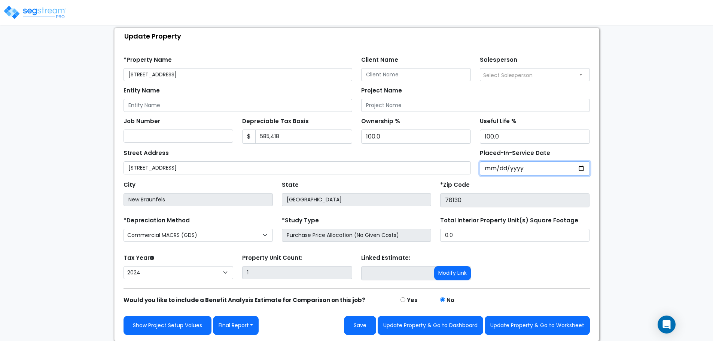
scroll to position [42, 0]
drag, startPoint x: 584, startPoint y: 168, endPoint x: 543, endPoint y: 168, distance: 40.4
click at [583, 168] on input "2024-07-31" at bounding box center [535, 168] width 110 height 14
click at [514, 163] on input "2024-07-31" at bounding box center [535, 168] width 110 height 14
drag, startPoint x: 532, startPoint y: 166, endPoint x: 484, endPoint y: 163, distance: 48.4
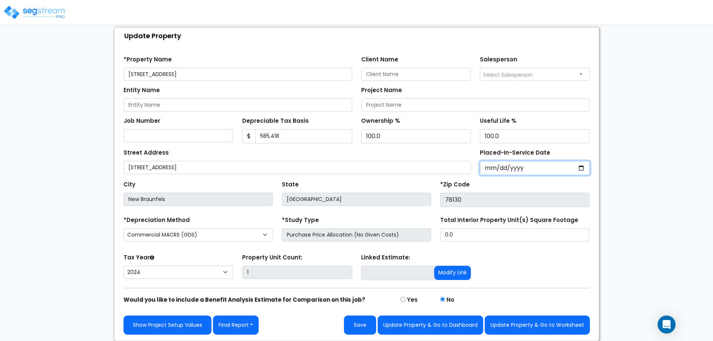
click at [486, 163] on input "2024-07-31" at bounding box center [535, 168] width 110 height 14
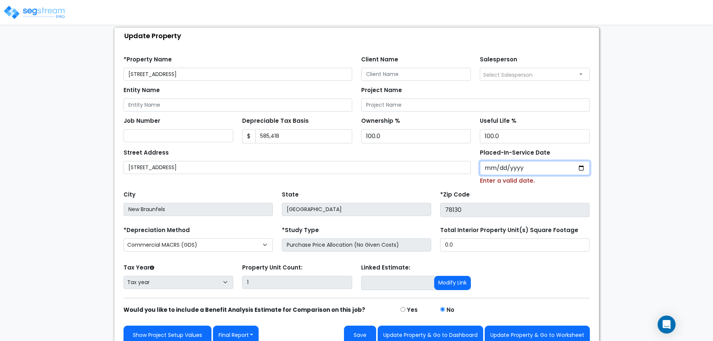
type input "0002-06-12"
select select "2"
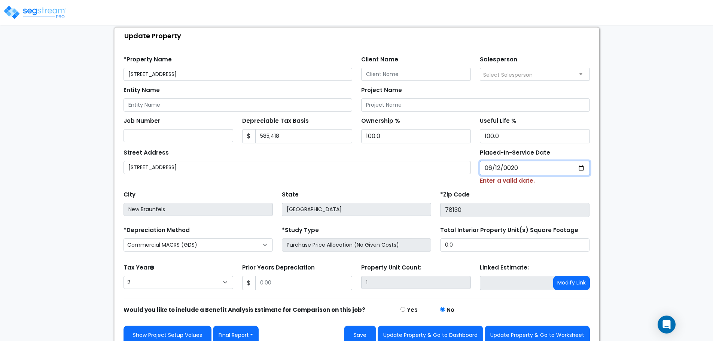
type input "0202-06-12"
select select "202"
type input "2023-06-12"
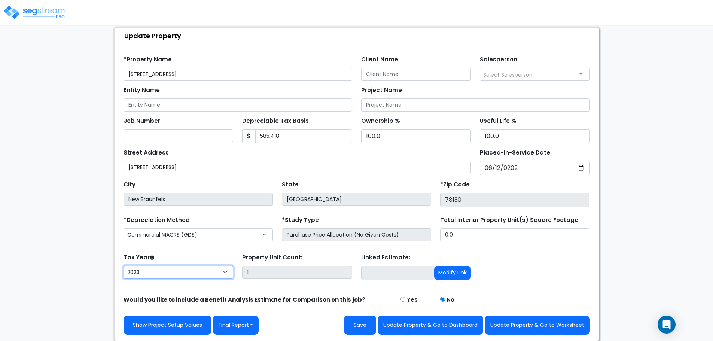
click at [173, 277] on select "2026 2025 2024 2023" at bounding box center [179, 272] width 110 height 13
select select "2024"
click at [124, 266] on select "2026 2025 2024 2023" at bounding box center [179, 272] width 110 height 13
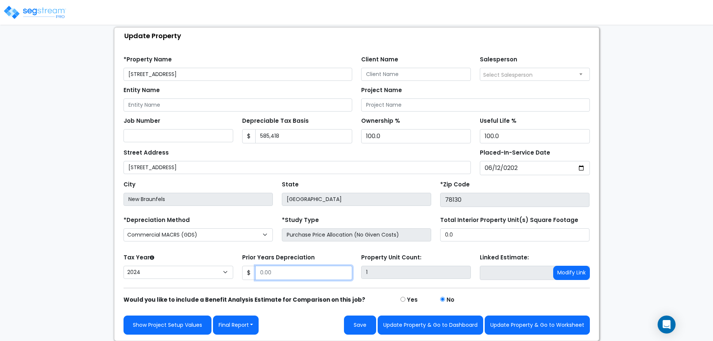
drag, startPoint x: 303, startPoint y: 273, endPoint x: 210, endPoint y: 268, distance: 93.4
click at [210, 268] on div "Tax Year Please Enter The Placed In Service Date First. 2026 2025 2024 2023 Pri…" at bounding box center [357, 267] width 476 height 30
type input "8,143"
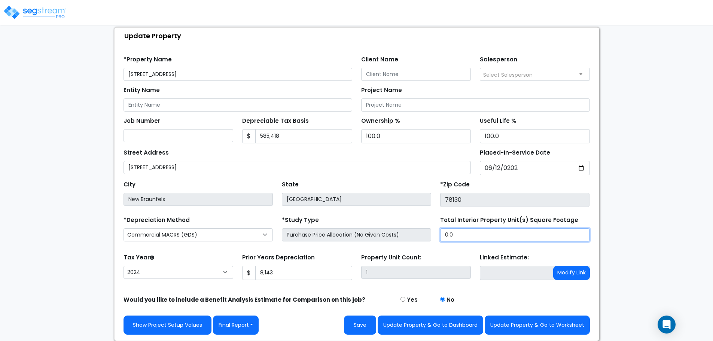
drag, startPoint x: 510, startPoint y: 236, endPoint x: 427, endPoint y: 230, distance: 83.7
click at [430, 231] on div "*Depreciation Method Commercial MACRS (GDS) Residential Rental MACRS (GDS) Comm…" at bounding box center [357, 230] width 476 height 30
type input "2,800"
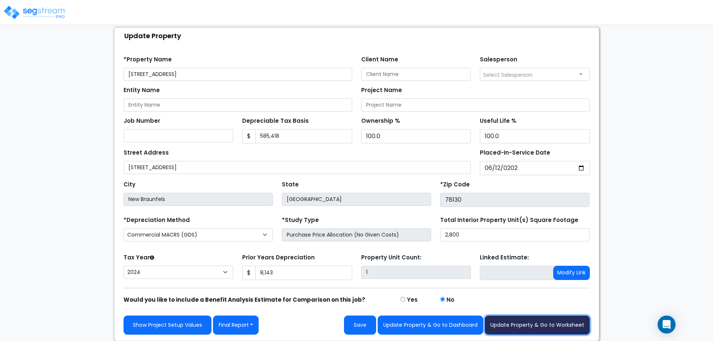
click at [534, 319] on button "Update Property & Go to Worksheet" at bounding box center [537, 325] width 105 height 19
type input "8143"
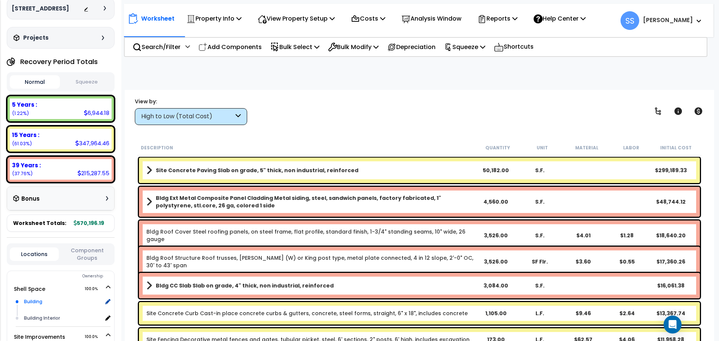
scroll to position [112, 0]
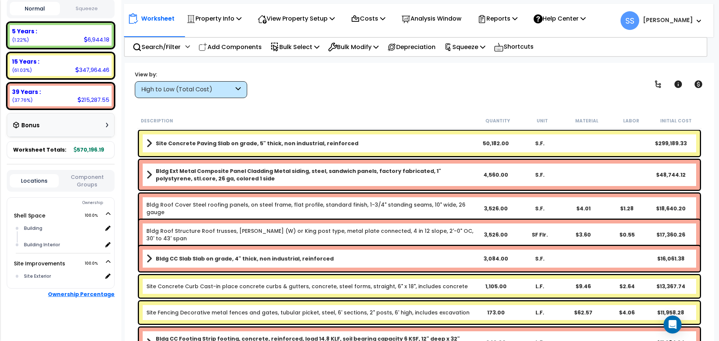
click at [93, 298] on b "Ownership Percentage" at bounding box center [81, 294] width 67 height 7
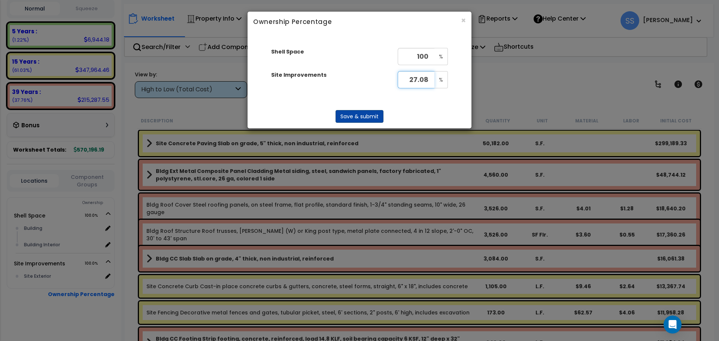
type input "27.08"
click at [375, 117] on button "Save & submit" at bounding box center [360, 116] width 48 height 13
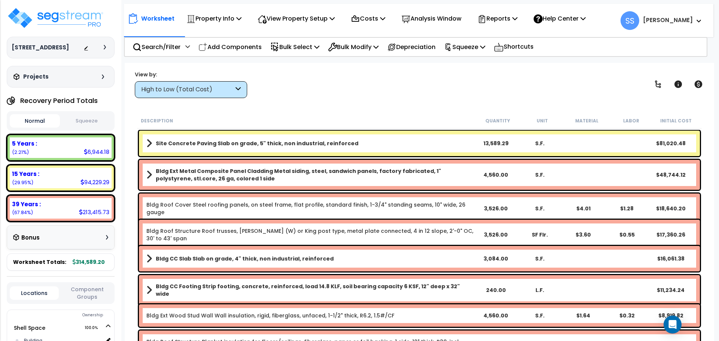
click at [330, 87] on div "View by: High to Low (Total Cost) High to Low (Total Cost)" at bounding box center [419, 84] width 574 height 28
click at [464, 44] on p "Squeeze" at bounding box center [464, 47] width 41 height 10
click at [85, 128] on button "Squeeze" at bounding box center [87, 121] width 50 height 13
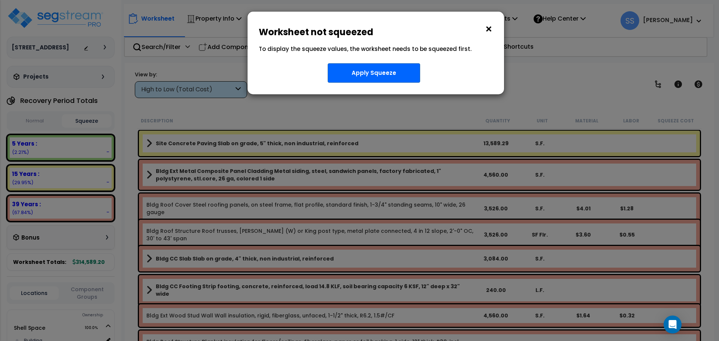
click at [488, 30] on button "×" at bounding box center [489, 29] width 8 height 12
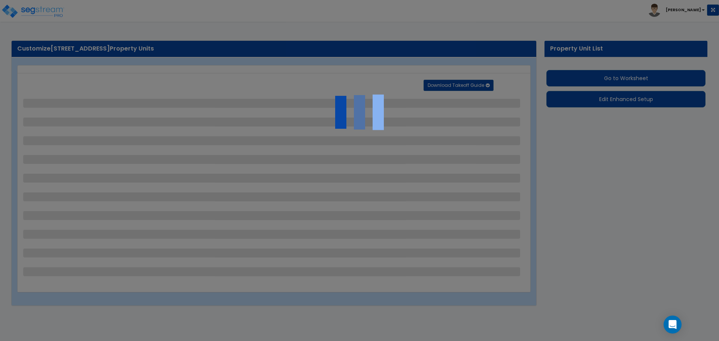
select select "2"
select select "1"
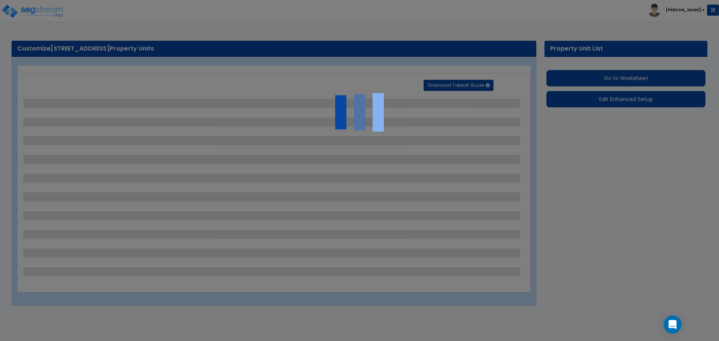
select select "1"
select select "2"
select select "1"
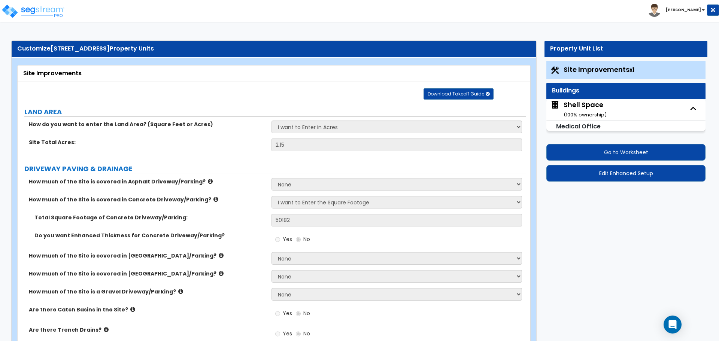
click at [570, 107] on div "Shell Space ( 100 % ownership)" at bounding box center [585, 109] width 43 height 19
select select "7"
select select "2"
select select "1"
select select "11"
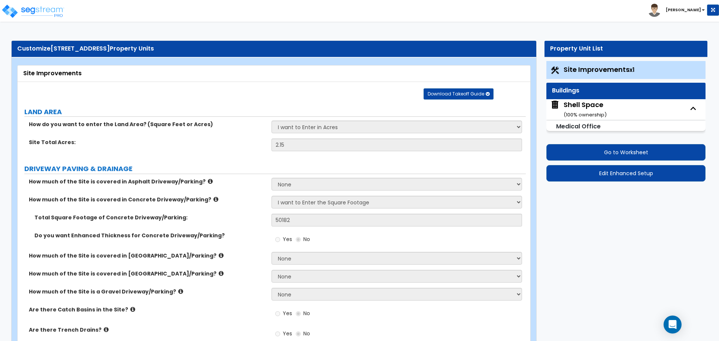
select select "1"
select select "2"
select select "5"
select select "2"
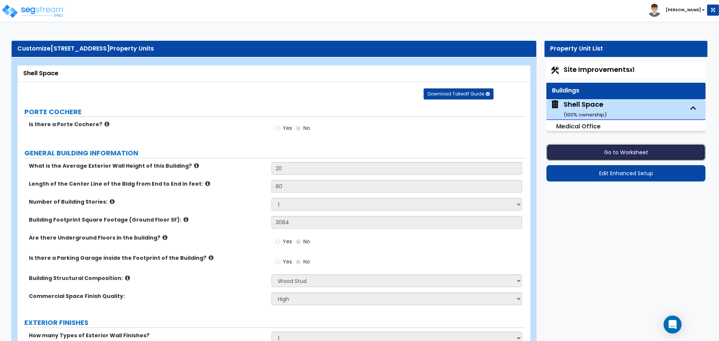
click at [600, 156] on button "Go to Worksheet" at bounding box center [625, 152] width 159 height 16
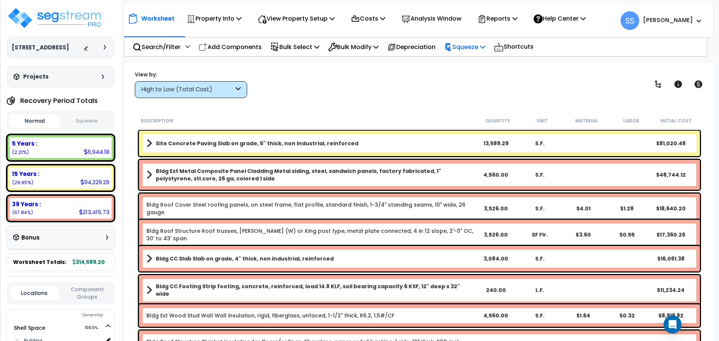
click at [481, 50] on p "Squeeze" at bounding box center [464, 47] width 41 height 10
click at [478, 64] on link "Squeeze" at bounding box center [477, 63] width 74 height 15
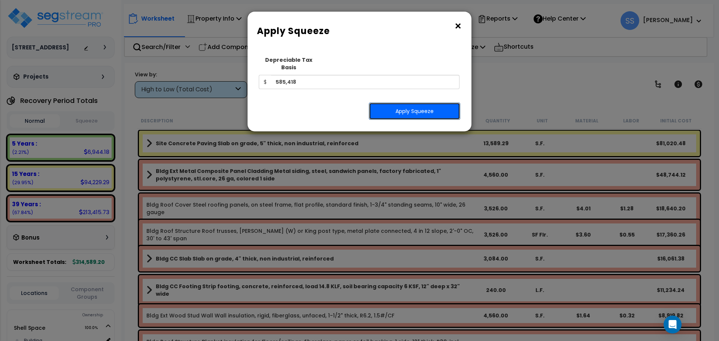
click at [415, 107] on button "Apply Squeeze" at bounding box center [414, 111] width 91 height 17
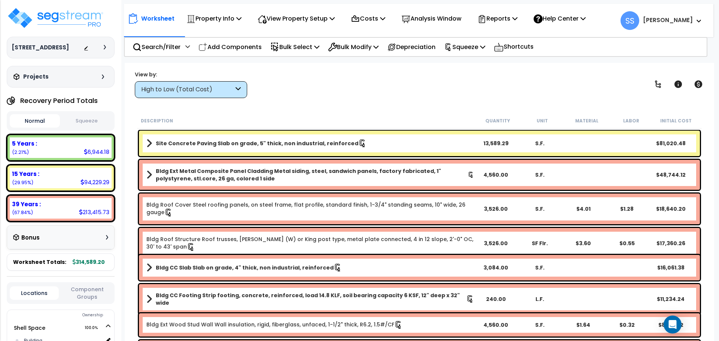
click at [101, 128] on button "Squeeze" at bounding box center [87, 121] width 50 height 13
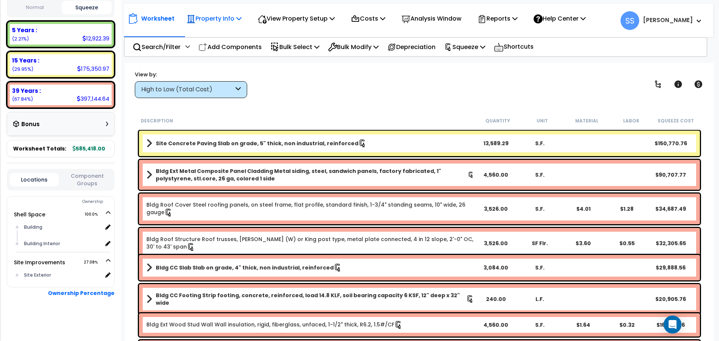
click at [222, 24] on div "Property Info" at bounding box center [213, 19] width 55 height 18
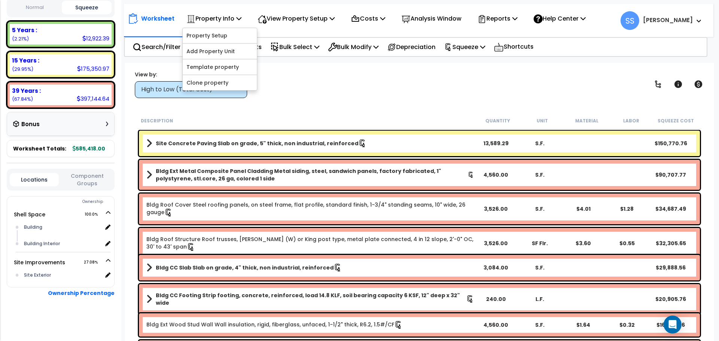
click at [344, 106] on div "Worksheet Property Info Property Setup Add Property Unit Template property Clon…" at bounding box center [419, 233] width 589 height 341
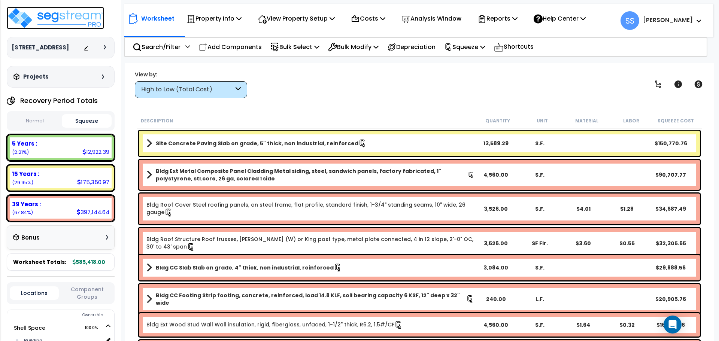
click at [55, 23] on img at bounding box center [55, 18] width 97 height 22
click at [61, 16] on img at bounding box center [55, 18] width 97 height 22
click at [47, 16] on img at bounding box center [55, 18] width 97 height 22
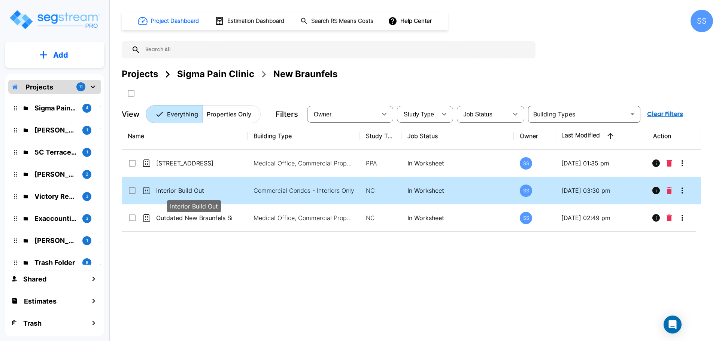
click at [193, 194] on p "Interior Build Out" at bounding box center [194, 190] width 76 height 9
checkbox input "true"
click at [193, 193] on p "Interior Build Out" at bounding box center [194, 190] width 76 height 9
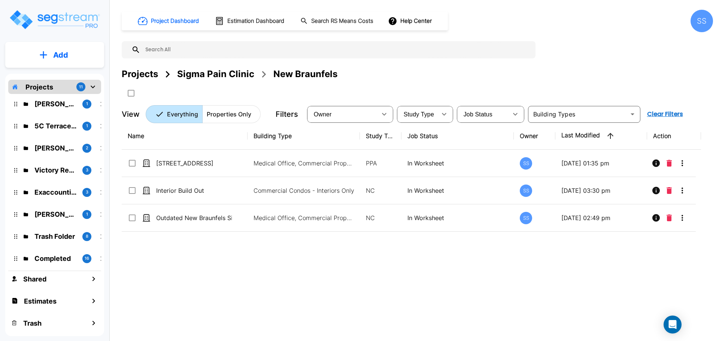
scroll to position [37, 0]
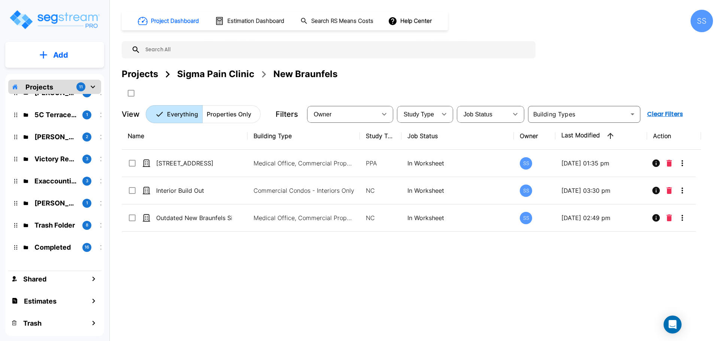
drag, startPoint x: 385, startPoint y: 75, endPoint x: 176, endPoint y: 68, distance: 209.1
click at [384, 75] on div "Projects Sigma Pain Clinic [GEOGRAPHIC_DATA]" at bounding box center [417, 73] width 591 height 13
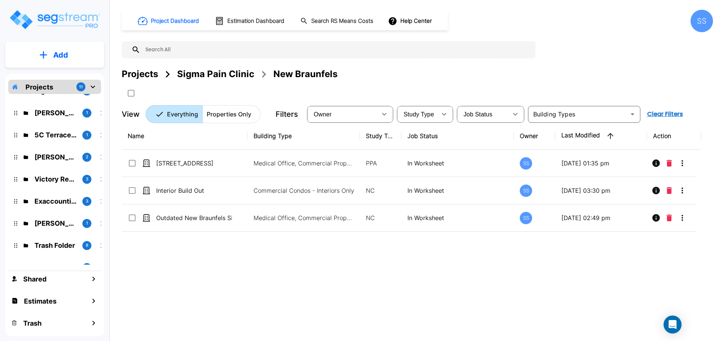
scroll to position [0, 0]
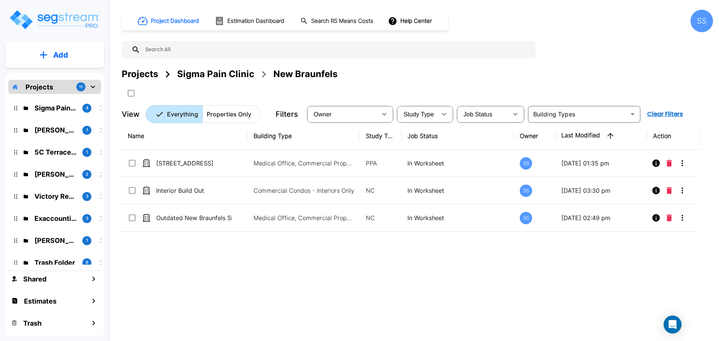
click at [199, 73] on div "Sigma Pain Clinic" at bounding box center [215, 73] width 77 height 13
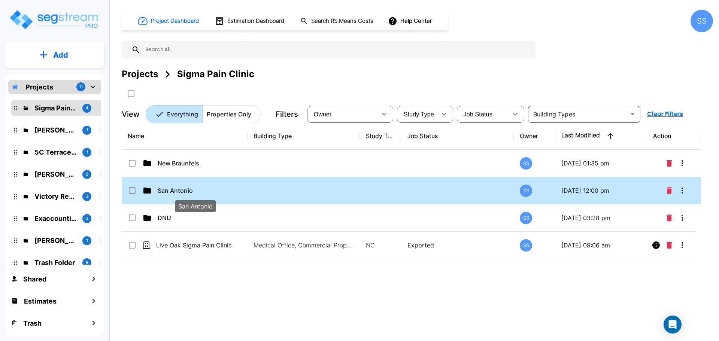
click at [170, 188] on p "San Antonio" at bounding box center [196, 190] width 76 height 9
checkbox input "true"
click at [170, 188] on p "San Antonio" at bounding box center [196, 190] width 76 height 9
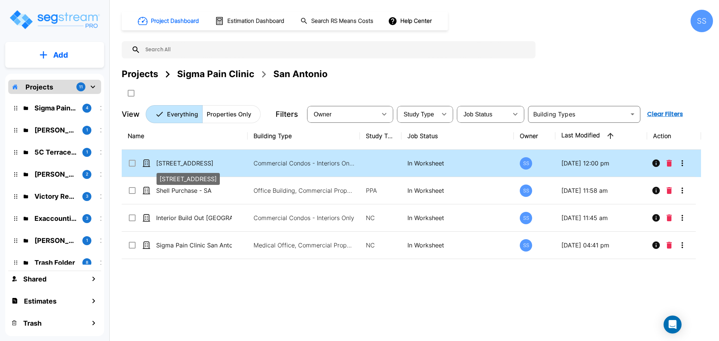
click at [189, 160] on p "[STREET_ADDRESS]" at bounding box center [194, 163] width 76 height 9
checkbox input "true"
click at [189, 160] on p "[STREET_ADDRESS]" at bounding box center [194, 163] width 76 height 9
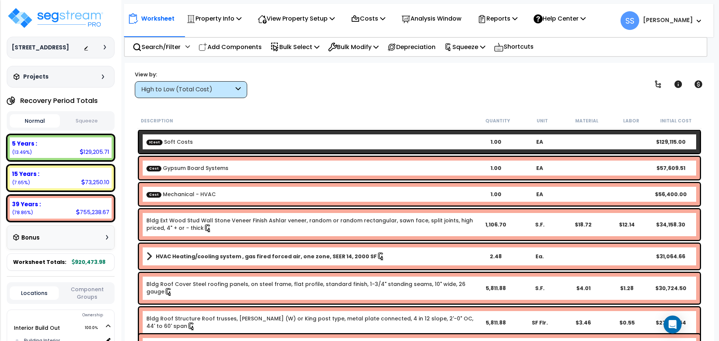
click at [78, 117] on button "Squeeze" at bounding box center [87, 121] width 50 height 13
click at [193, 94] on div "High to Low (Total Cost)" at bounding box center [187, 89] width 92 height 9
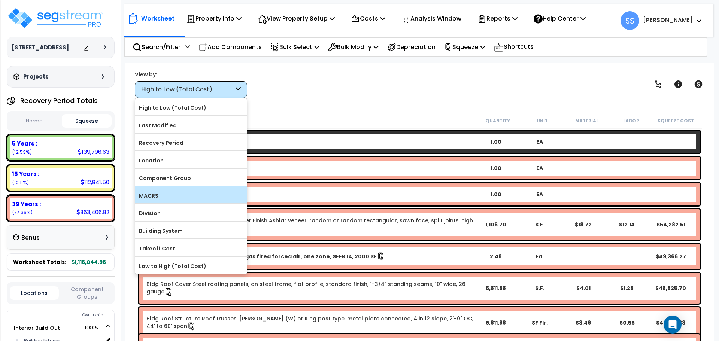
click at [142, 193] on label "MACRS" at bounding box center [191, 195] width 112 height 11
click at [0, 0] on input "MACRS" at bounding box center [0, 0] width 0 height 0
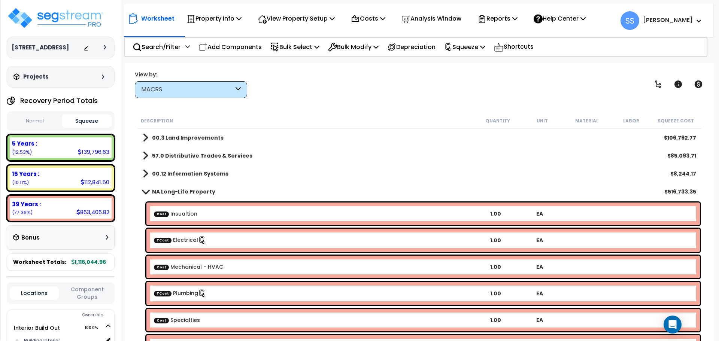
click at [150, 136] on link "00.3 Land Improvements" at bounding box center [183, 138] width 81 height 10
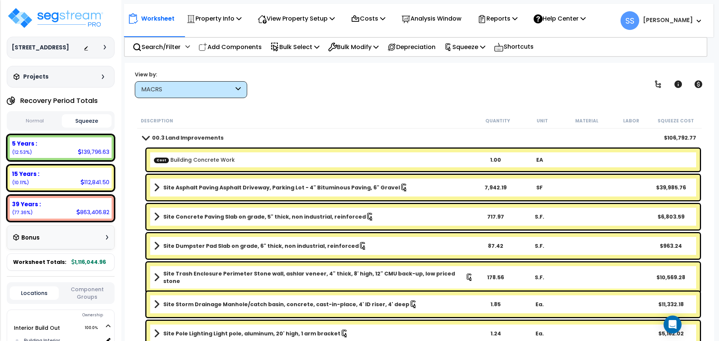
click at [149, 136] on span at bounding box center [145, 138] width 10 height 6
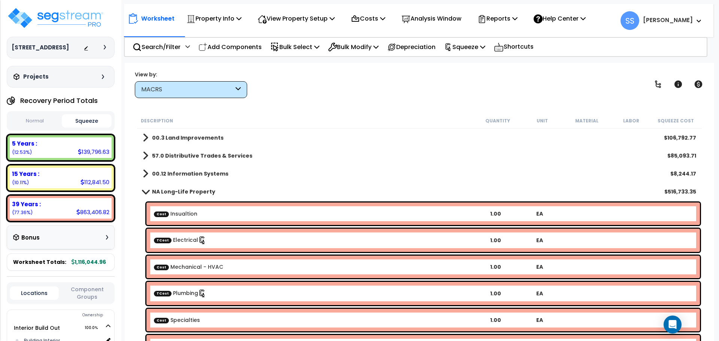
click at [158, 169] on link "00.12 Information Systems" at bounding box center [186, 174] width 86 height 10
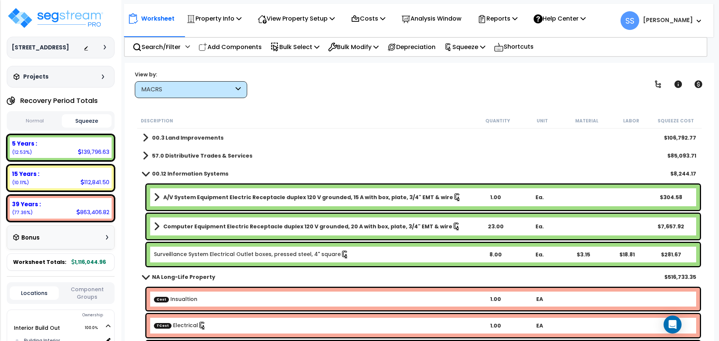
click at [185, 139] on b "00.3 Land Improvements" at bounding box center [188, 137] width 72 height 7
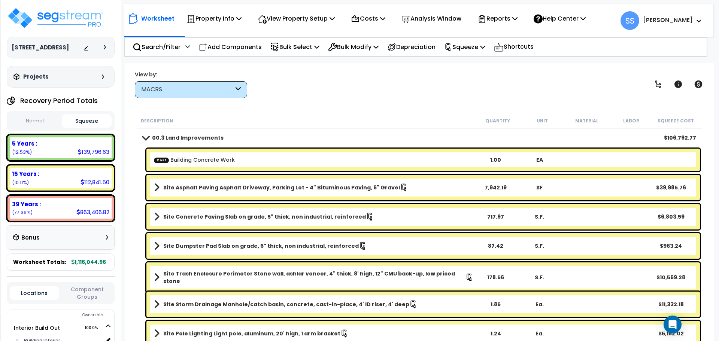
click at [183, 138] on b "00.3 Land Improvements" at bounding box center [188, 137] width 72 height 7
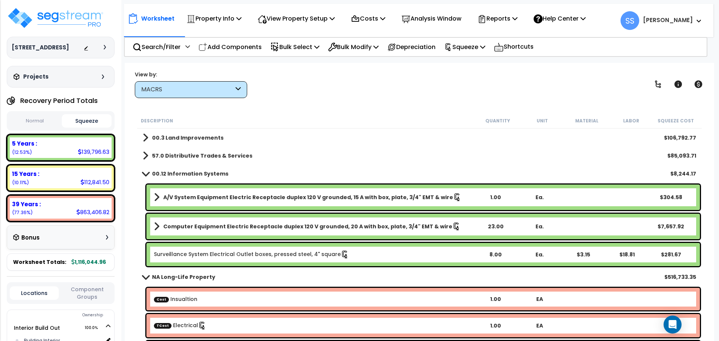
click at [176, 156] on b "57.0 Distributive Trades & Services" at bounding box center [202, 155] width 100 height 7
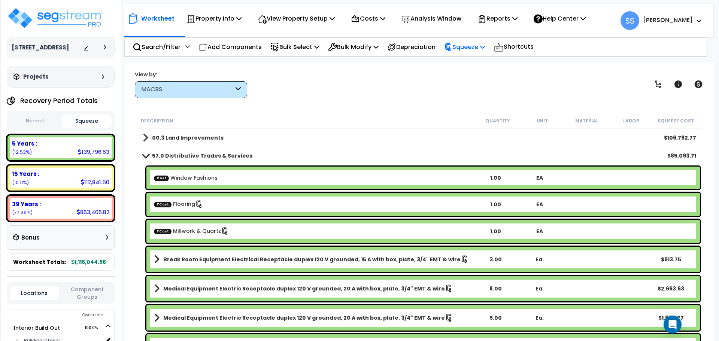
click at [472, 40] on div "Squeeze" at bounding box center [464, 47] width 41 height 18
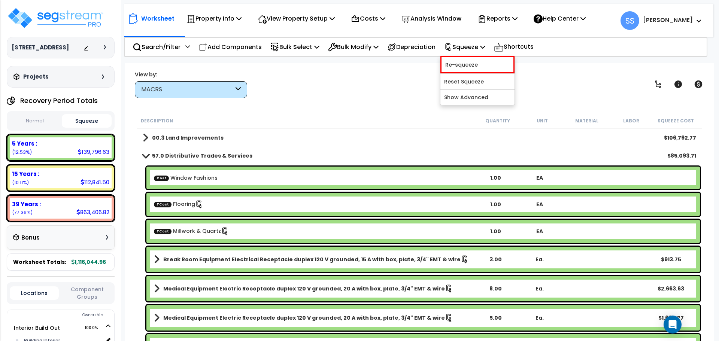
click at [312, 129] on div "00.3 Land Improvements $106,792.77" at bounding box center [419, 138] width 561 height 18
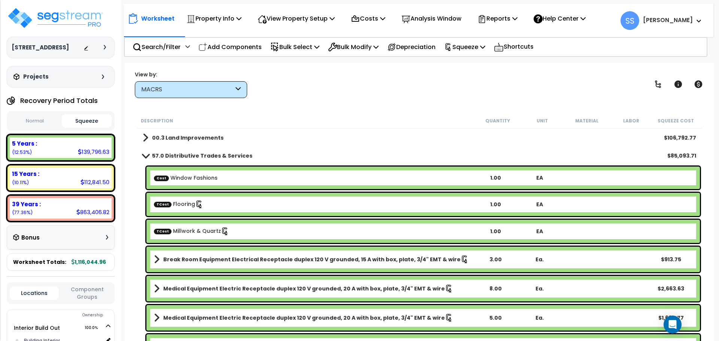
click at [98, 122] on button "Squeeze" at bounding box center [87, 120] width 50 height 13
click at [148, 155] on span at bounding box center [145, 156] width 10 height 6
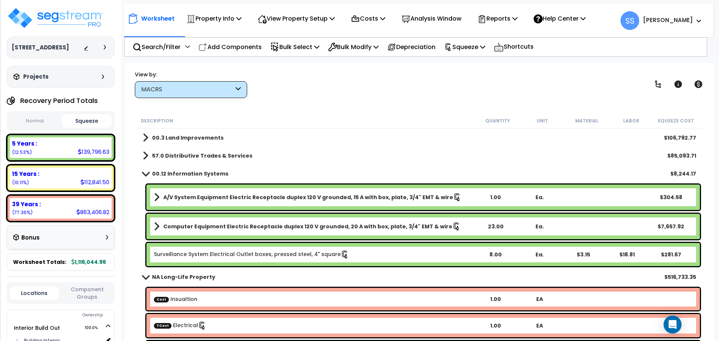
click at [158, 142] on div "00.3 Land Improvements $106,792.77" at bounding box center [419, 138] width 561 height 18
click at [163, 137] on b "00.3 Land Improvements" at bounding box center [188, 137] width 72 height 7
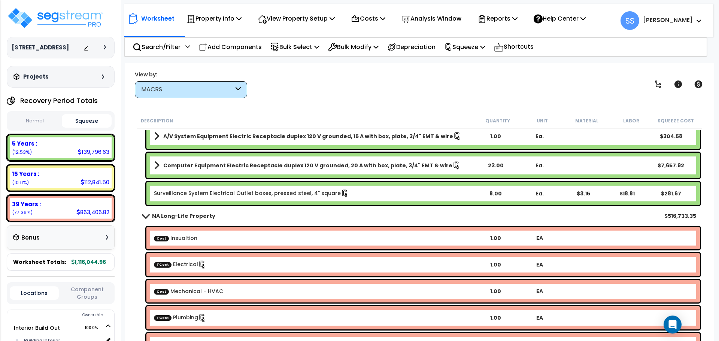
scroll to position [487, 0]
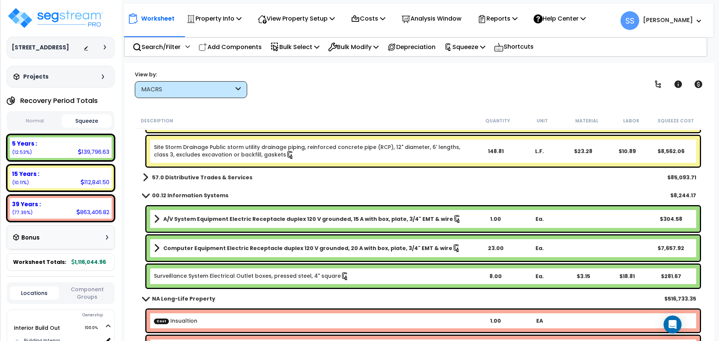
click at [146, 302] on link "NA Long-Life Property" at bounding box center [179, 299] width 73 height 10
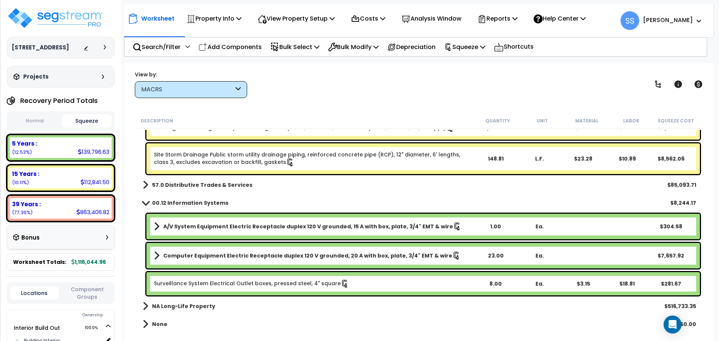
click at [143, 203] on span at bounding box center [145, 203] width 10 height 6
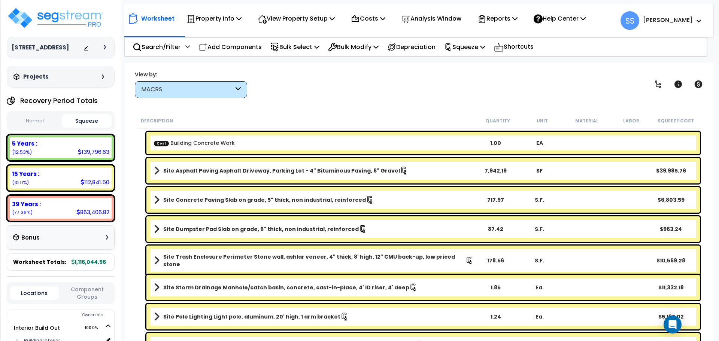
scroll to position [0, 0]
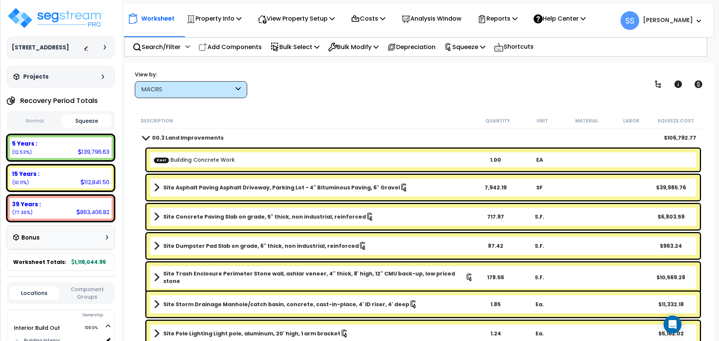
click at [147, 134] on link "00.3 Land Improvements" at bounding box center [183, 138] width 81 height 10
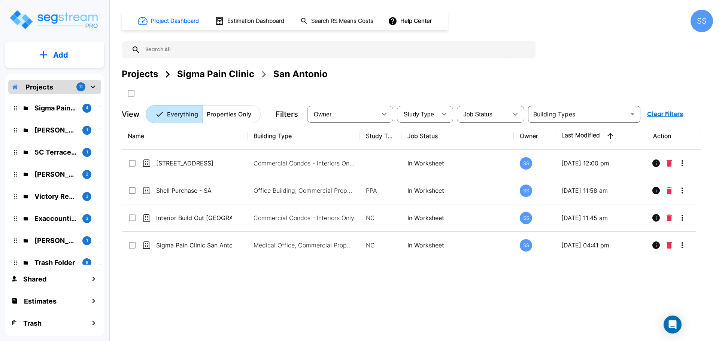
click at [205, 74] on div "Sigma Pain Clinic" at bounding box center [215, 73] width 77 height 13
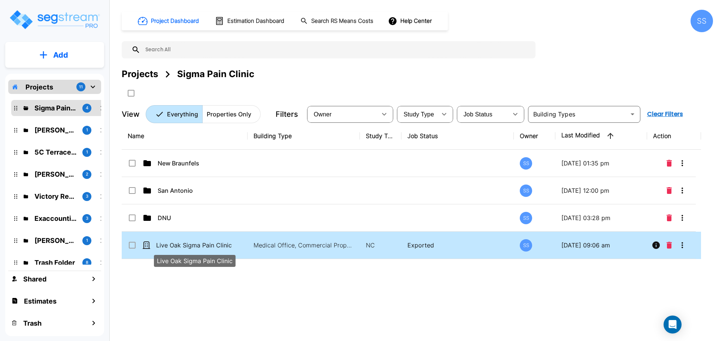
click at [191, 246] on p "Live Oak Sigma Pain Clinic" at bounding box center [194, 245] width 76 height 9
checkbox input "true"
click at [191, 246] on p "Live Oak Sigma Pain Clinic" at bounding box center [194, 245] width 76 height 9
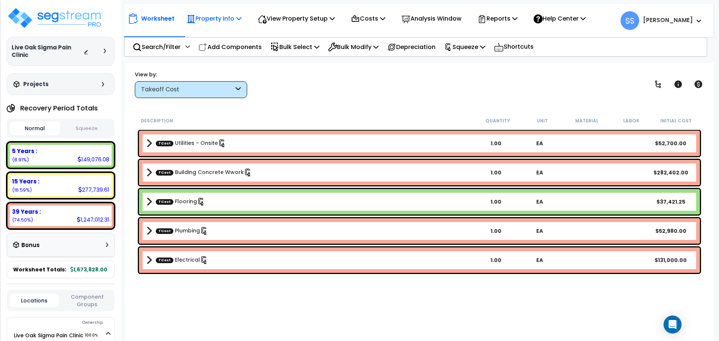
click at [216, 16] on p "Property Info" at bounding box center [213, 18] width 55 height 10
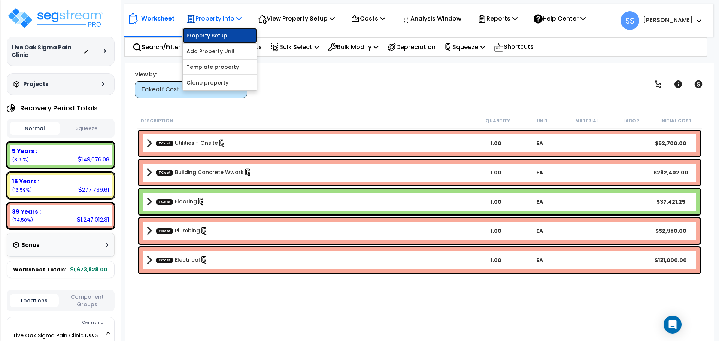
click at [215, 32] on link "Property Setup" at bounding box center [220, 35] width 74 height 15
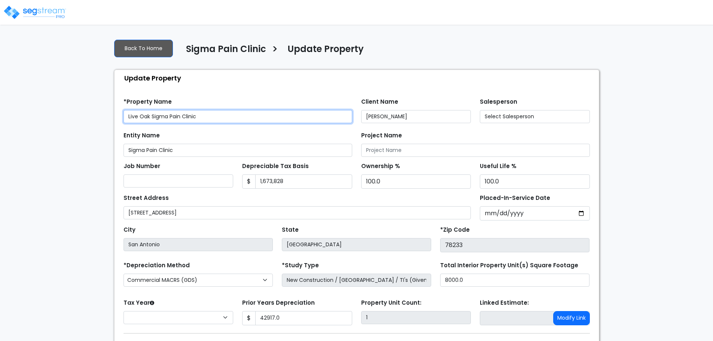
type input "42,917.0"
select select "2024"
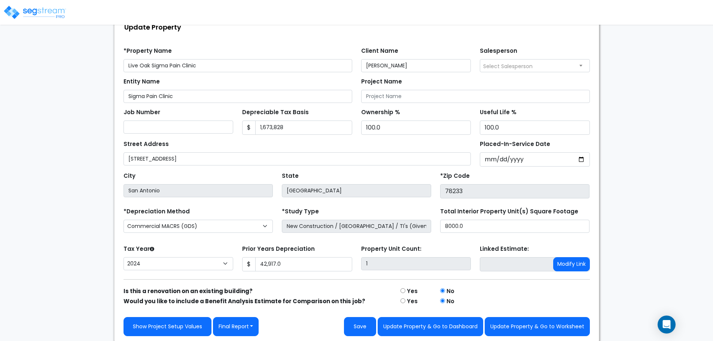
scroll to position [52, 0]
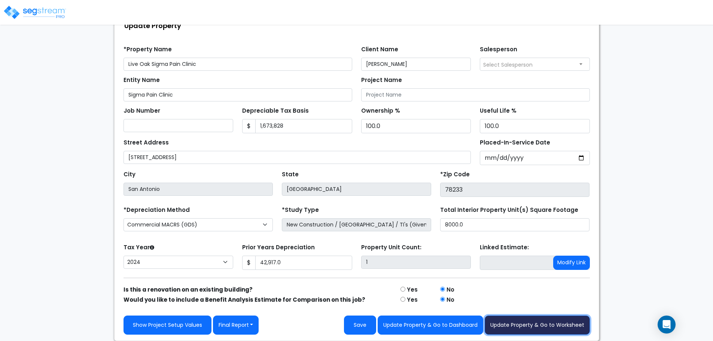
click at [517, 326] on button "Update Property & Go to Worksheet" at bounding box center [537, 325] width 105 height 19
type input "42917"
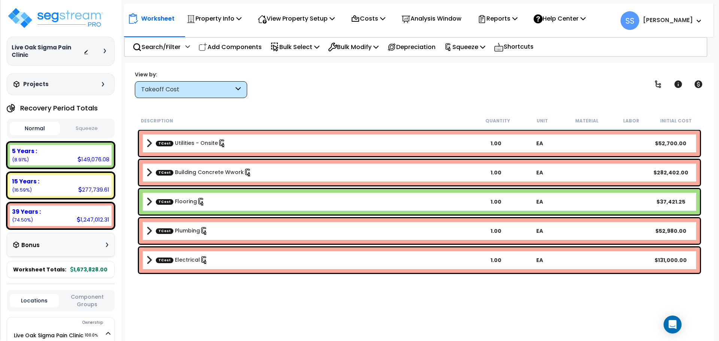
click at [103, 129] on button "Squeeze" at bounding box center [87, 128] width 50 height 13
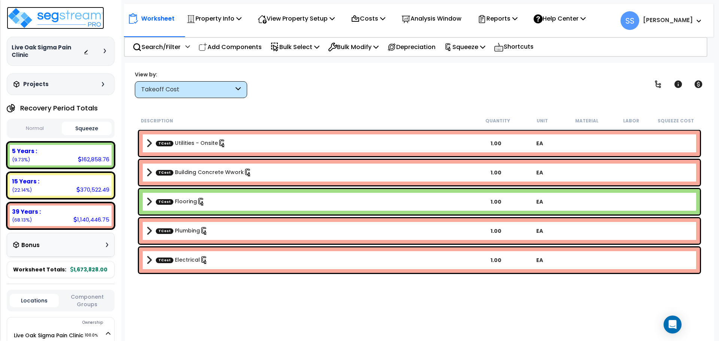
click at [45, 18] on img at bounding box center [55, 18] width 97 height 22
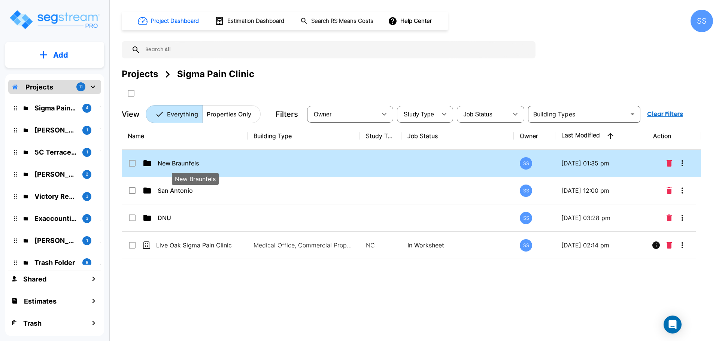
click at [177, 160] on p "New Braunfels" at bounding box center [196, 163] width 76 height 9
checkbox input "true"
click at [177, 160] on p "New Braunfels" at bounding box center [196, 163] width 76 height 9
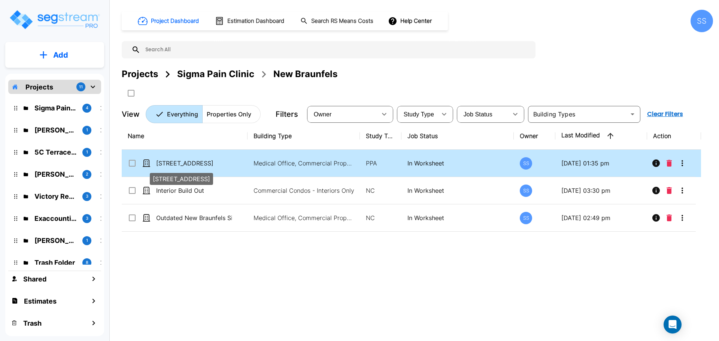
click at [201, 159] on p "[STREET_ADDRESS]" at bounding box center [194, 163] width 76 height 9
checkbox input "true"
click at [201, 159] on p "[STREET_ADDRESS]" at bounding box center [194, 163] width 76 height 9
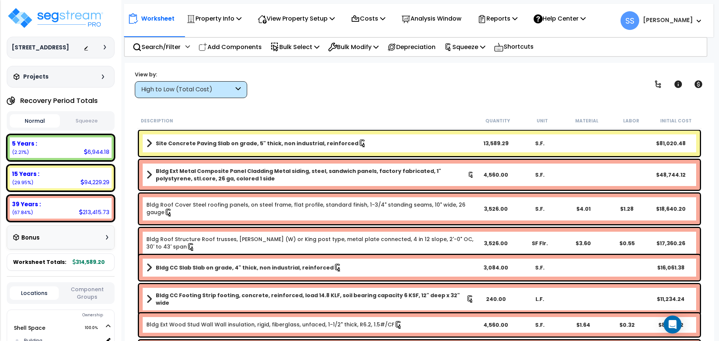
click at [98, 128] on button "Squeeze" at bounding box center [87, 121] width 50 height 13
